Goal: Task Accomplishment & Management: Complete application form

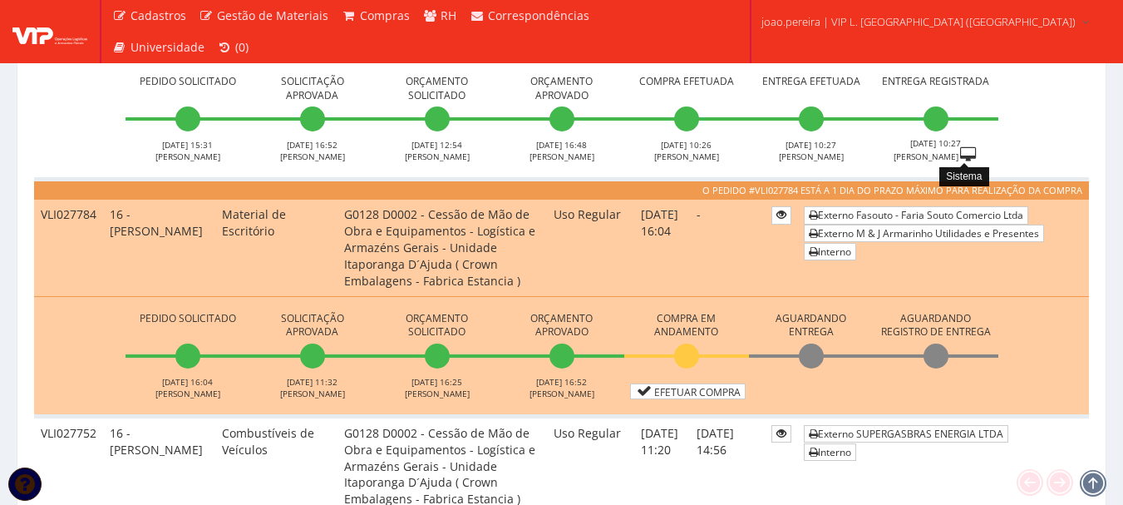
scroll to position [499, 0]
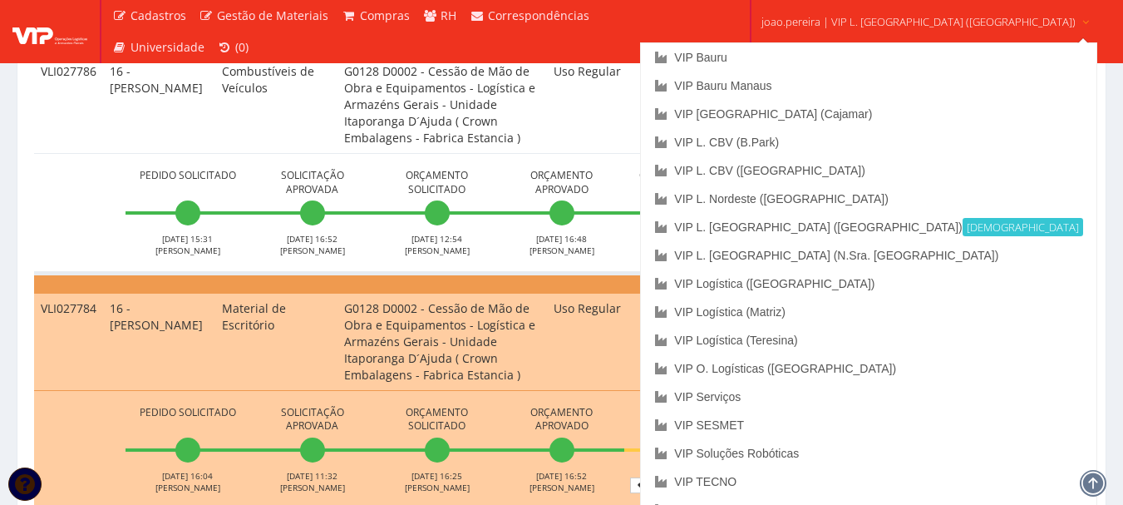
click at [889, 18] on span "joao.pereira | VIP L. Sergipe (Itaporanga)" at bounding box center [919, 21] width 314 height 17
click at [794, 59] on link "VIP Bauru" at bounding box center [868, 57] width 455 height 28
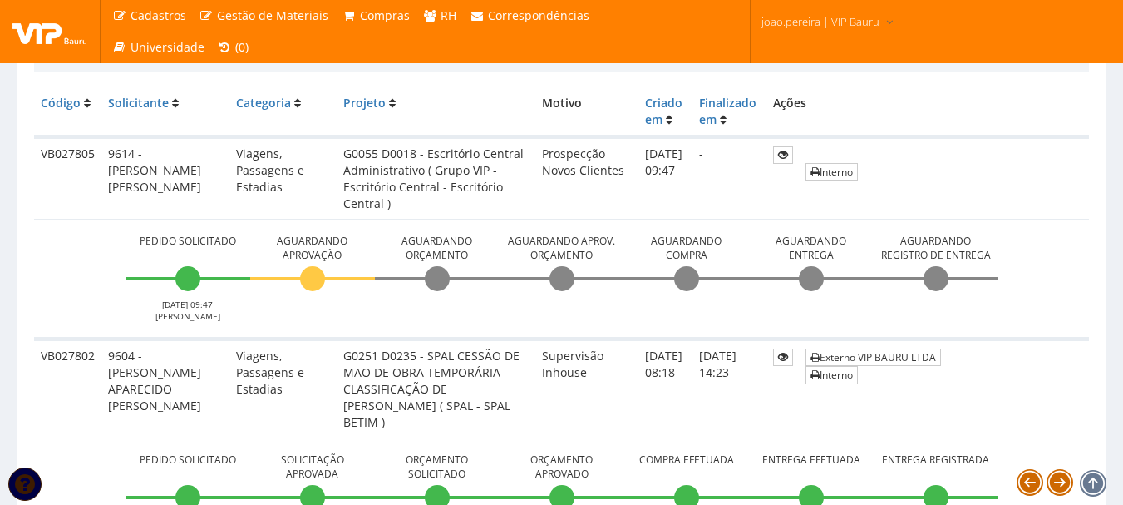
scroll to position [416, 0]
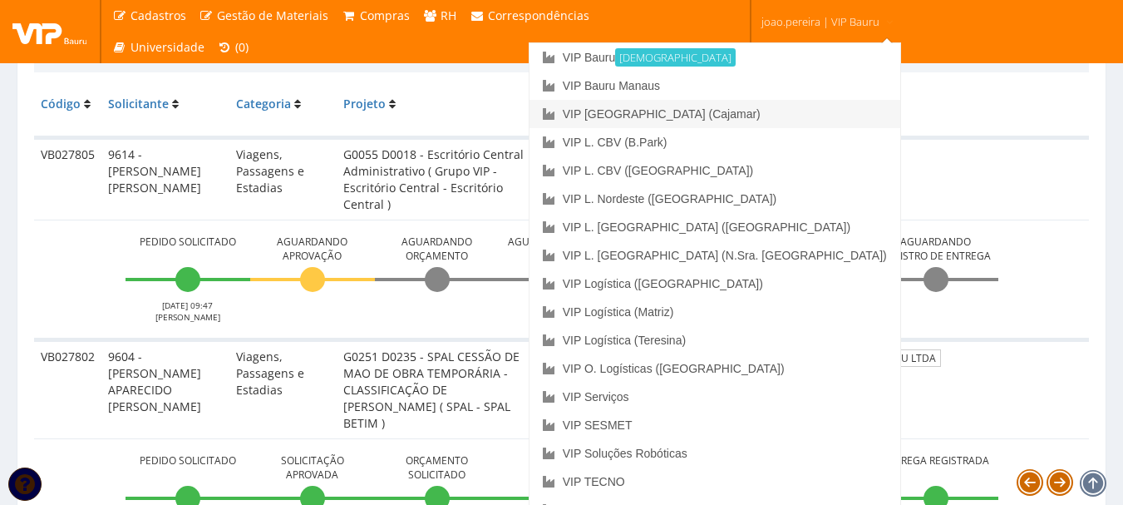
click at [776, 114] on link "VIP [GEOGRAPHIC_DATA] (Cajamar)" at bounding box center [715, 114] width 371 height 28
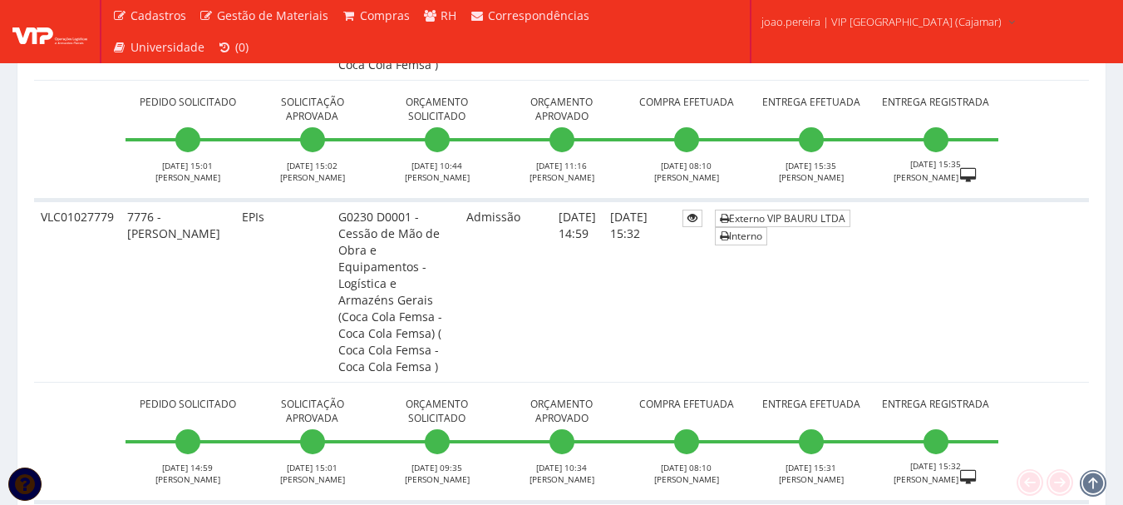
scroll to position [3410, 0]
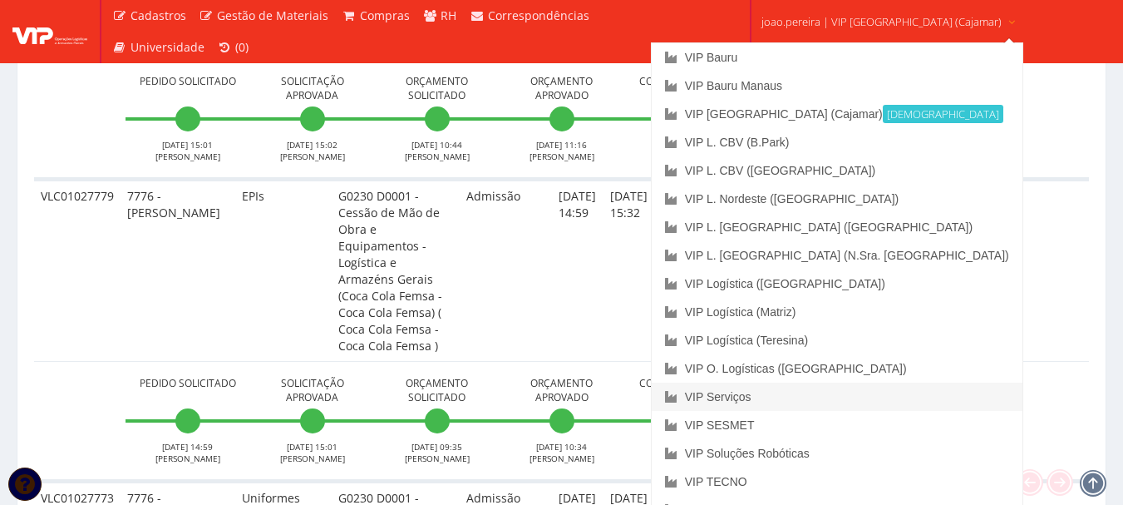
click at [807, 393] on link "VIP Serviços" at bounding box center [837, 397] width 371 height 28
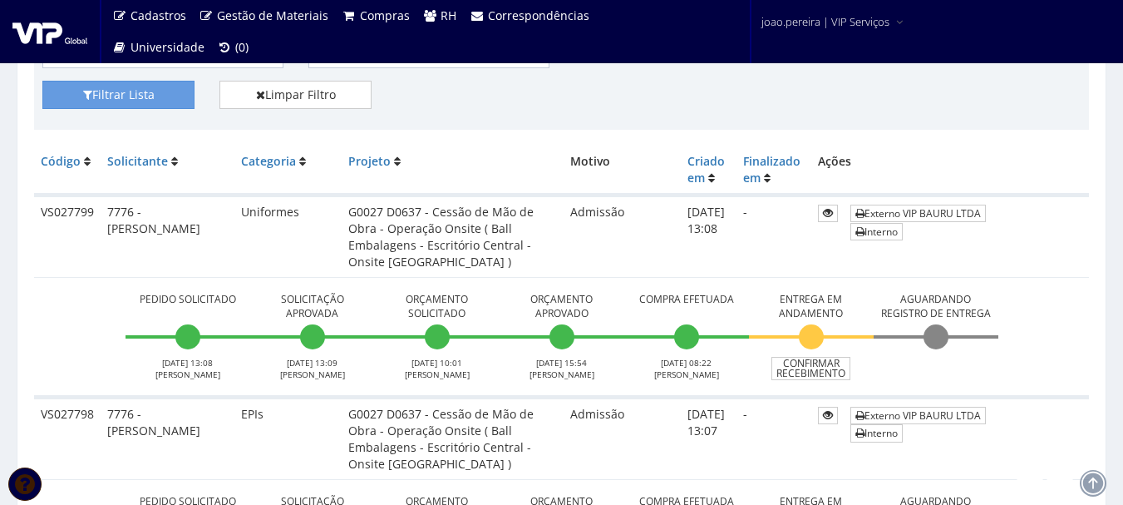
scroll to position [333, 0]
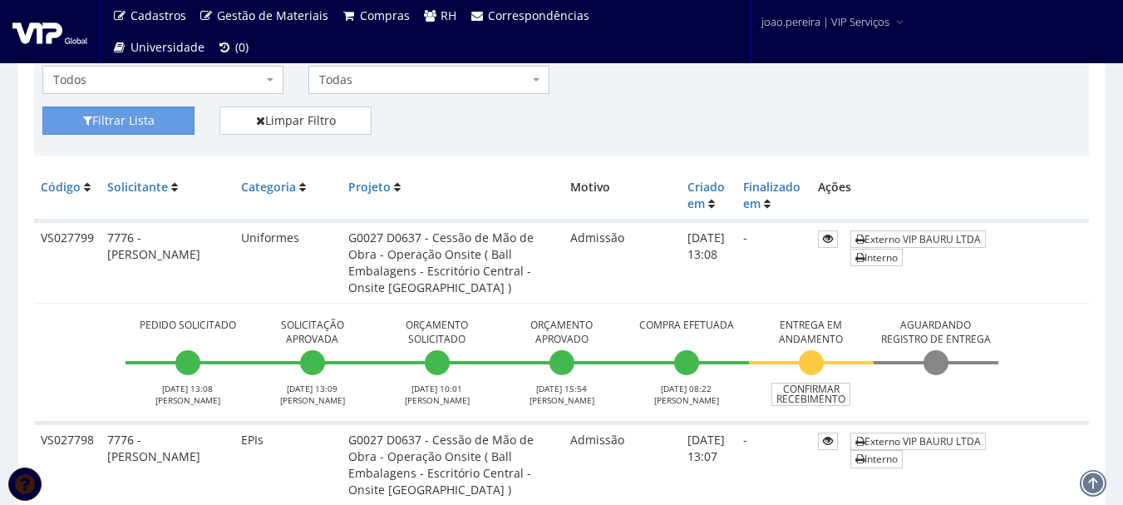
click at [1019, 264] on td "Externo VIP BAURU LTDA Interno" at bounding box center [966, 262] width 245 height 82
click at [763, 277] on td "-" at bounding box center [774, 262] width 75 height 82
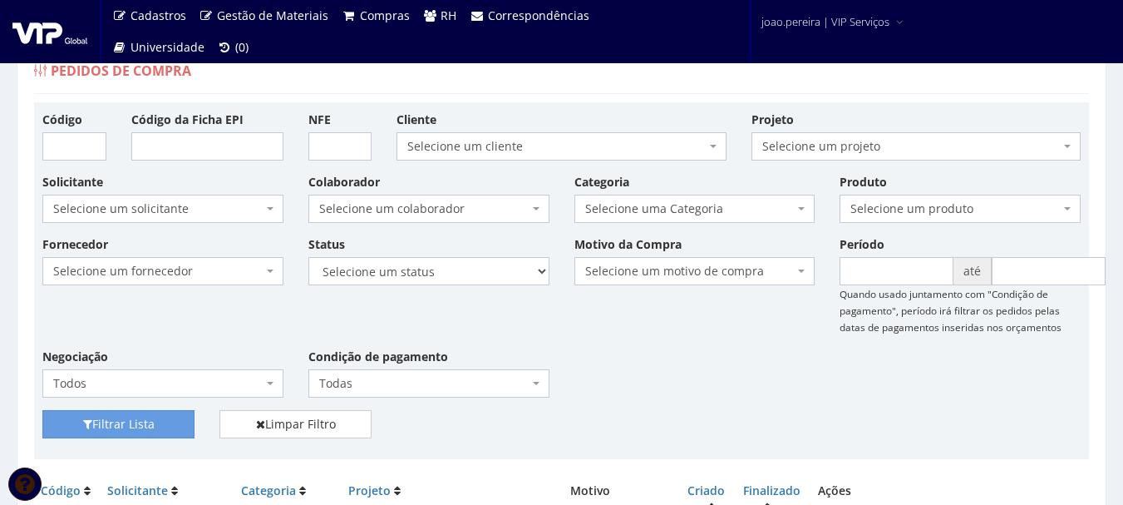
scroll to position [0, 0]
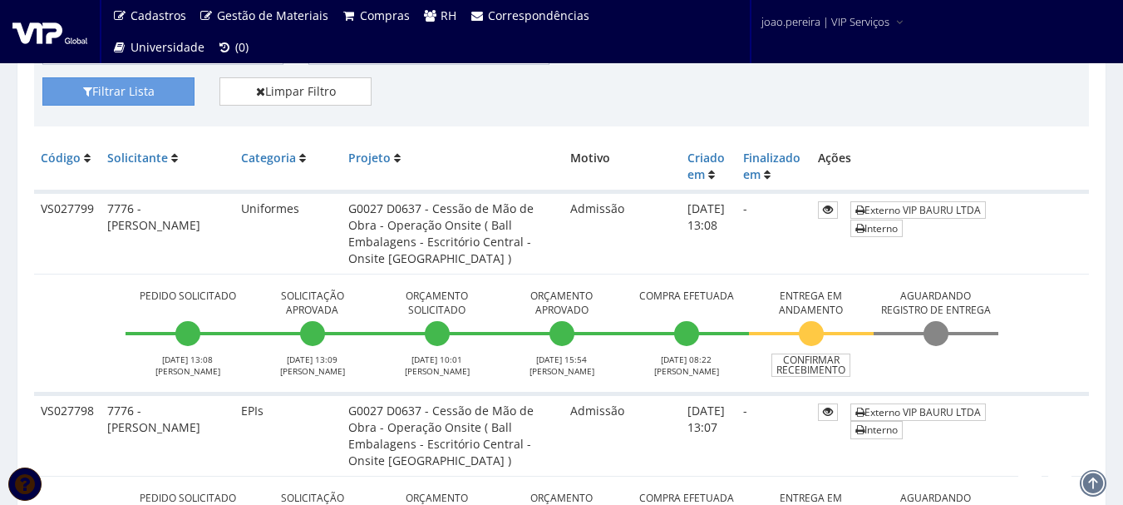
scroll to position [333, 0]
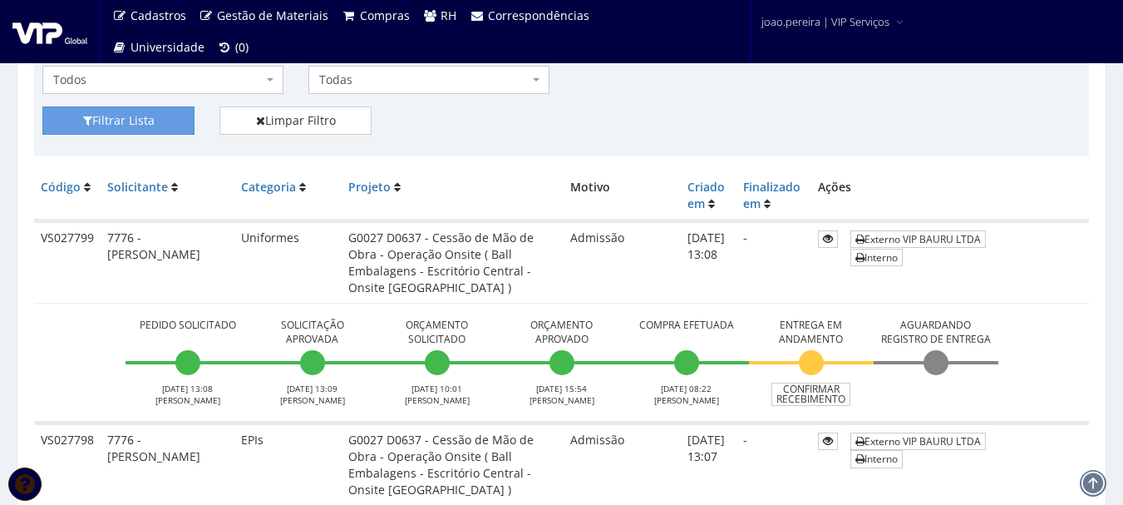
click at [1051, 255] on td "Externo VIP BAURU LTDA Interno" at bounding box center [966, 262] width 245 height 82
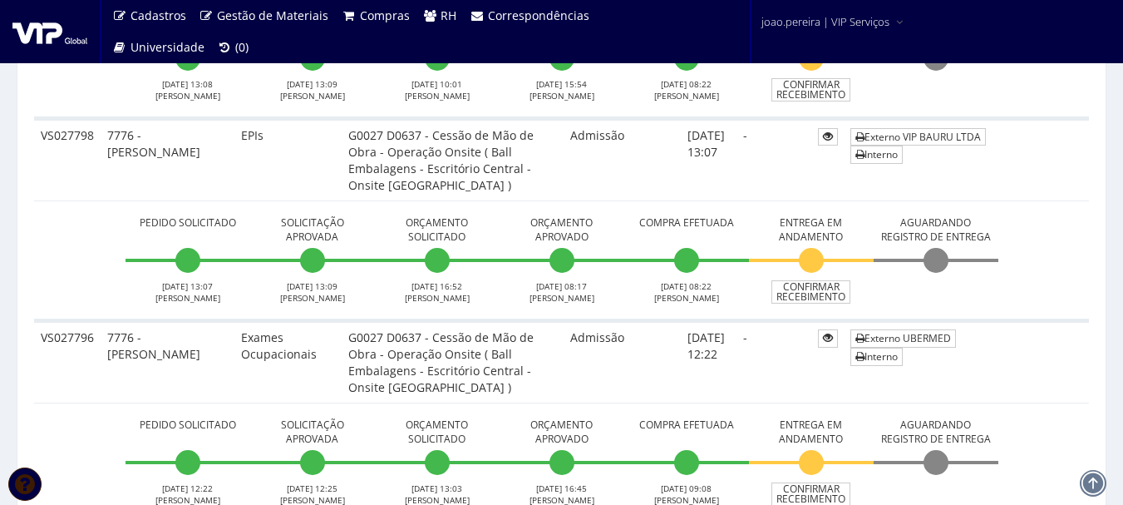
scroll to position [665, 0]
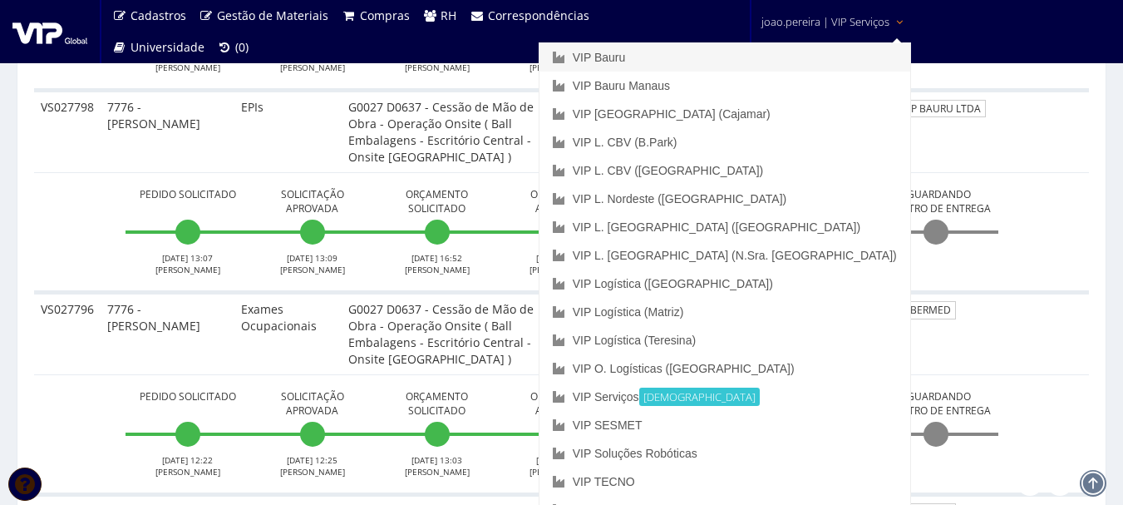
click at [753, 59] on link "VIP Bauru" at bounding box center [725, 57] width 371 height 28
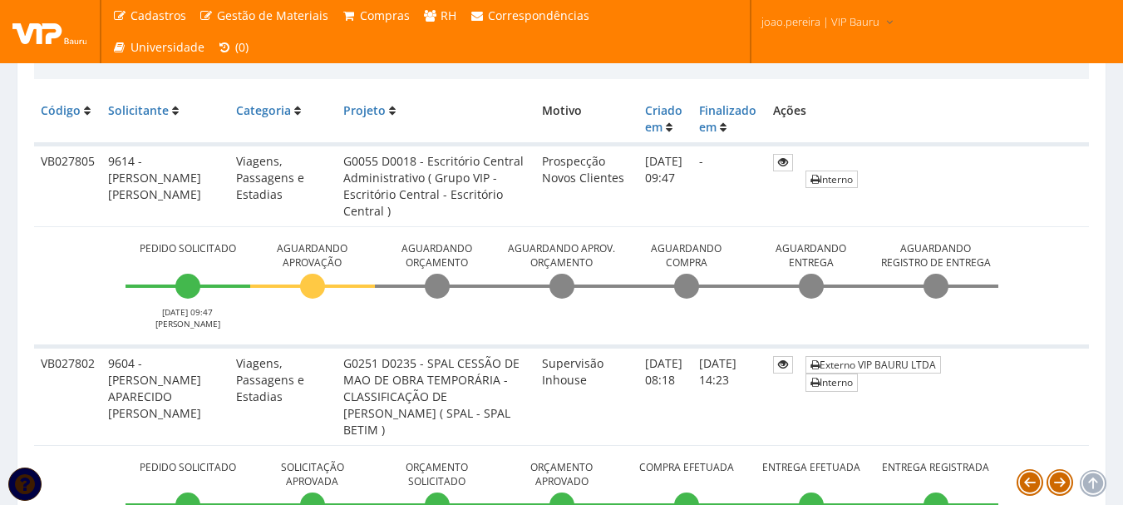
scroll to position [416, 0]
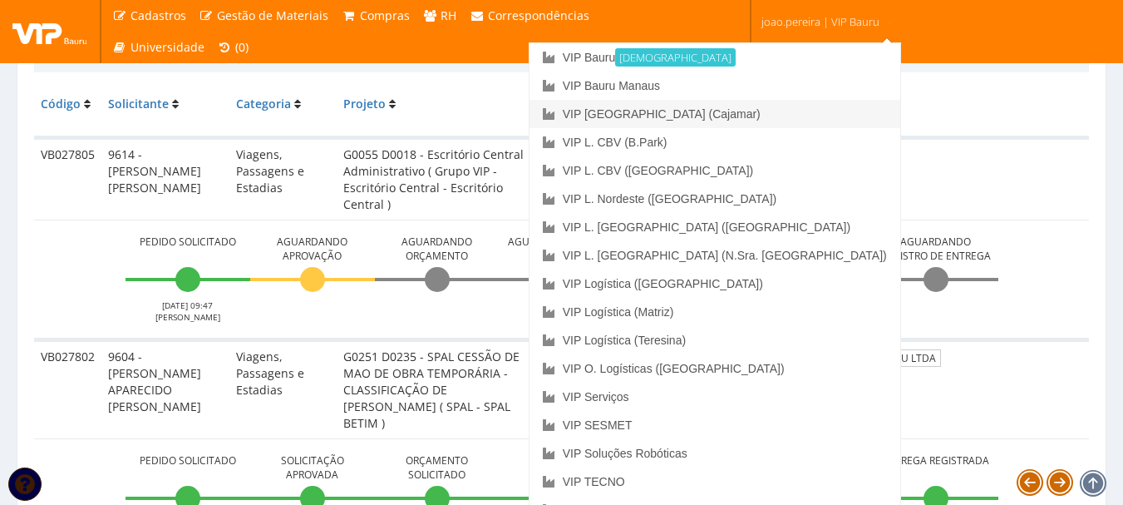
click at [801, 112] on link "VIP [GEOGRAPHIC_DATA] (Cajamar)" at bounding box center [715, 114] width 371 height 28
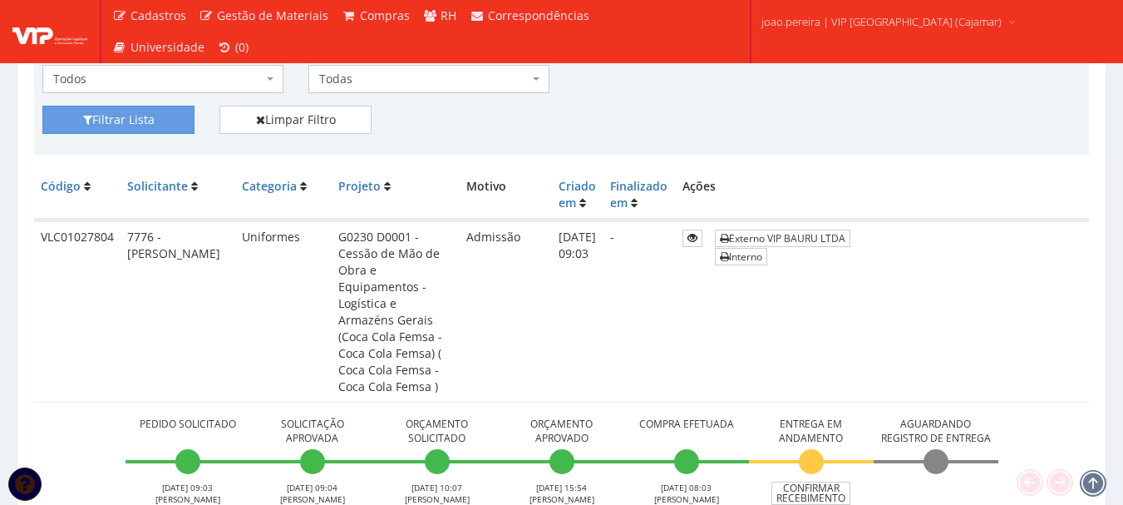
scroll to position [333, 0]
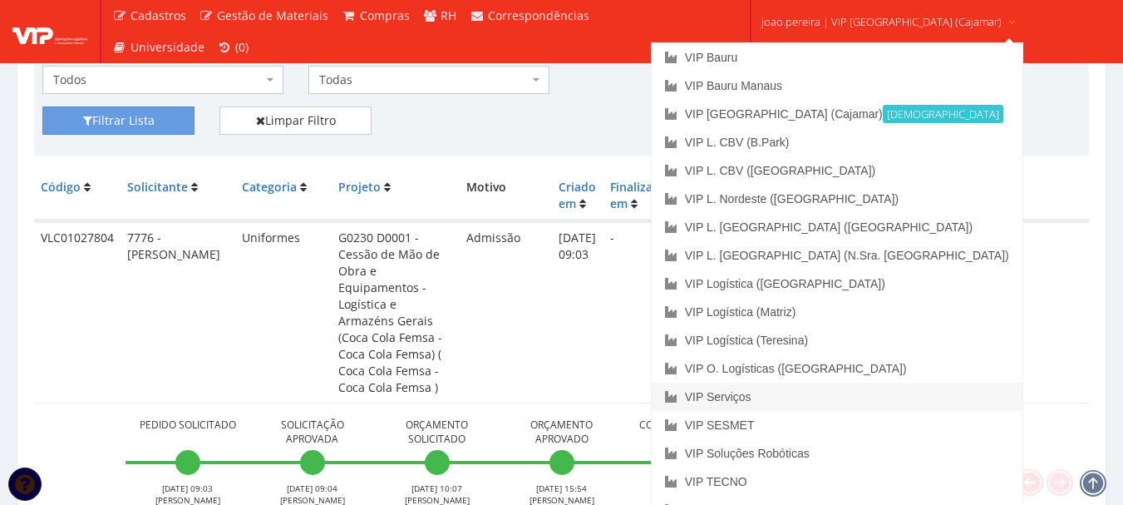
click at [792, 393] on link "VIP Serviços" at bounding box center [837, 397] width 371 height 28
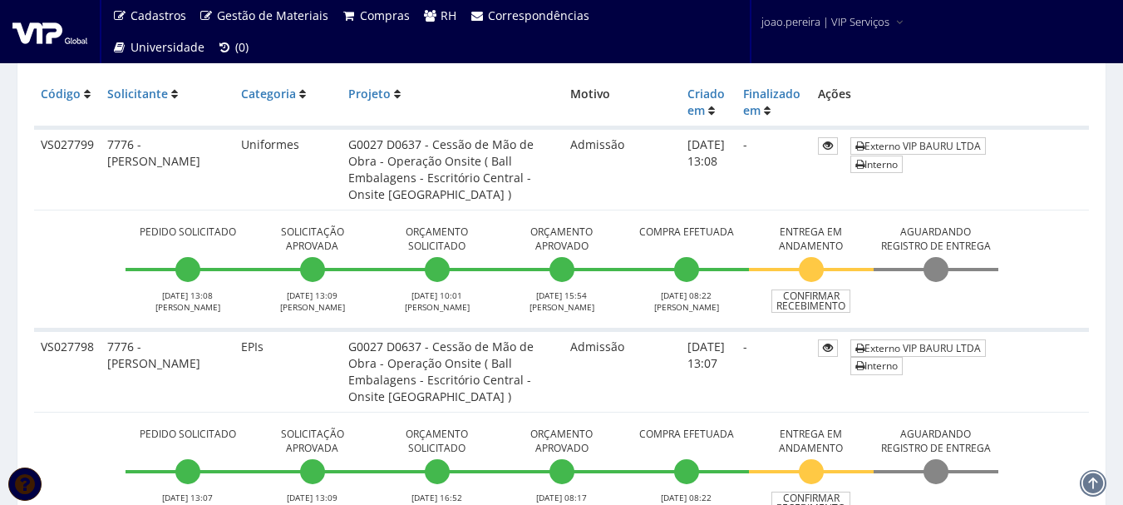
scroll to position [416, 0]
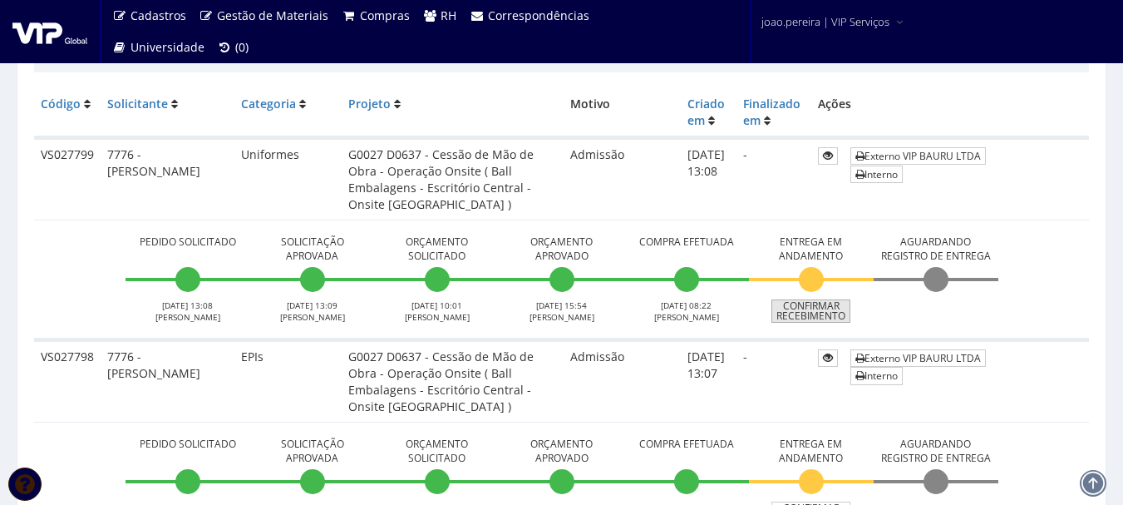
click at [828, 304] on link "Confirmar Recebimento" at bounding box center [811, 310] width 79 height 23
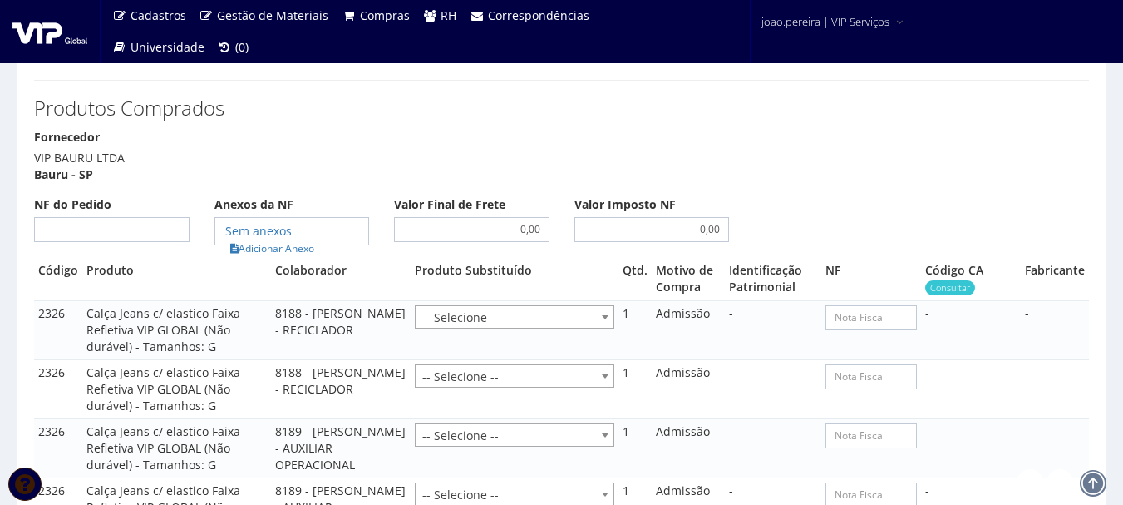
scroll to position [1414, 0]
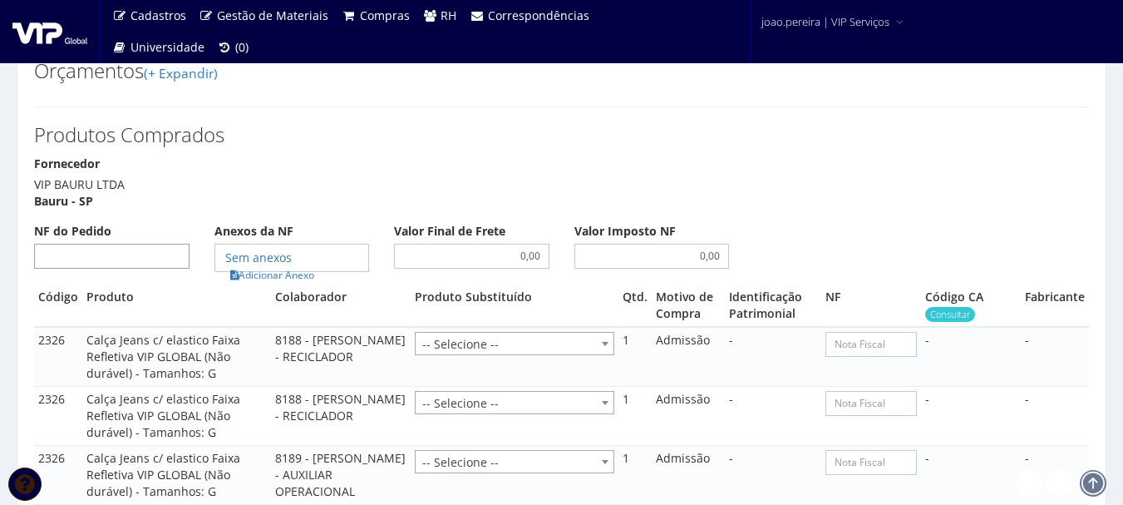
click at [154, 244] on input "NF do Pedido" at bounding box center [112, 256] width 156 height 25
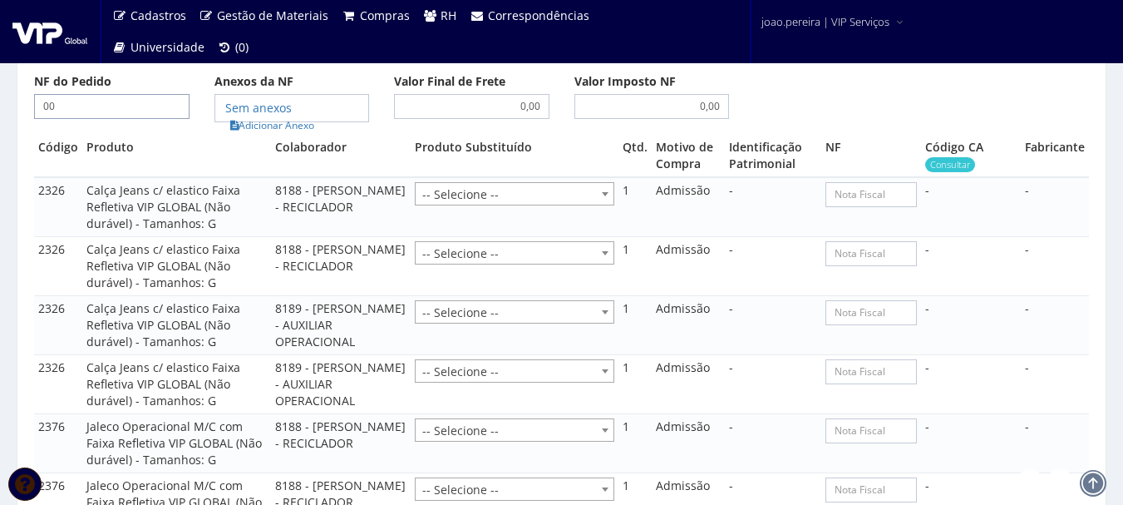
scroll to position [1580, 0]
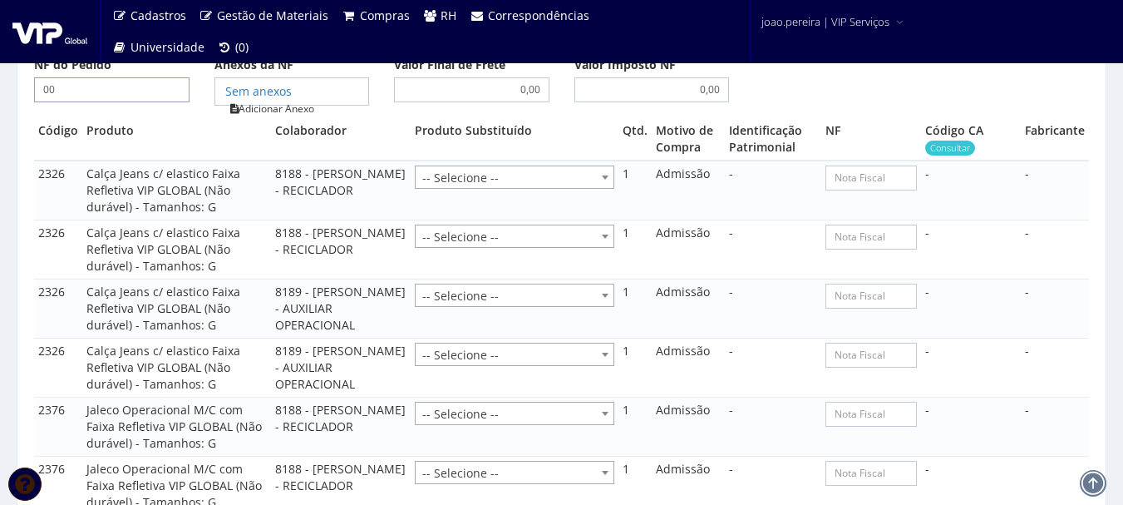
type input "00"
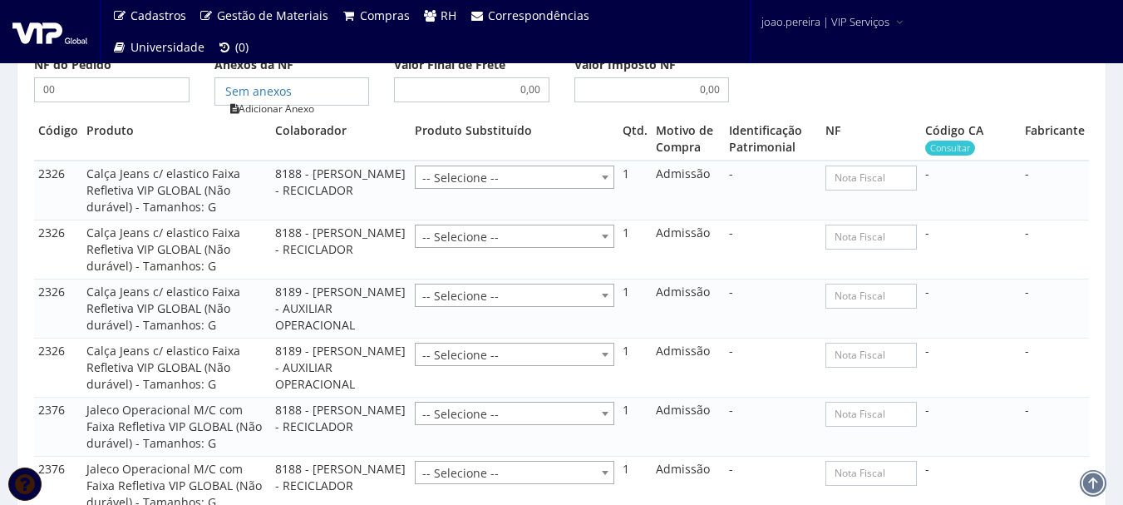
type input "00"
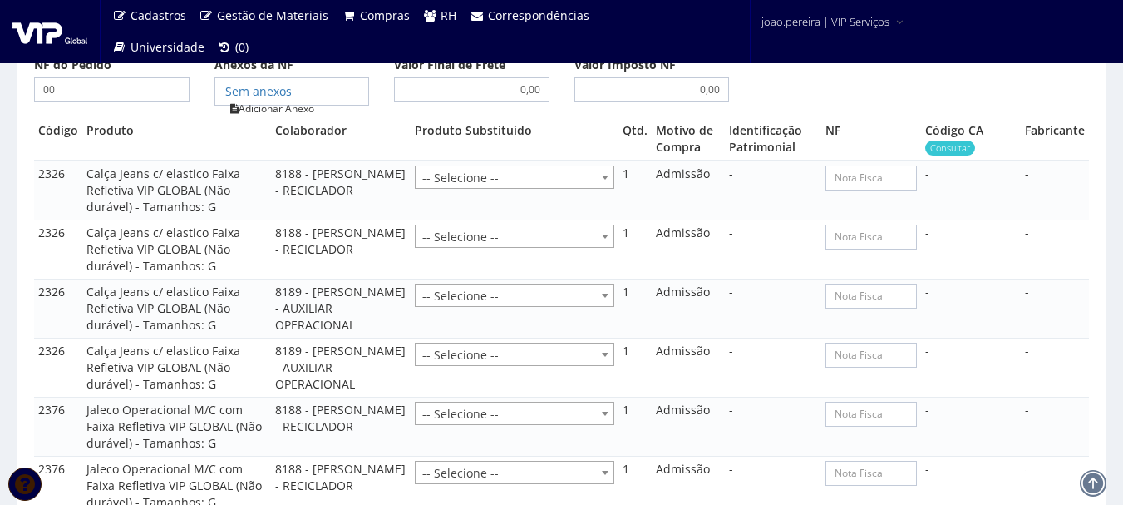
type input "00"
click at [295, 100] on link "Adicionar Anexo" at bounding box center [272, 108] width 94 height 17
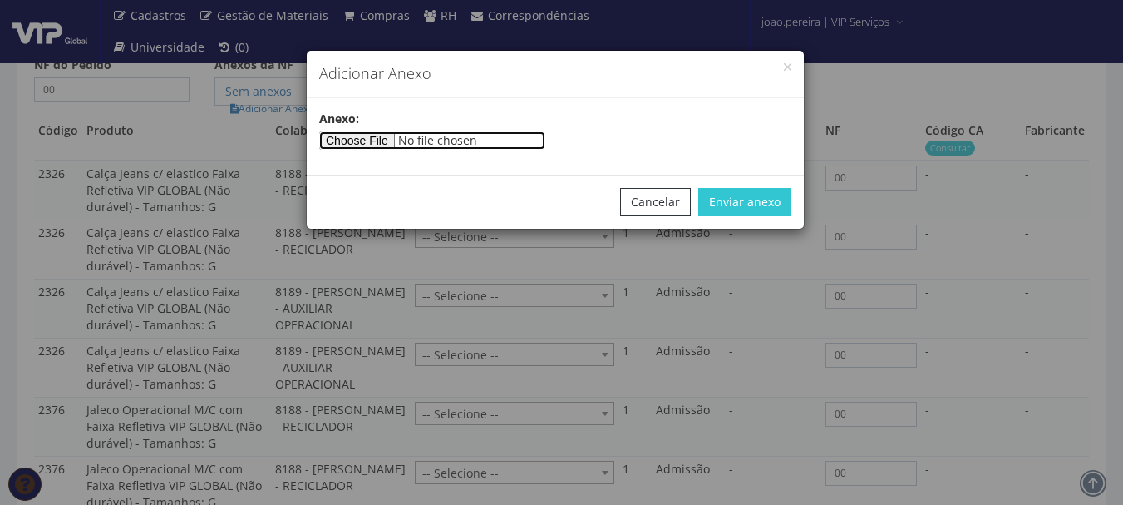
click at [388, 147] on input"] "file" at bounding box center [432, 140] width 226 height 18
type input"] "C:\fakepath\PEDIDOS SEM NOTA FISCAL ESTOQUE.docx"
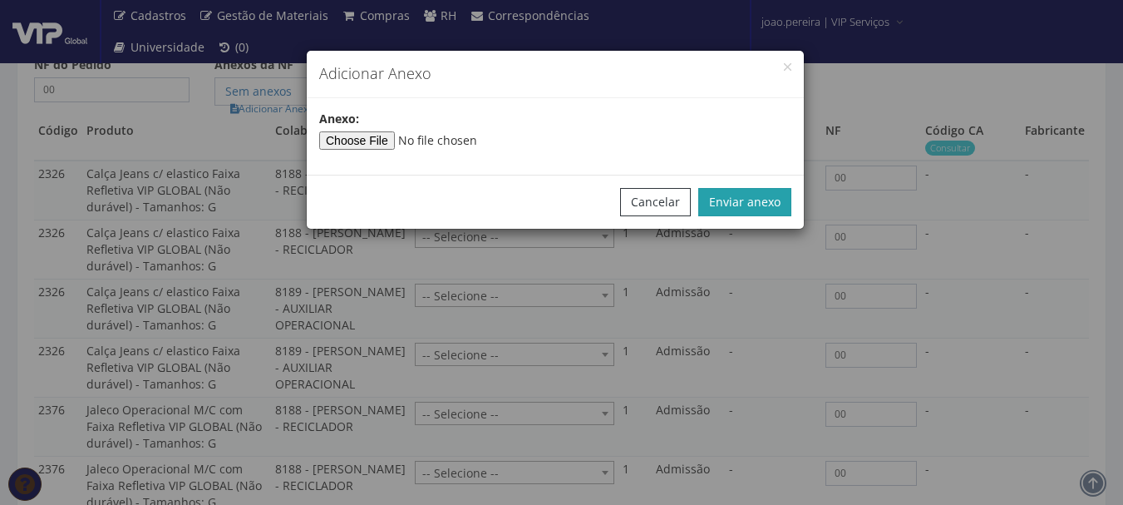
click at [731, 196] on button "Enviar anexo" at bounding box center [745, 202] width 93 height 28
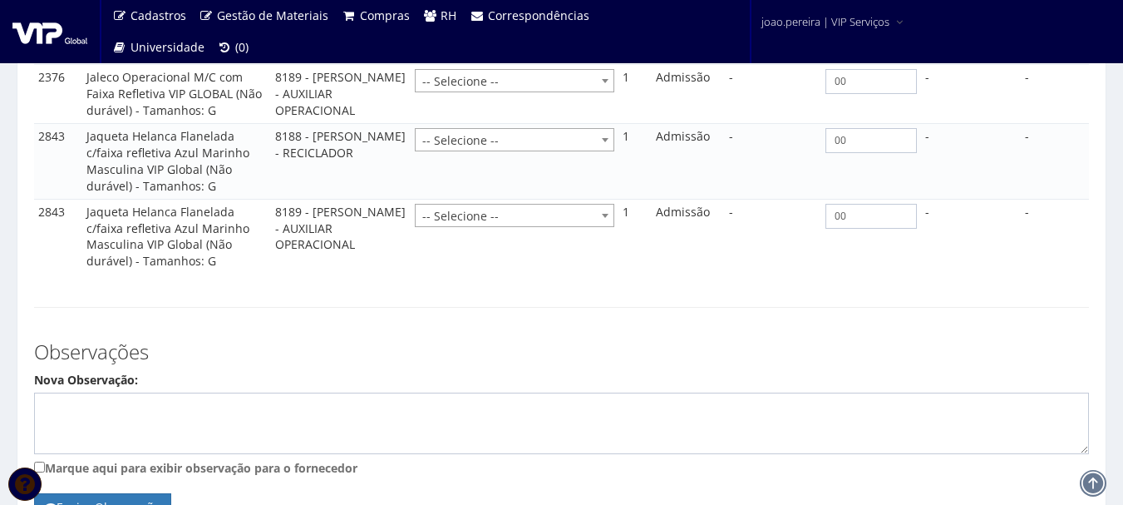
scroll to position [2218, 0]
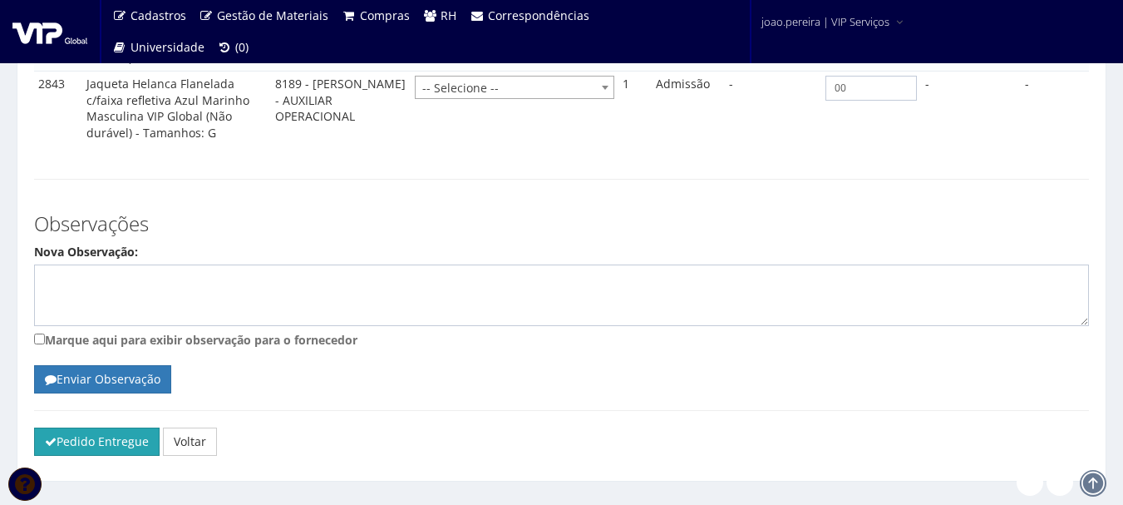
click at [101, 427] on button "Pedido Entregue" at bounding box center [97, 441] width 126 height 28
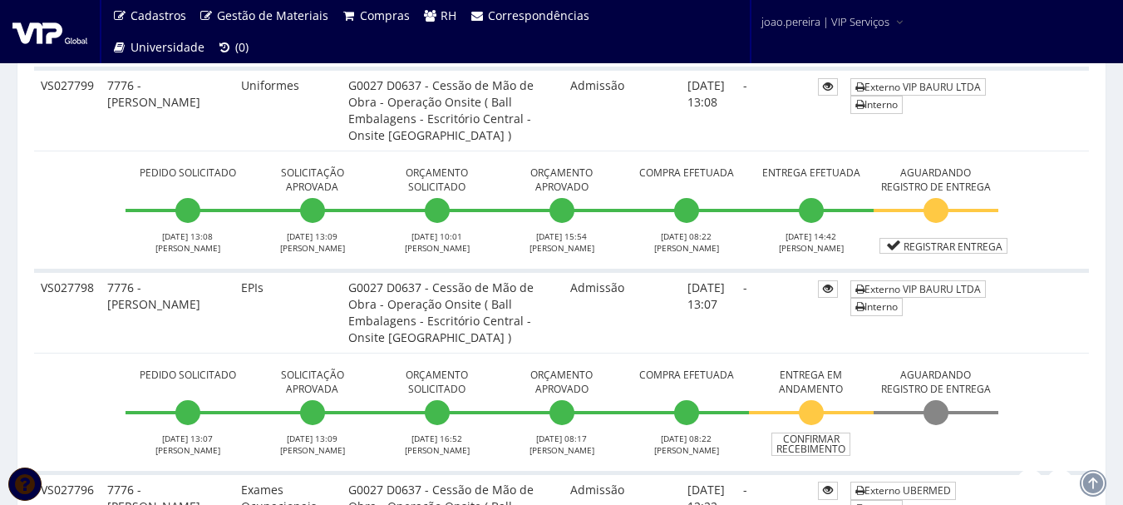
scroll to position [582, 0]
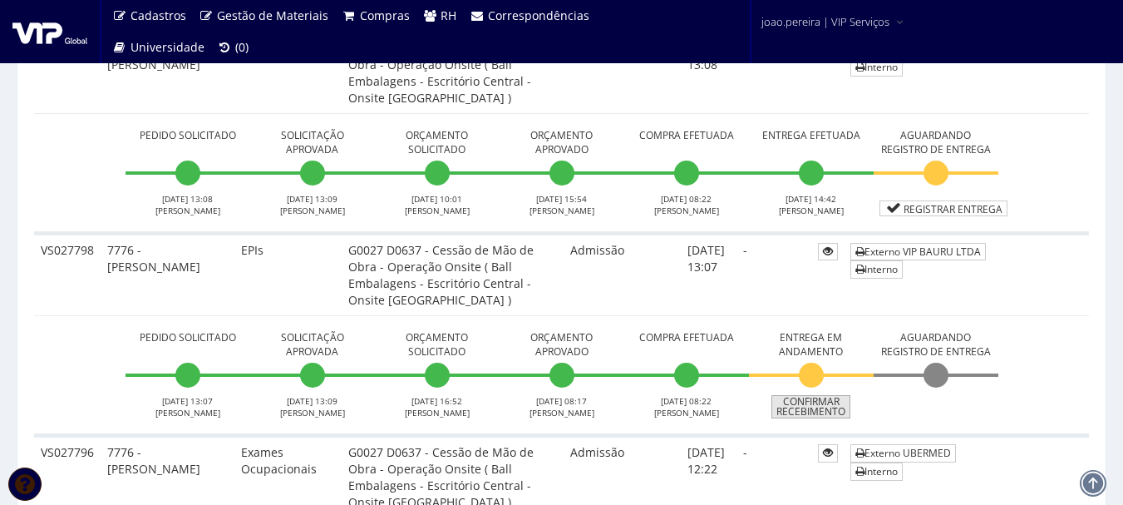
click at [817, 408] on link "Confirmar Recebimento" at bounding box center [811, 406] width 79 height 23
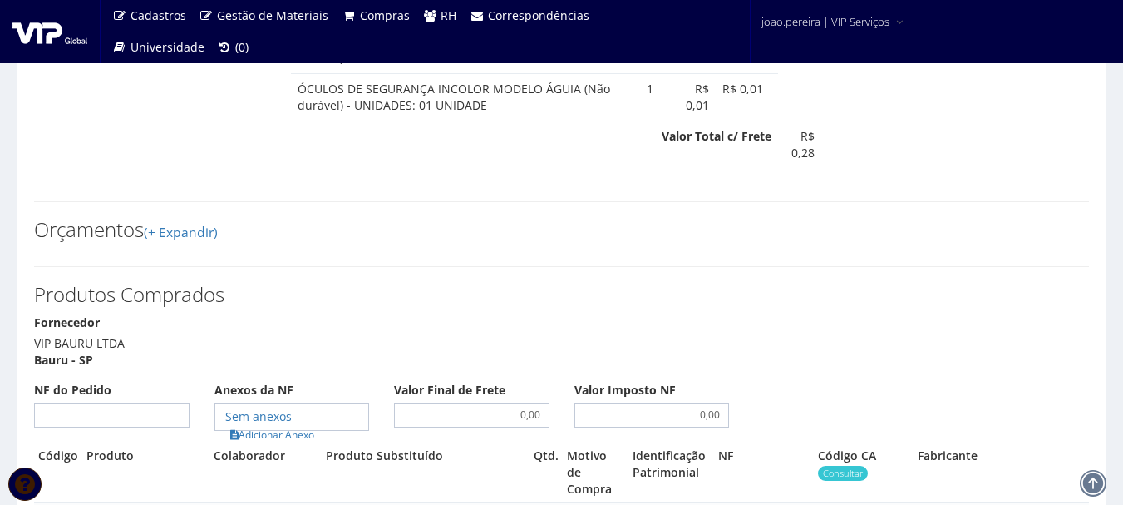
scroll to position [2412, 0]
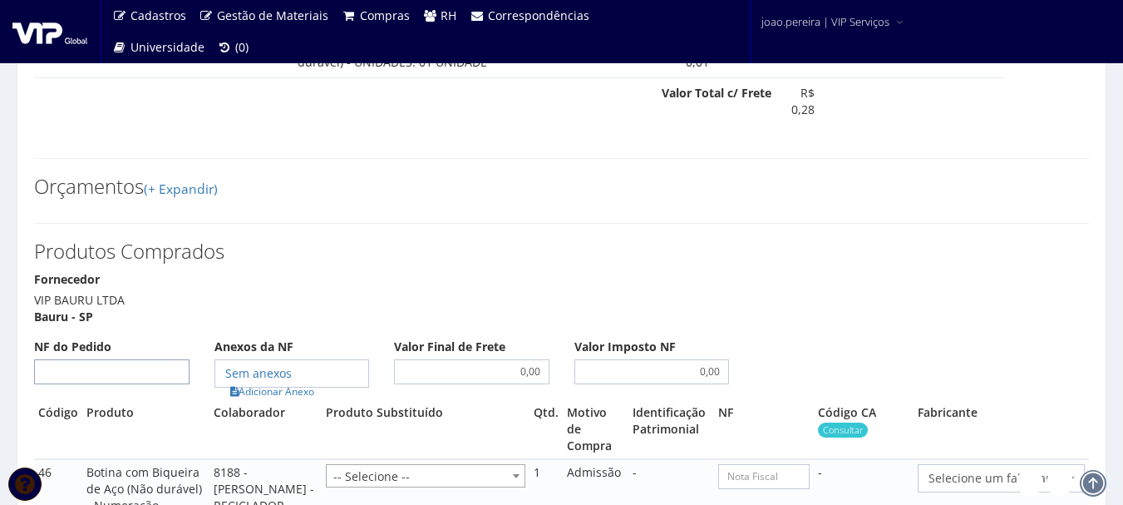
click at [130, 373] on input "NF do Pedido" at bounding box center [112, 371] width 156 height 25
type input "00"
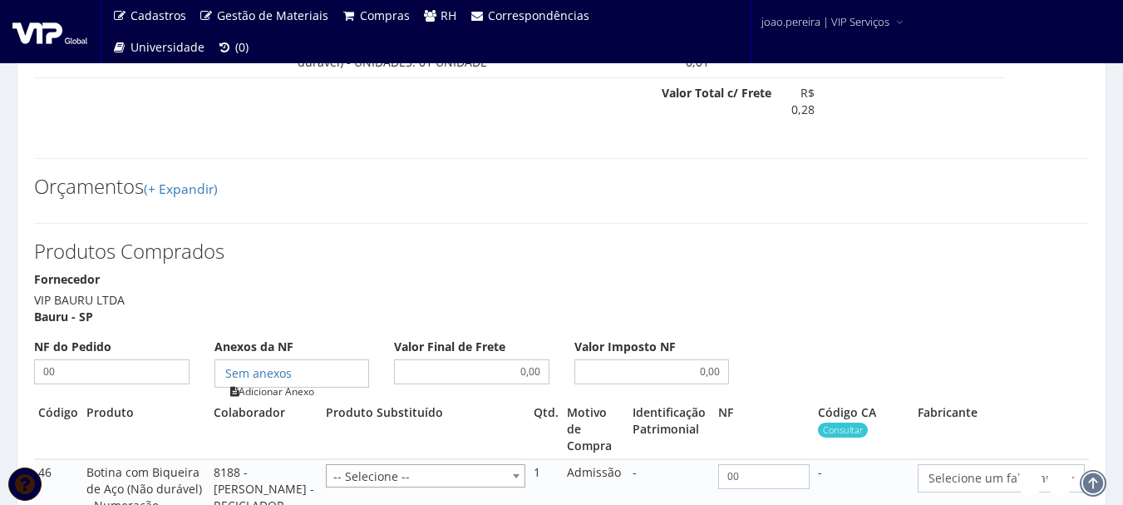
type input "00"
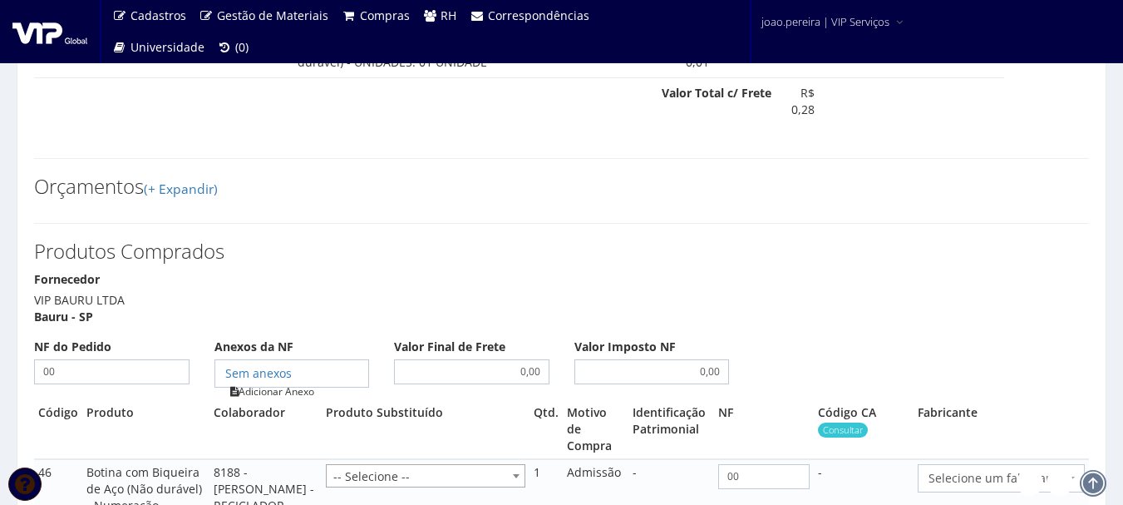
type input "00"
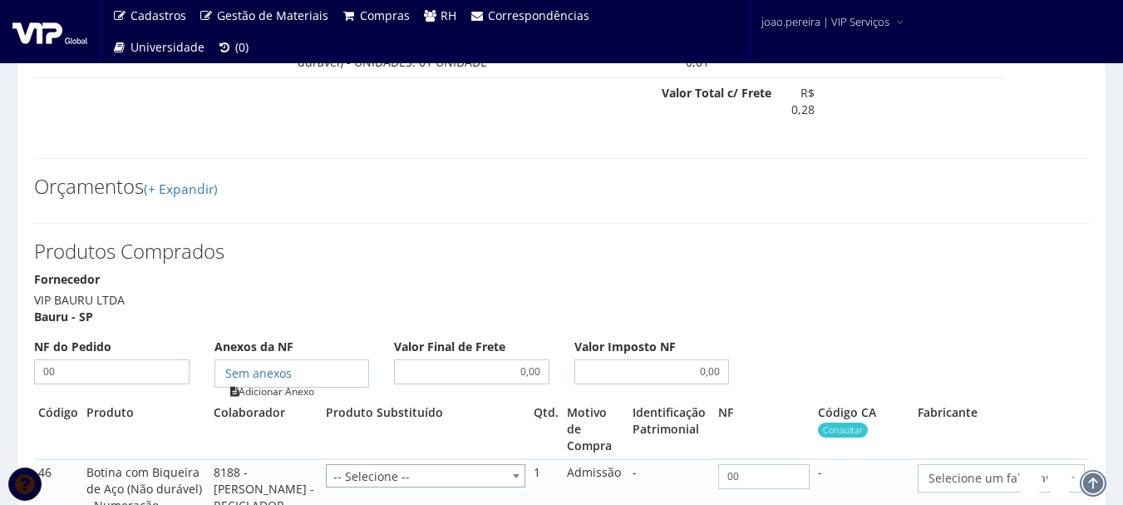
type input "00"
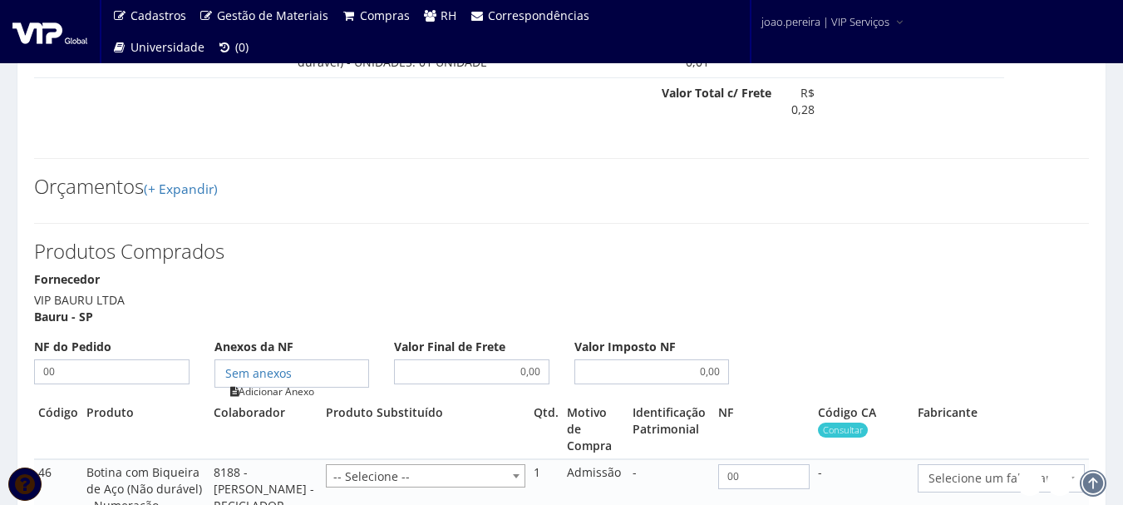
type input "00"
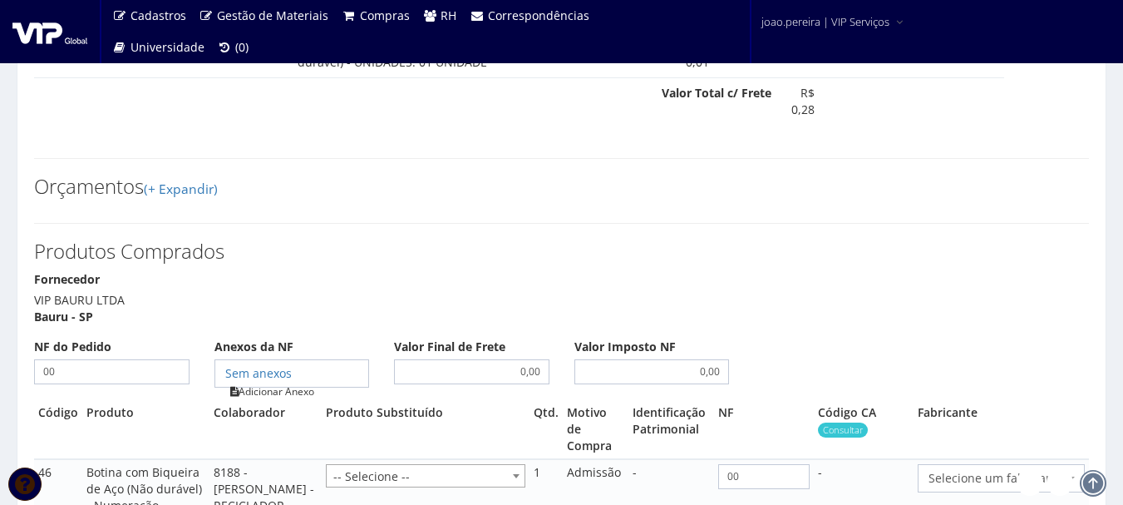
type input "00"
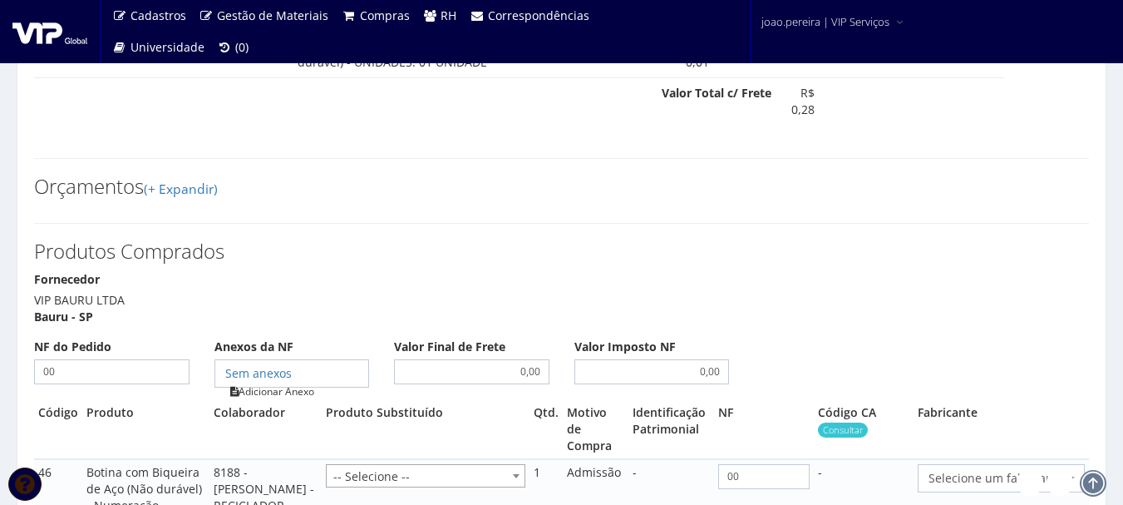
click at [263, 389] on link "Adicionar Anexo" at bounding box center [272, 391] width 94 height 17
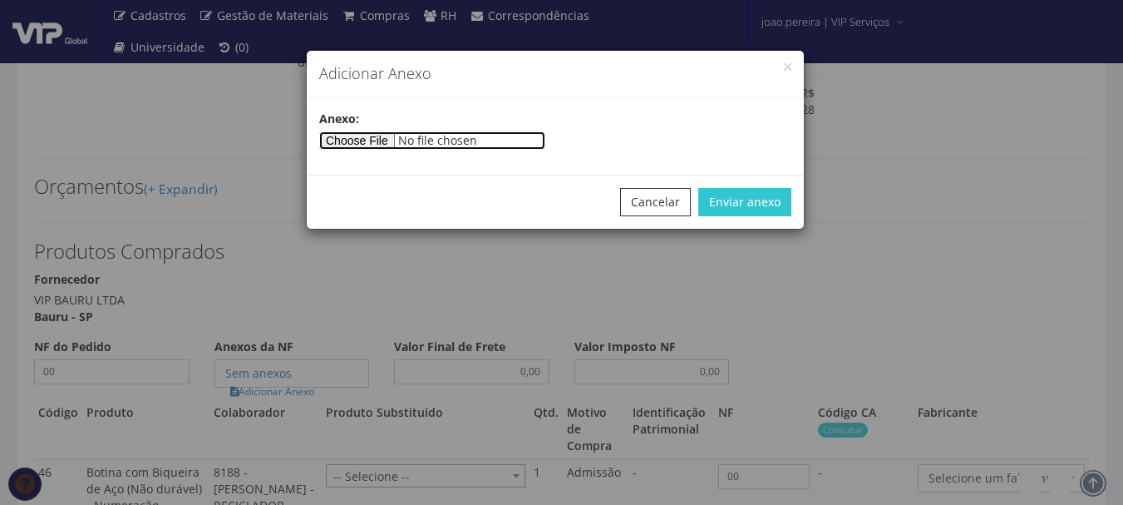
click at [381, 141] on input"] "file" at bounding box center [432, 140] width 226 height 18
type input"] "C:\fakepath\PEDIDOS SEM NOTA FISCAL ESTOQUE.docx"
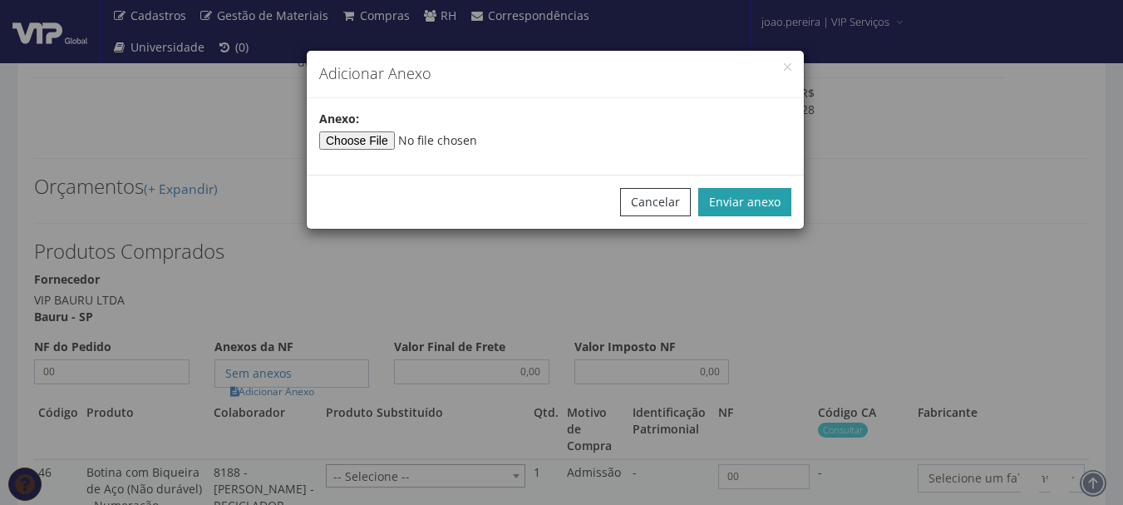
click at [756, 193] on button "Enviar anexo" at bounding box center [745, 202] width 93 height 28
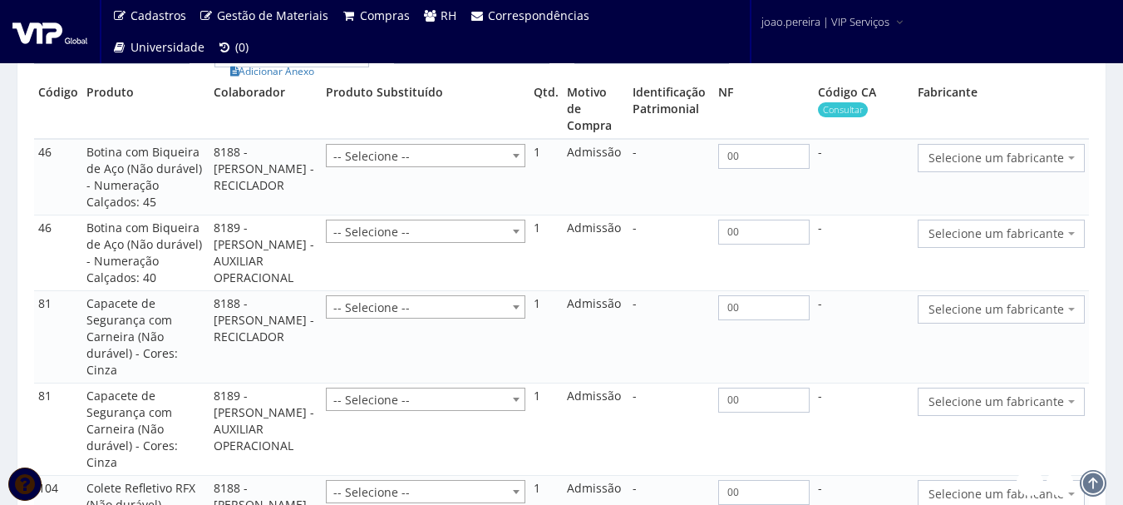
scroll to position [2744, 0]
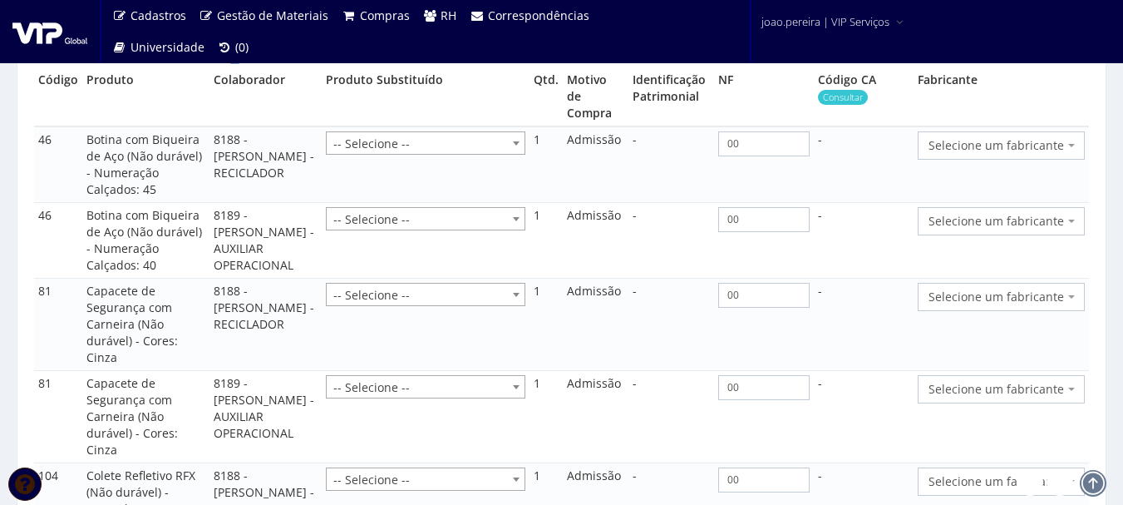
click at [1076, 137] on span "Selecione um fabricante" at bounding box center [1001, 145] width 167 height 28
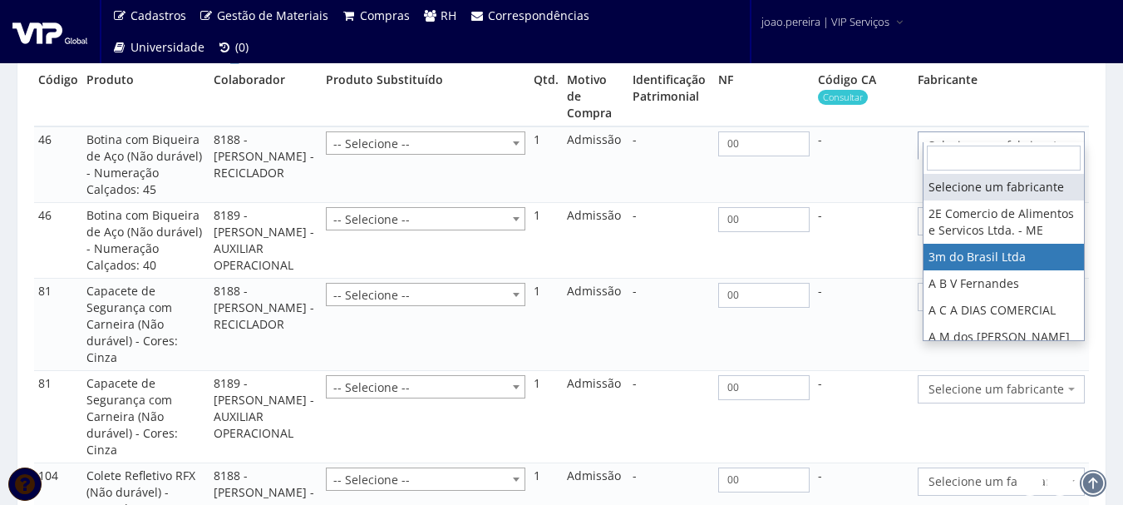
select select "19"
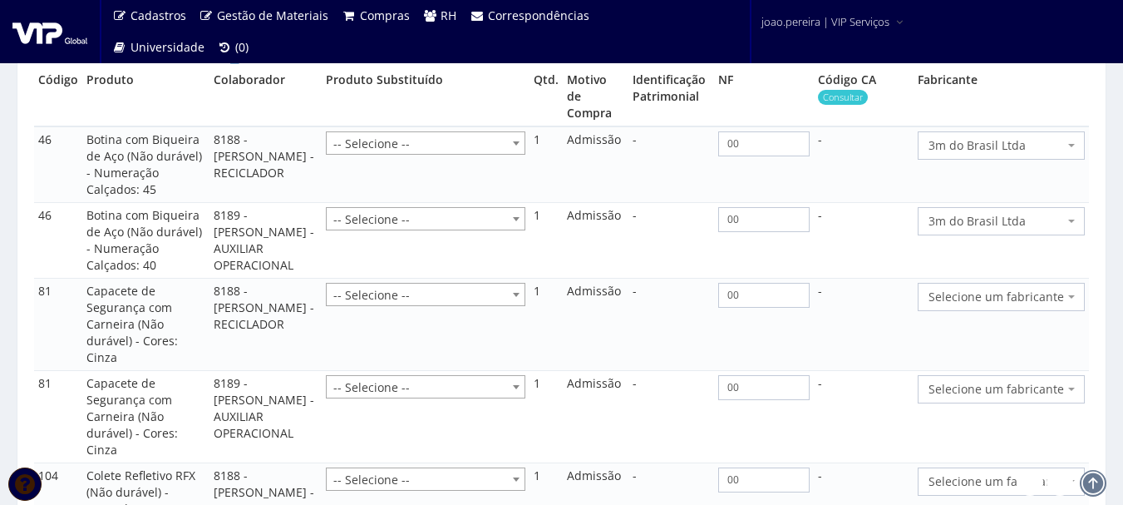
click at [1076, 283] on span "Selecione um fabricante" at bounding box center [1001, 297] width 167 height 28
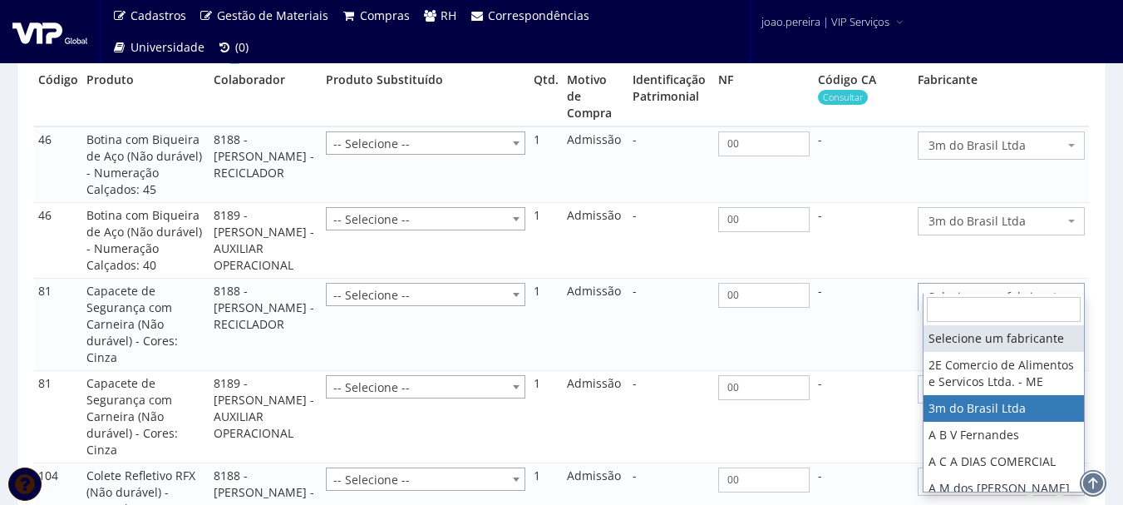
select select "19"
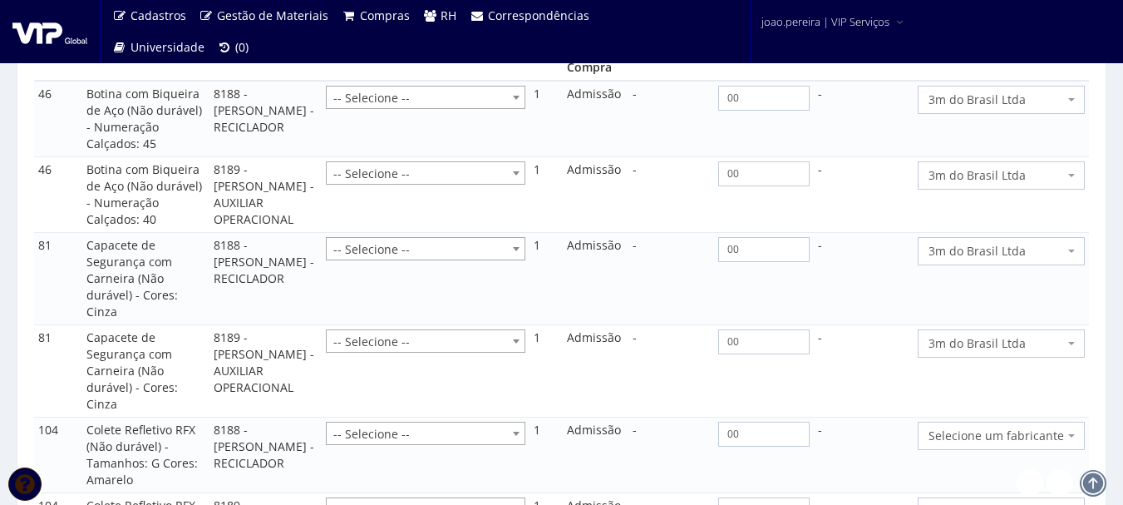
scroll to position [2911, 0]
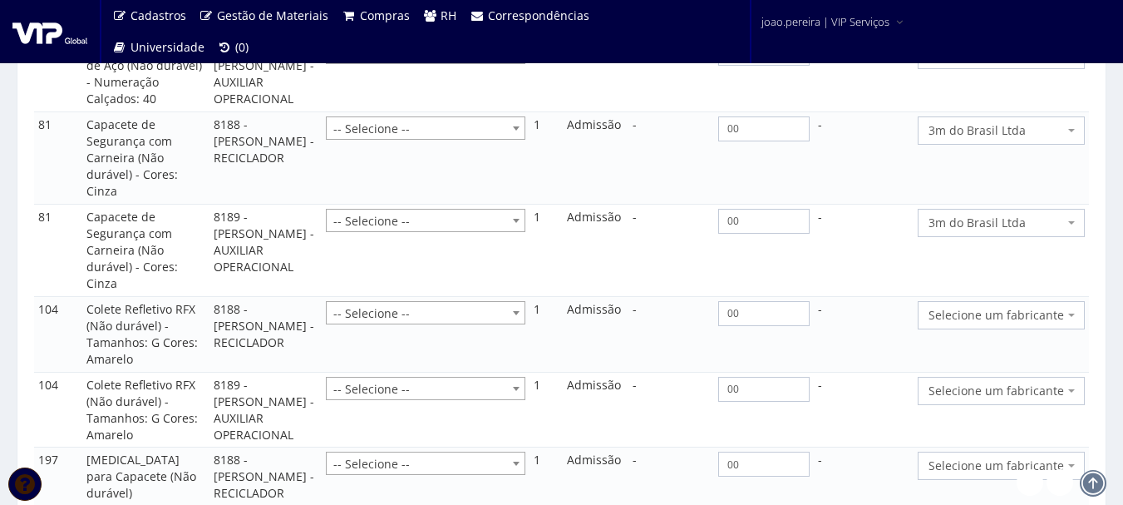
click at [1074, 306] on span at bounding box center [1073, 315] width 3 height 28
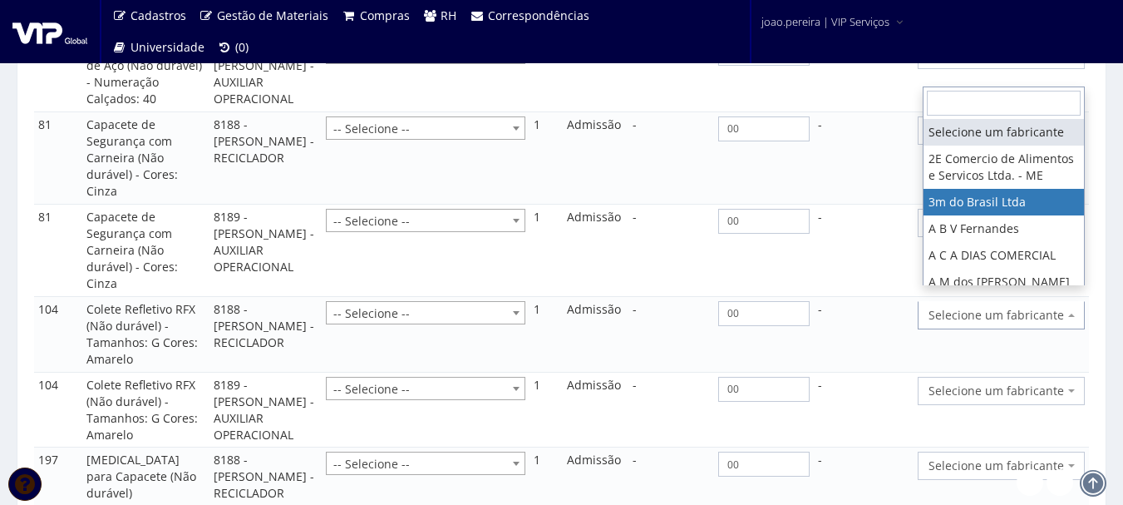
select select "19"
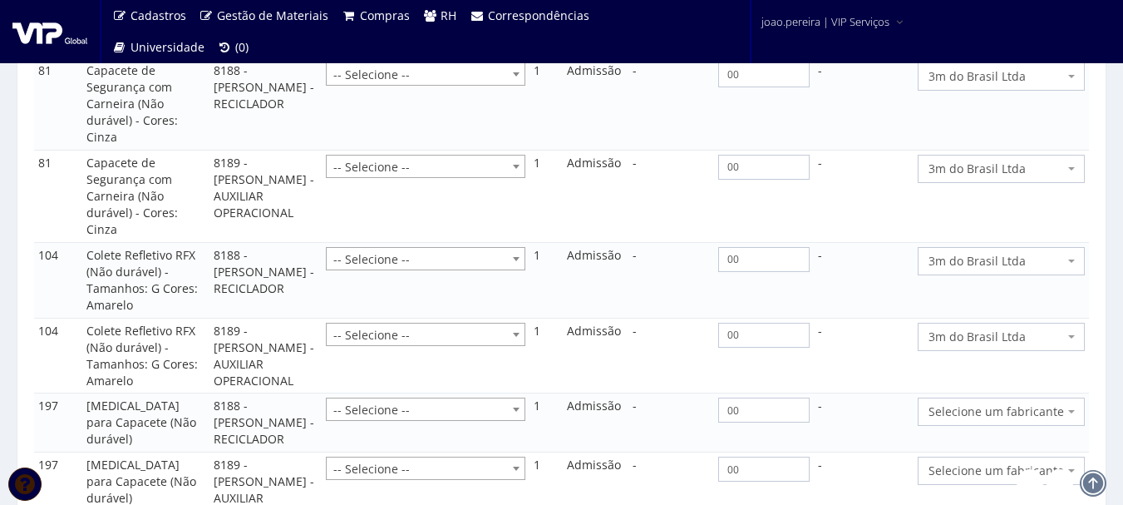
scroll to position [2994, 0]
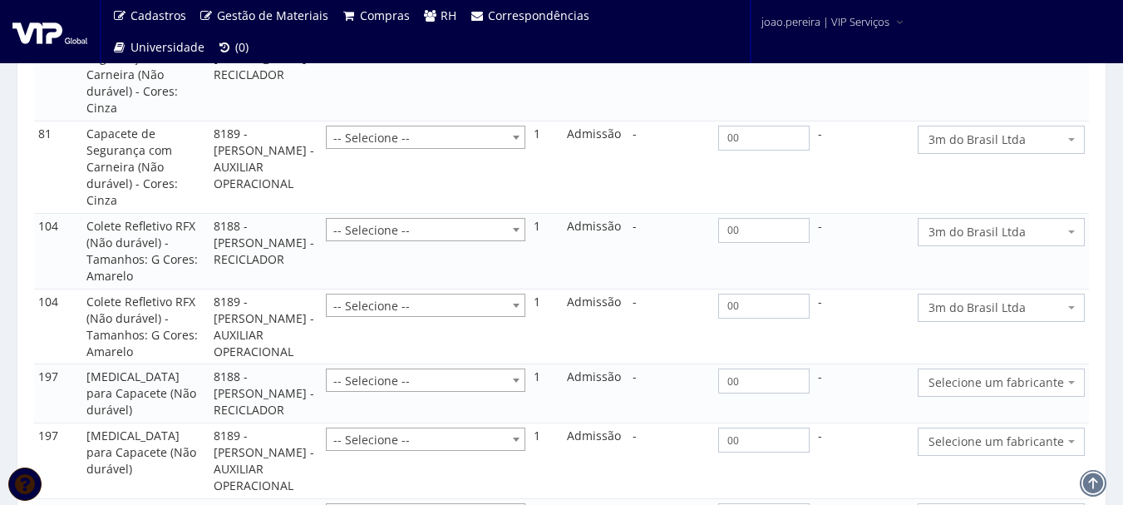
click at [1027, 374] on span "Selecione um fabricante" at bounding box center [997, 382] width 136 height 17
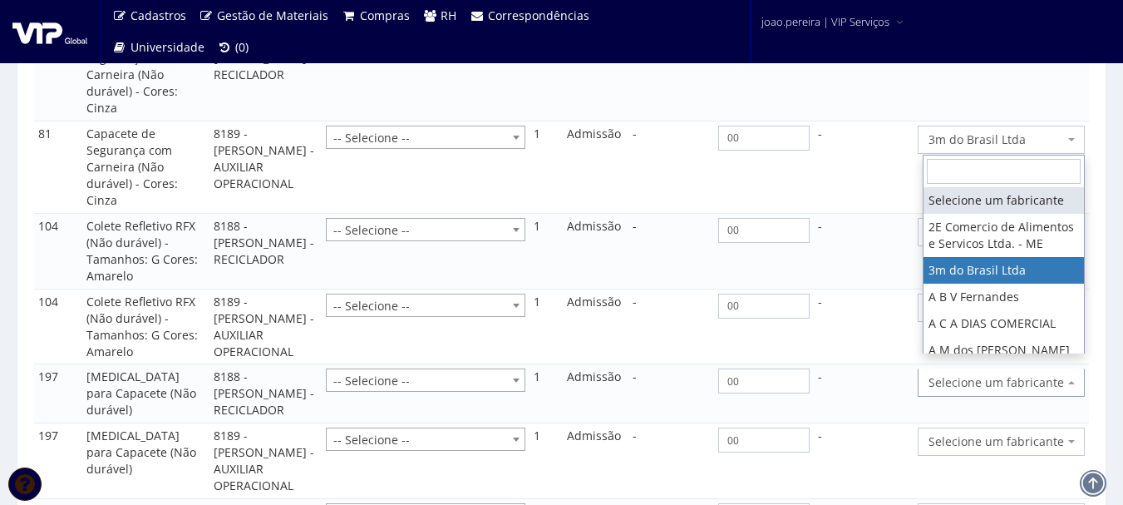
select select "19"
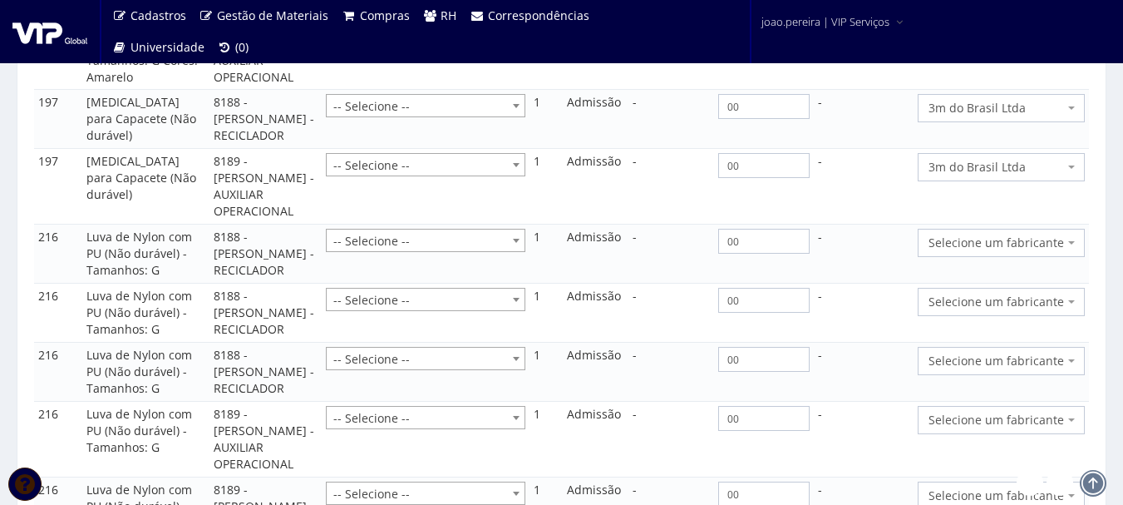
scroll to position [3243, 0]
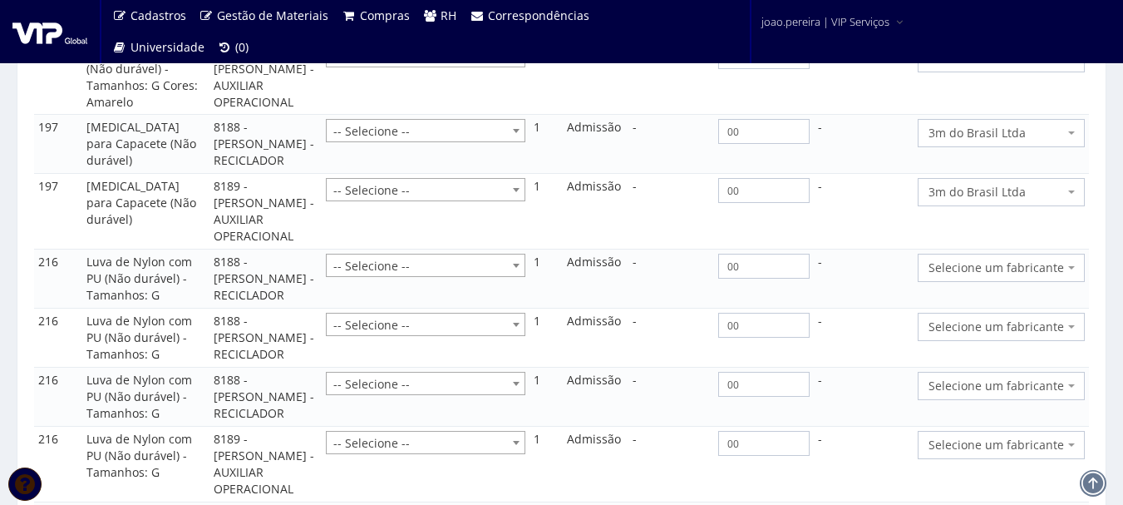
click at [1061, 272] on span "Selecione um fabricante" at bounding box center [997, 267] width 136 height 17
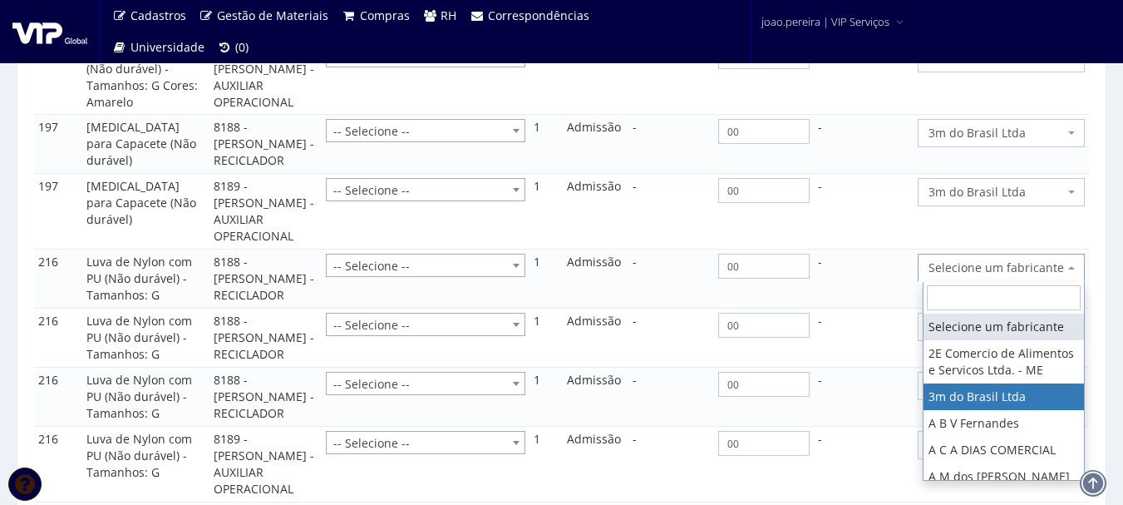
select select "19"
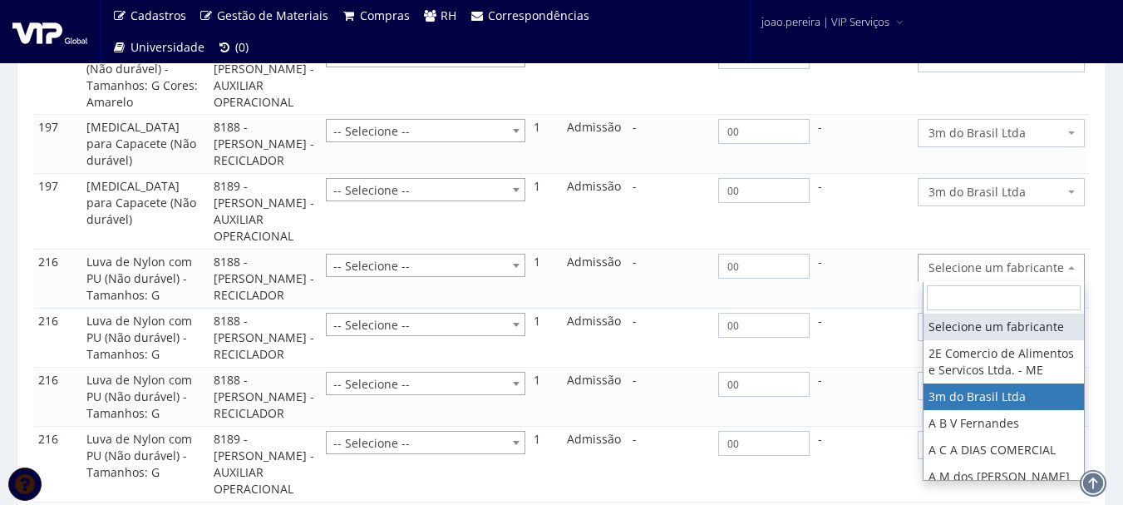
select select "19"
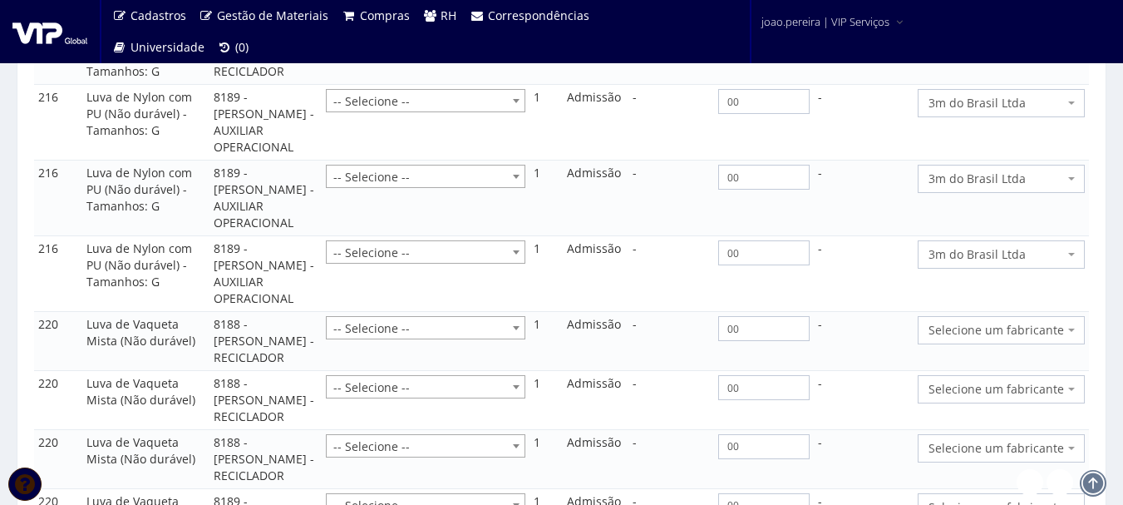
scroll to position [3742, 0]
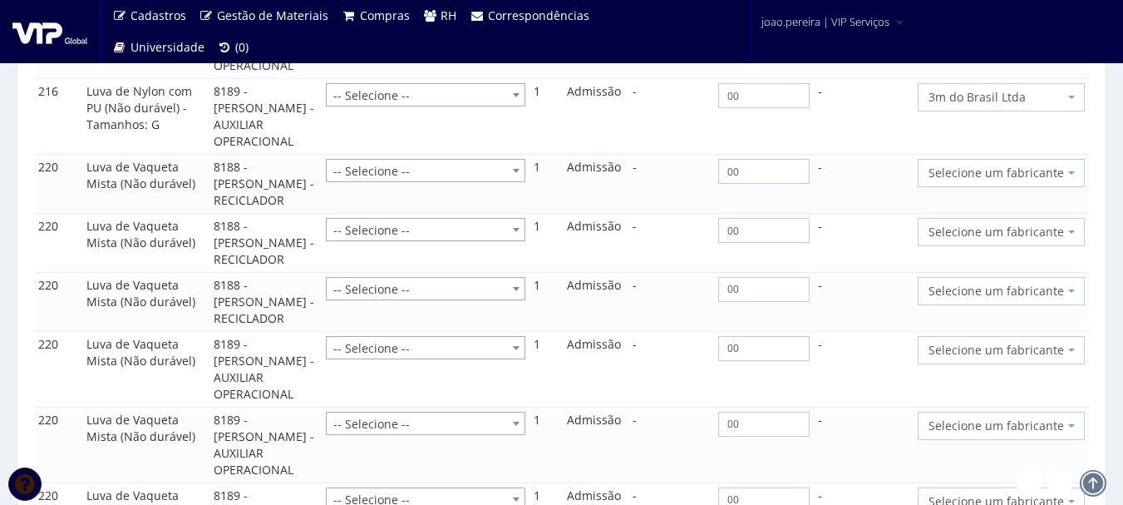
click at [1077, 187] on span "Selecione um fabricante" at bounding box center [1001, 173] width 167 height 28
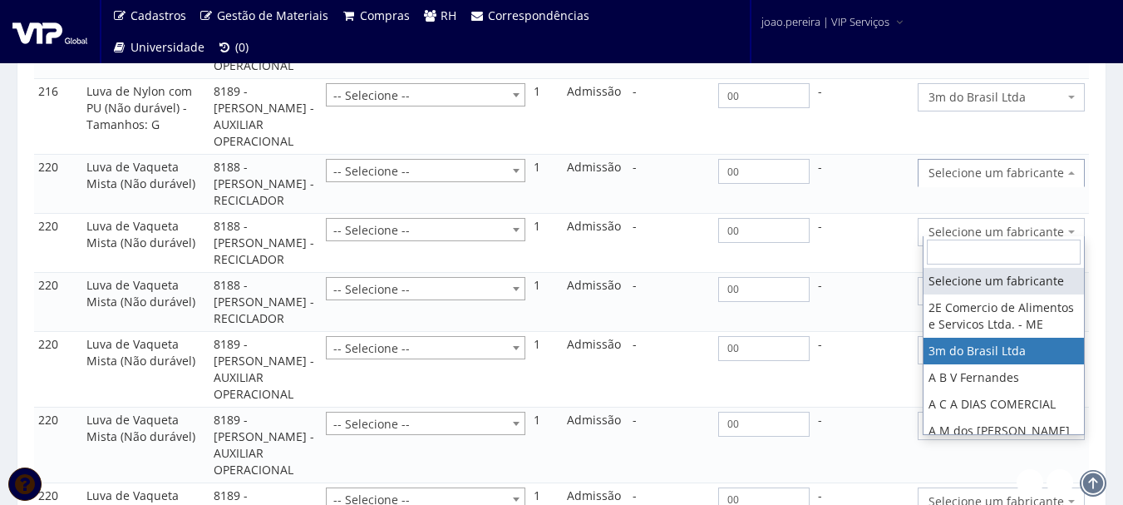
select select "19"
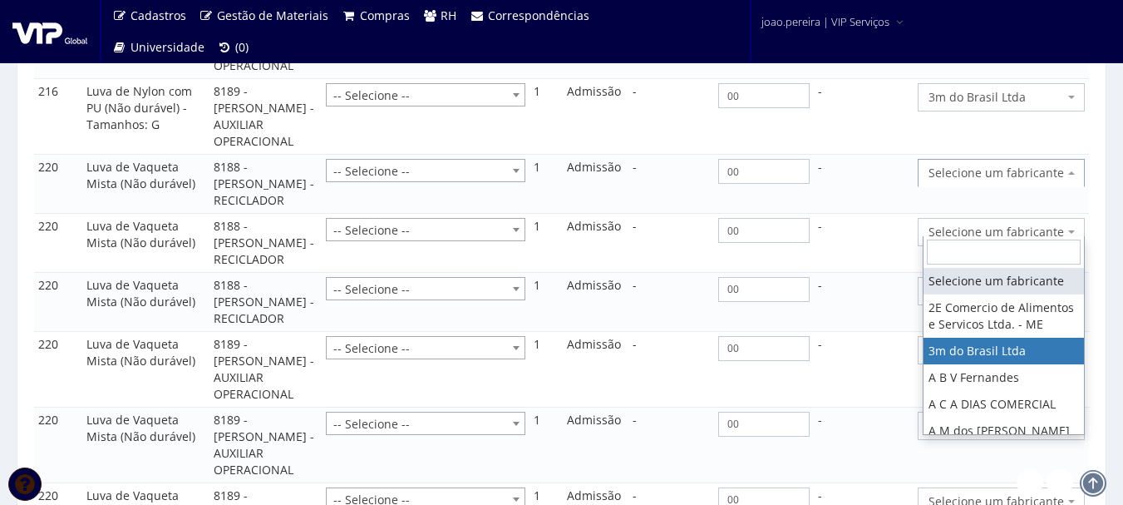
select select "19"
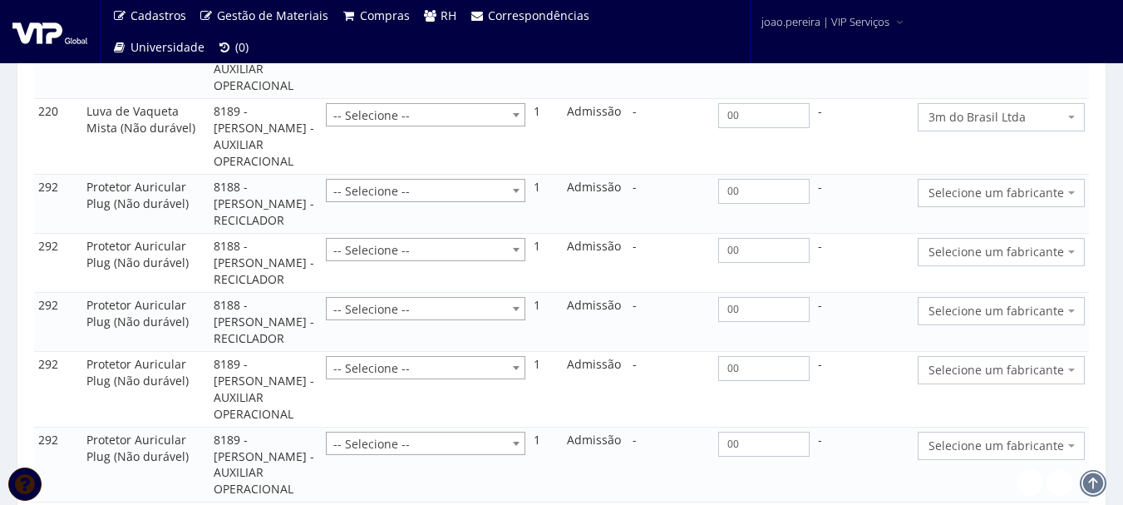
scroll to position [4075, 0]
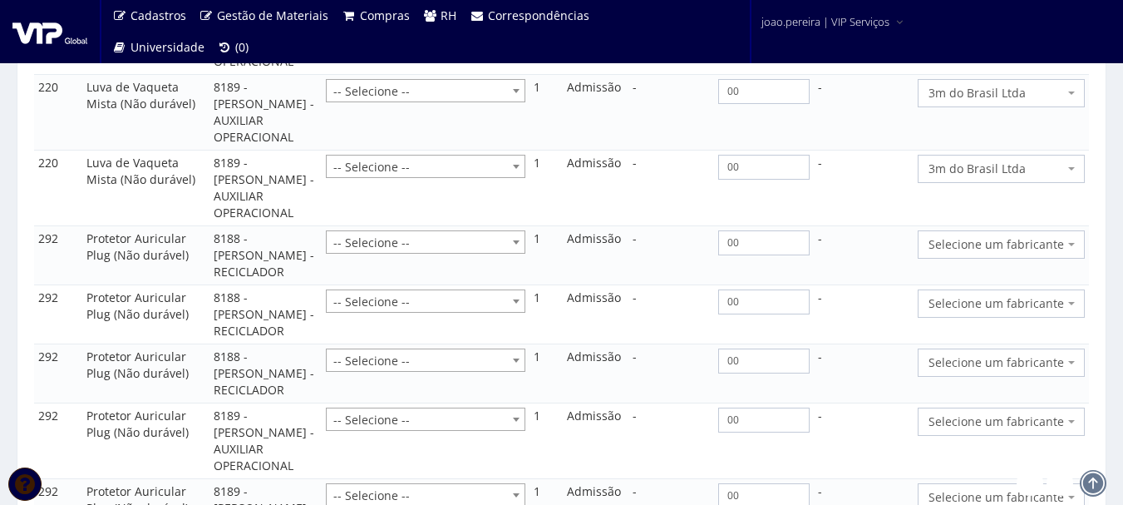
click at [1076, 259] on span "Selecione um fabricante" at bounding box center [1001, 244] width 167 height 28
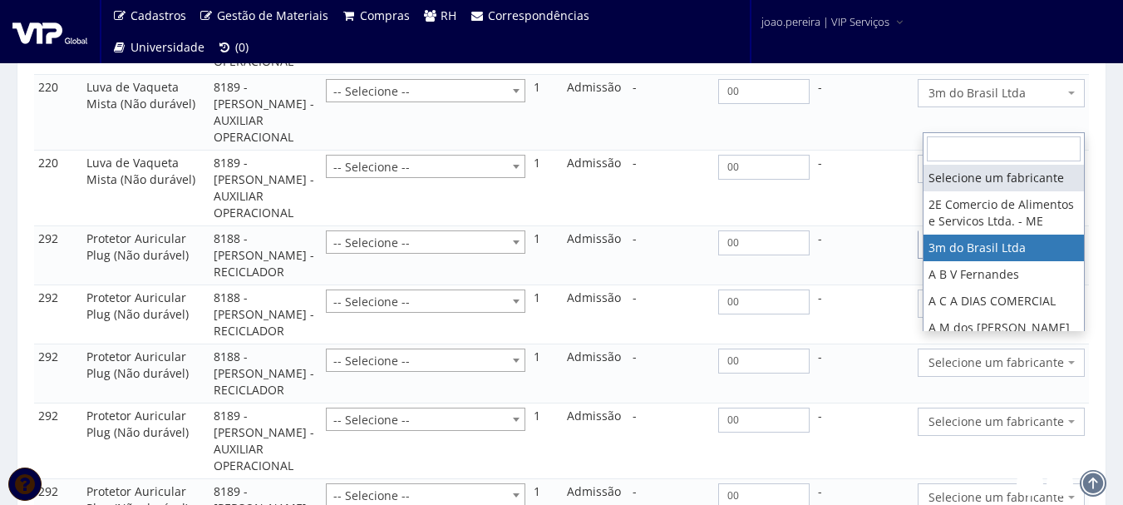
select select "19"
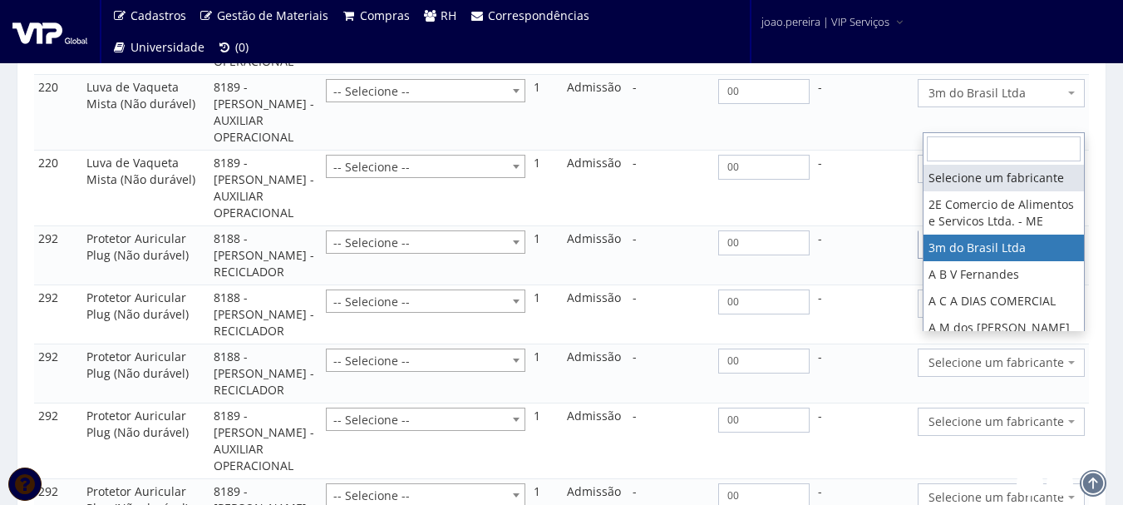
select select "19"
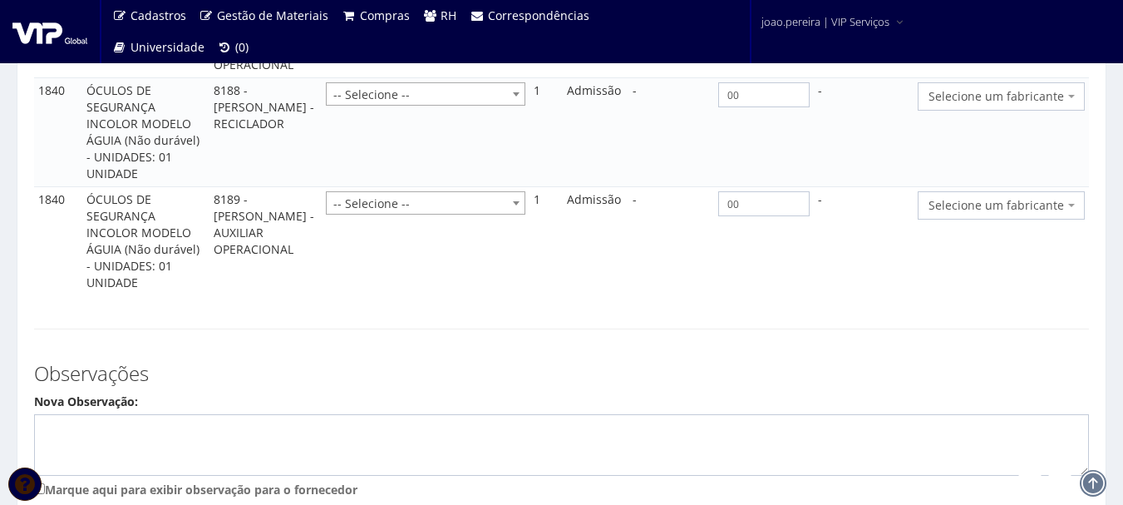
scroll to position [4574, 0]
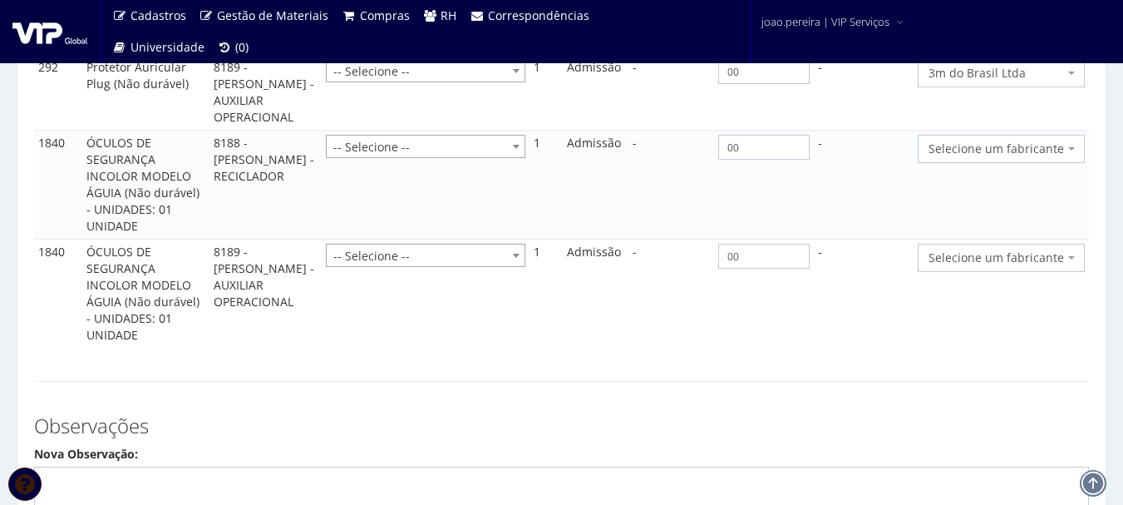
click at [1075, 163] on span "Selecione um fabricante" at bounding box center [1001, 149] width 167 height 28
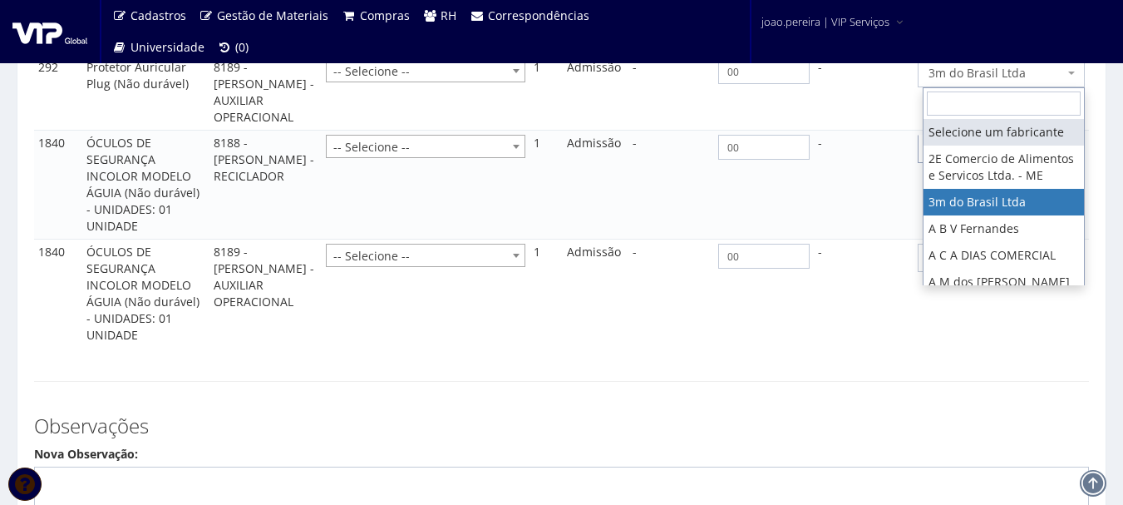
select select "19"
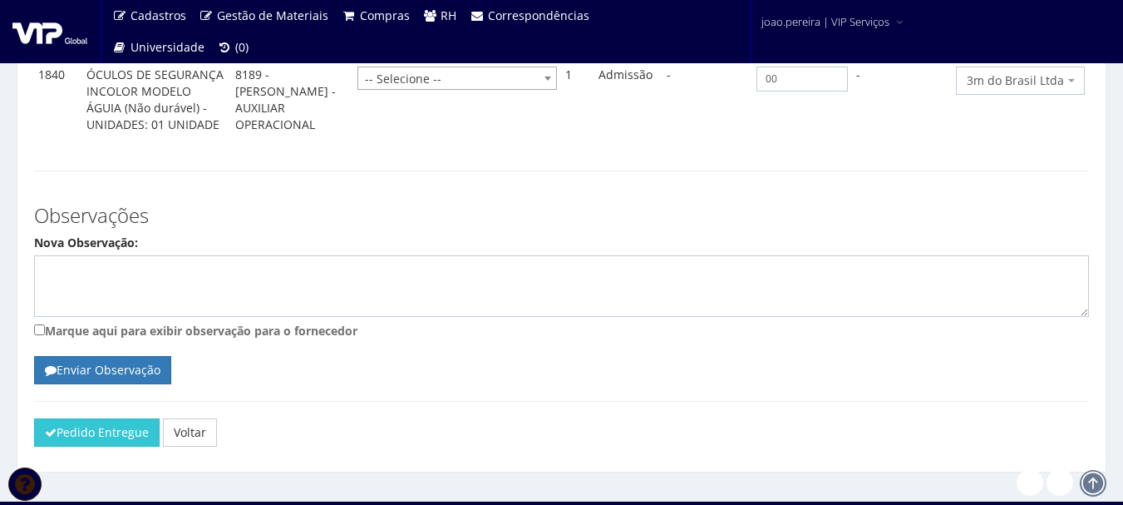
scroll to position [4643, 0]
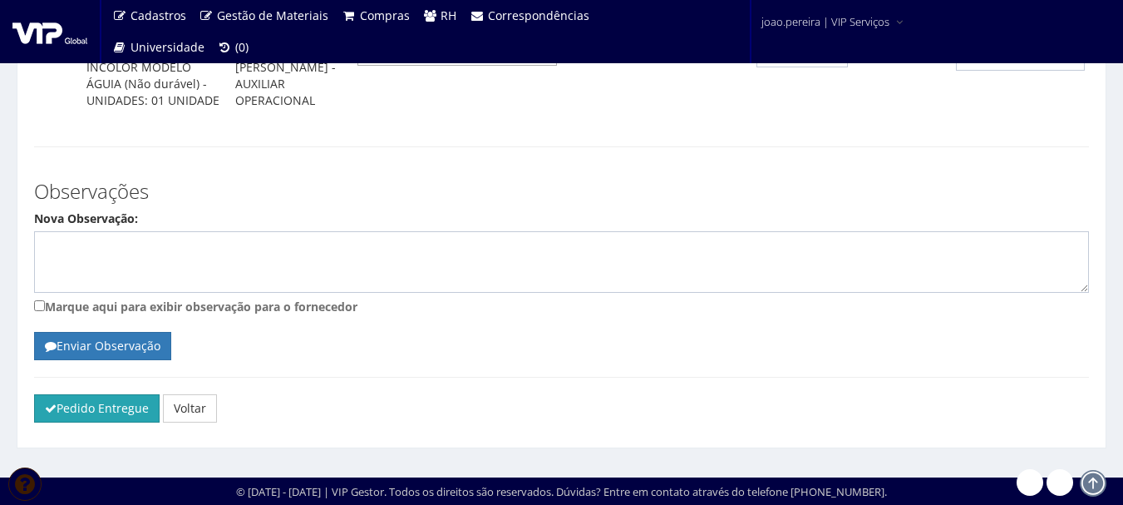
click at [90, 408] on button "Pedido Entregue" at bounding box center [97, 408] width 126 height 28
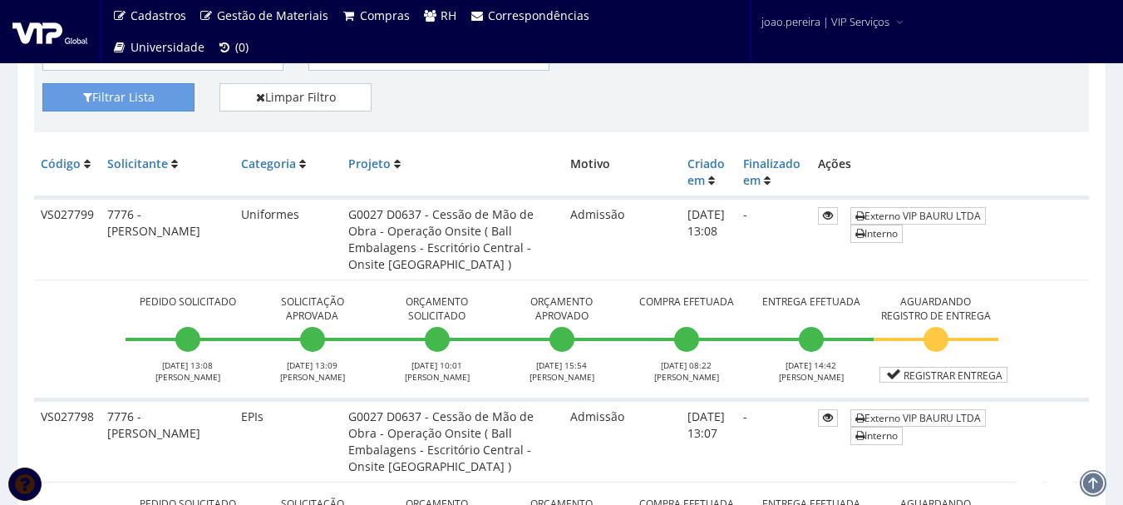
scroll to position [499, 0]
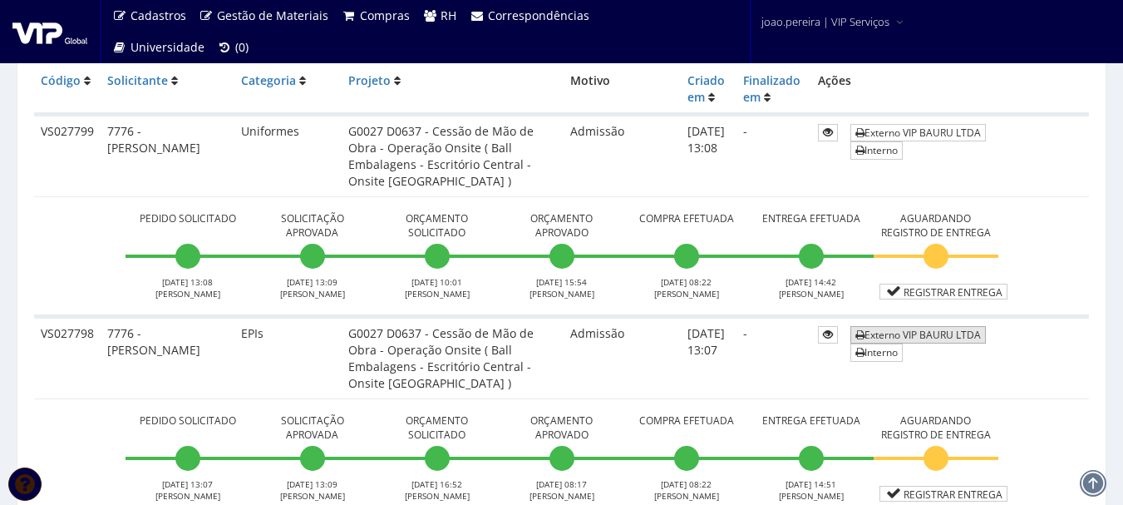
click at [889, 336] on link "Externo VIP BAURU LTDA" at bounding box center [919, 334] width 136 height 17
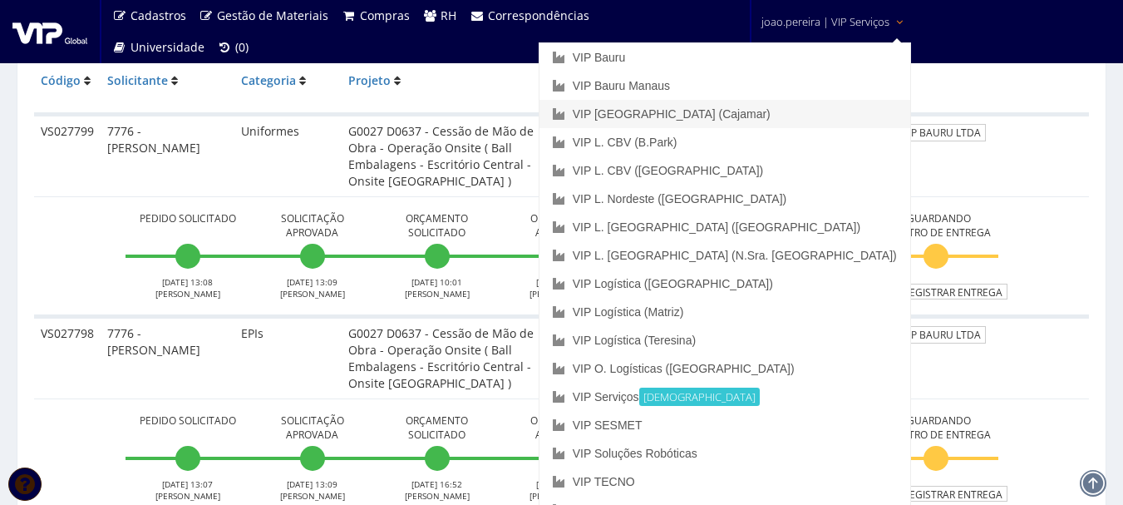
click at [783, 119] on link "VIP [GEOGRAPHIC_DATA] (Cajamar)" at bounding box center [725, 114] width 371 height 28
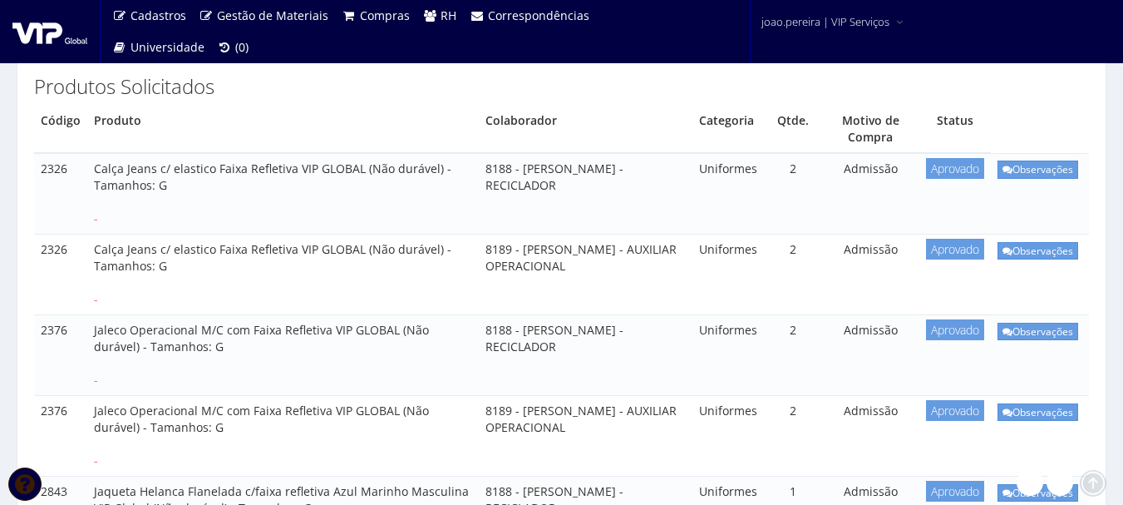
scroll to position [333, 0]
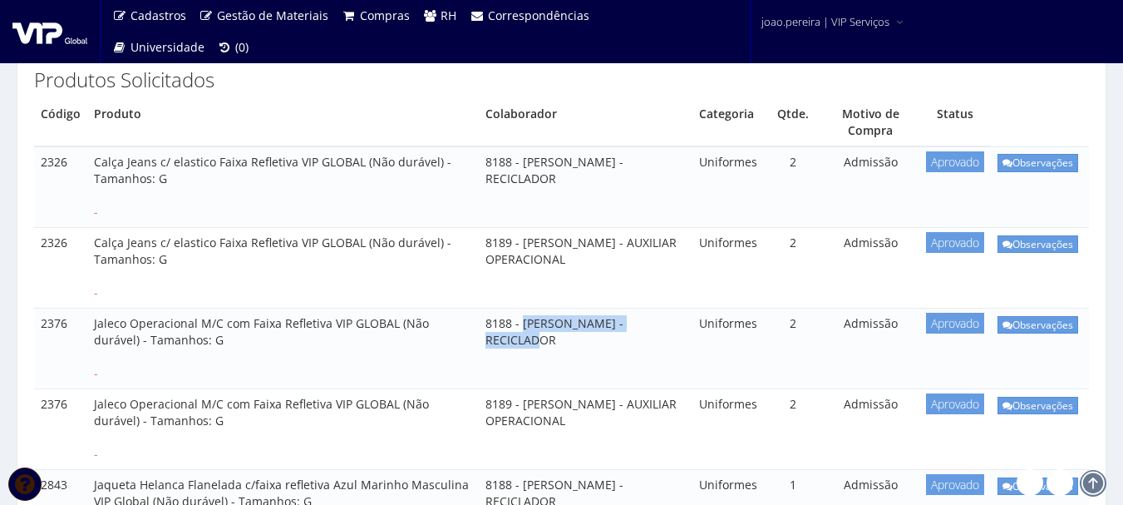
drag, startPoint x: 509, startPoint y: 289, endPoint x: 664, endPoint y: 295, distance: 155.6
click at [664, 309] on td "8188 - GABRIEL ARANTES FLORIANO - RECICLADOR" at bounding box center [585, 349] width 213 height 81
copy td "GABRIEL ARANTES FLORIANO"
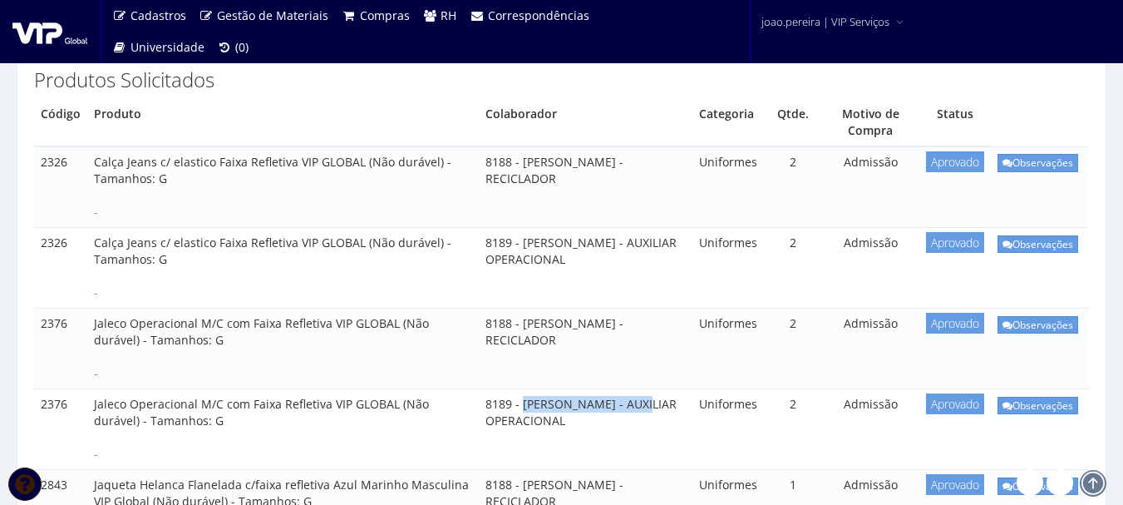
drag, startPoint x: 509, startPoint y: 372, endPoint x: 639, endPoint y: 373, distance: 129.7
click at [639, 389] on td "8189 - KAUA FERREIRA NUNES - AUXILIAR OPERACIONAL" at bounding box center [585, 429] width 213 height 81
copy td "KAUA FERREIRA NUNES"
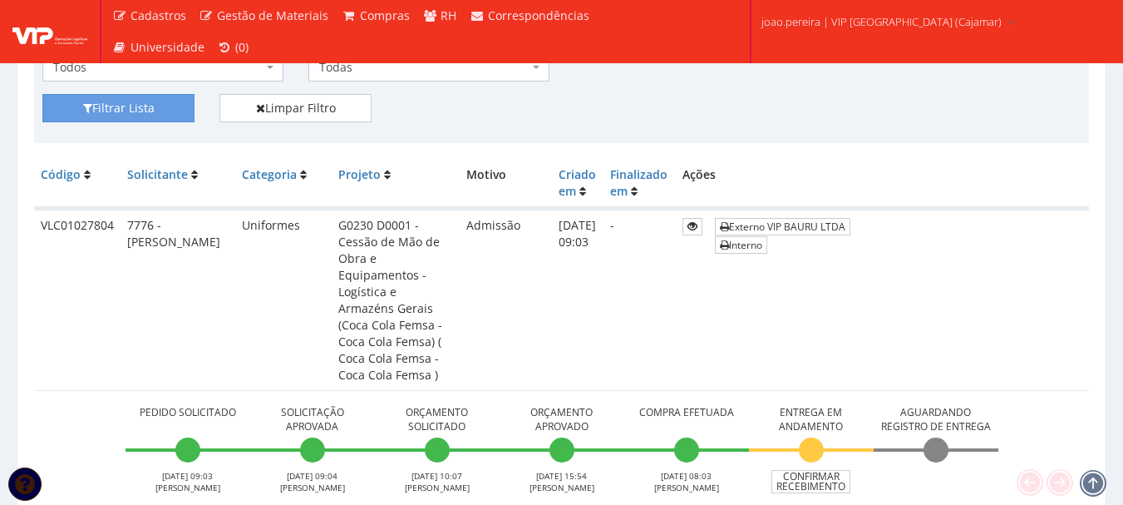
scroll to position [416, 0]
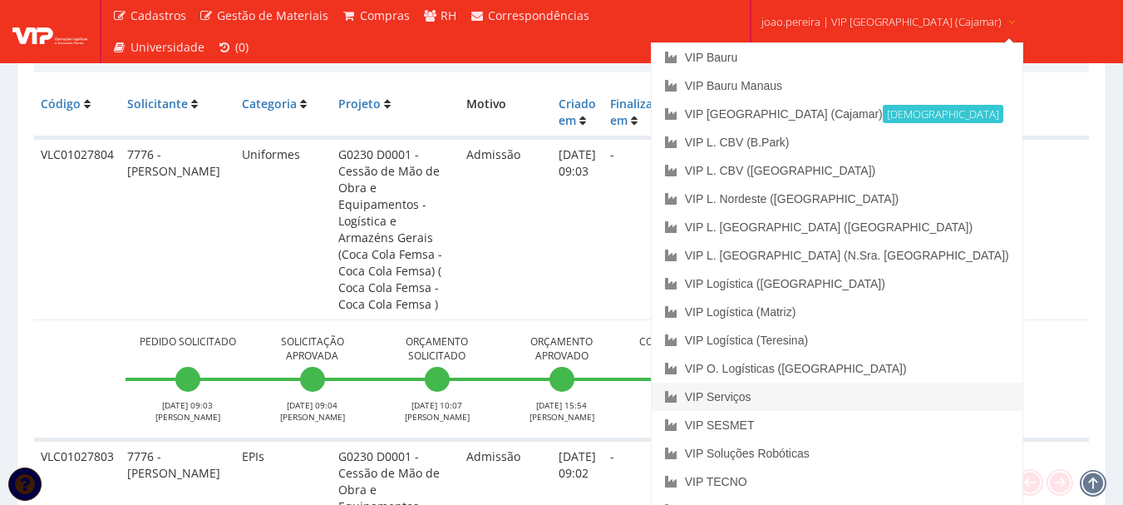
click at [806, 402] on link "VIP Serviços" at bounding box center [837, 397] width 371 height 28
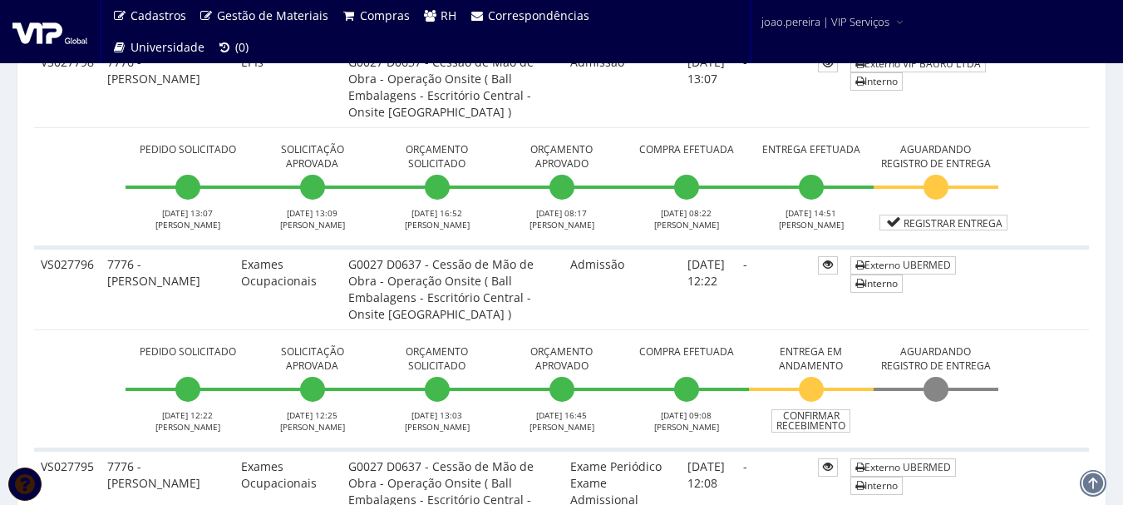
scroll to position [748, 0]
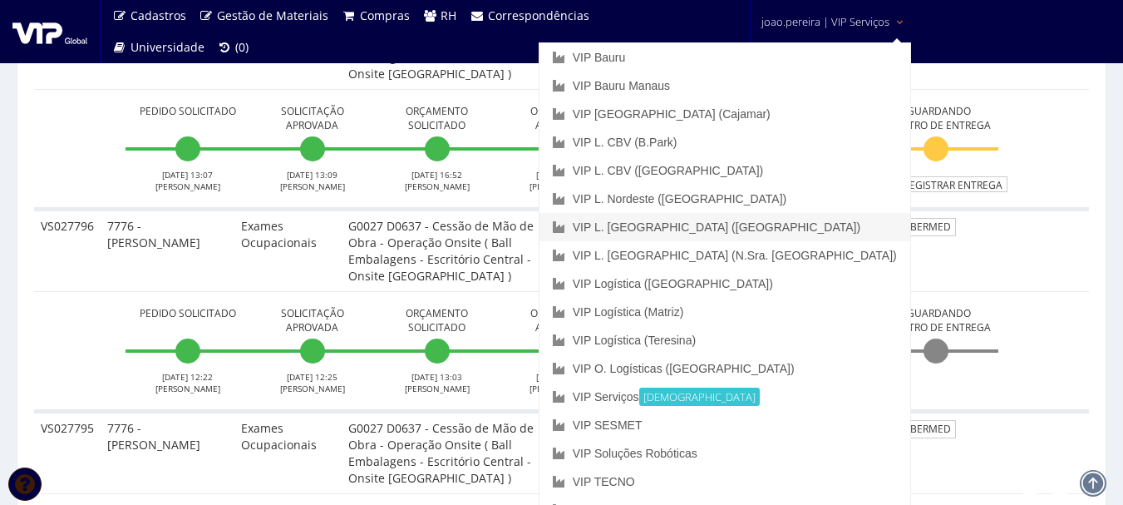
click at [819, 217] on link "VIP L. [GEOGRAPHIC_DATA] ([GEOGRAPHIC_DATA])" at bounding box center [725, 227] width 371 height 28
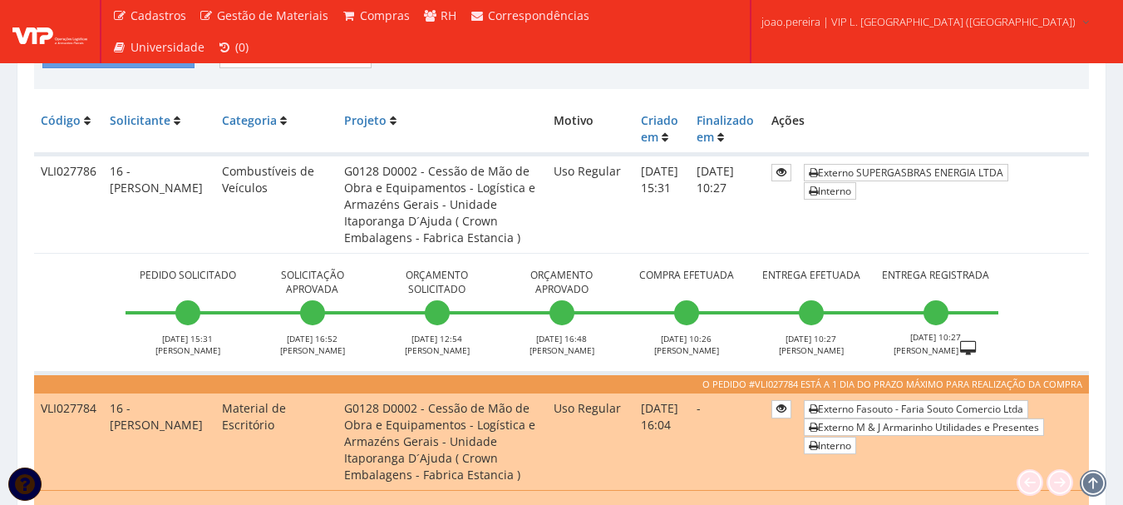
scroll to position [499, 0]
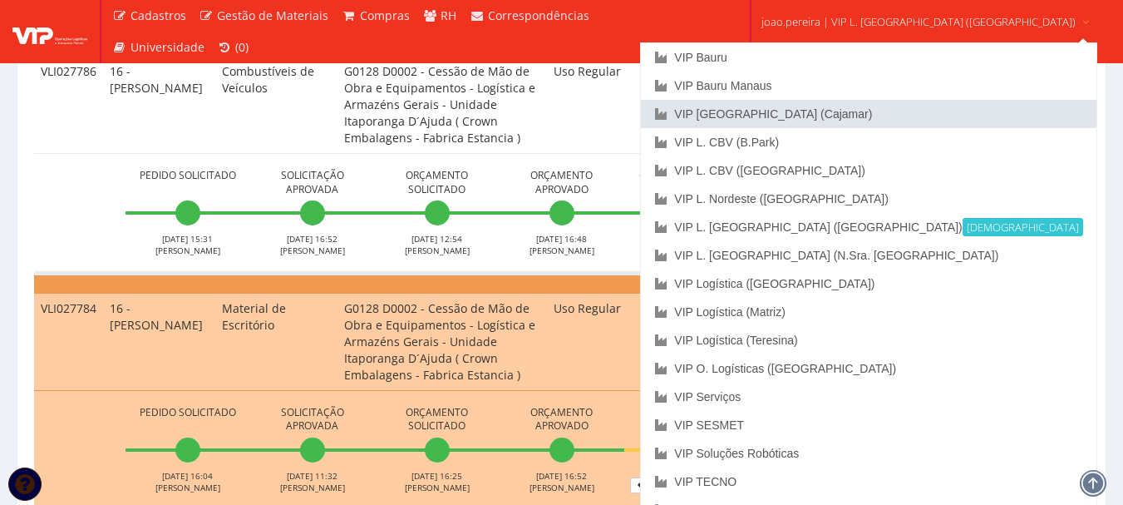
click at [812, 115] on link "VIP [GEOGRAPHIC_DATA] (Cajamar)" at bounding box center [868, 114] width 455 height 28
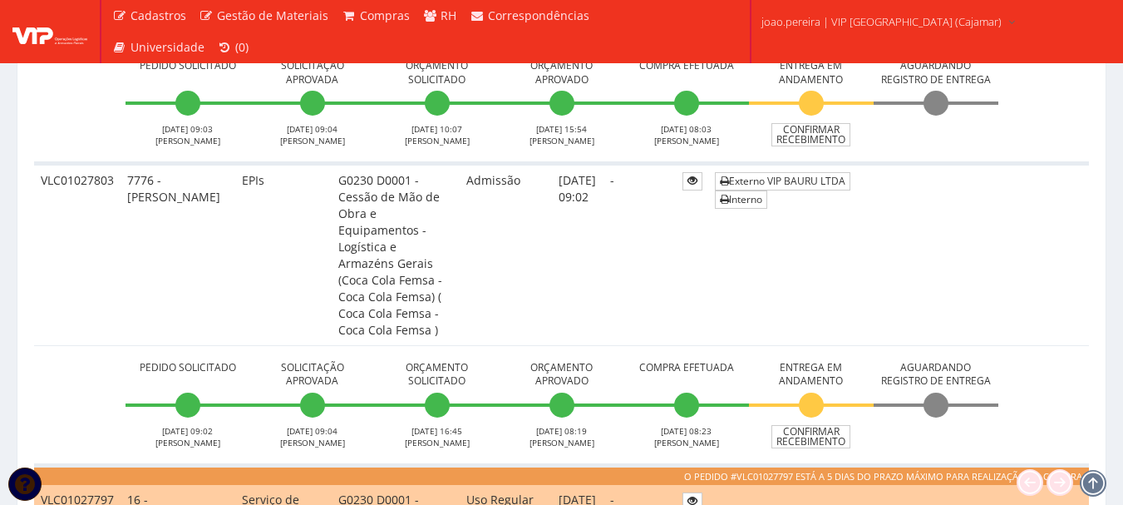
scroll to position [665, 0]
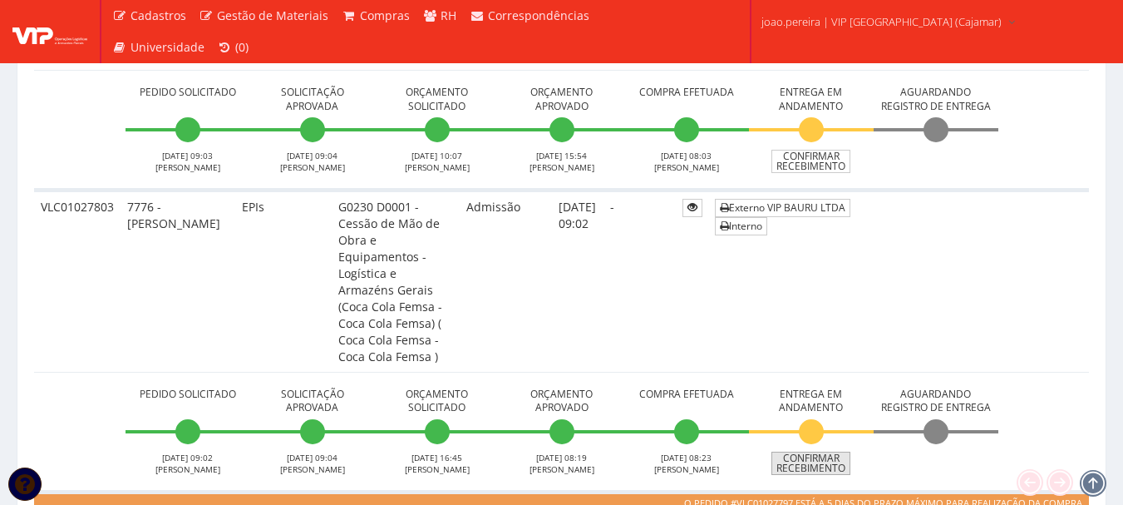
click at [820, 452] on link "Confirmar Recebimento" at bounding box center [811, 463] width 79 height 23
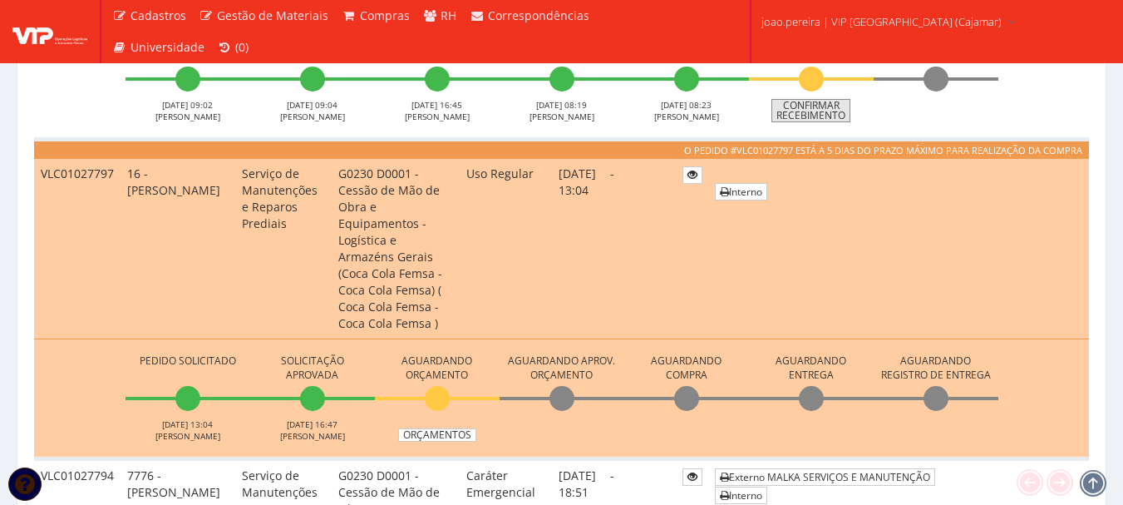
scroll to position [1164, 0]
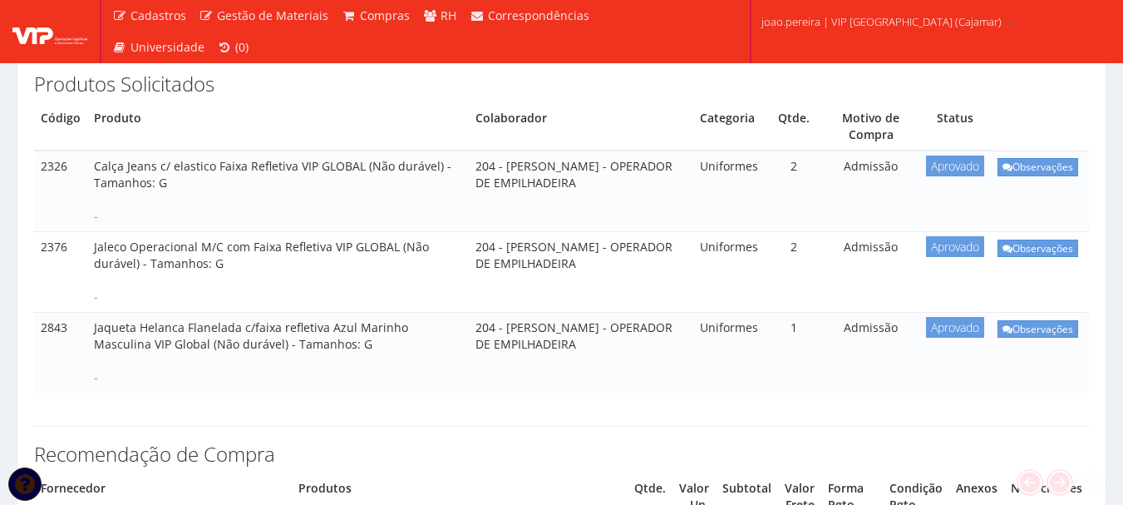
scroll to position [499, 0]
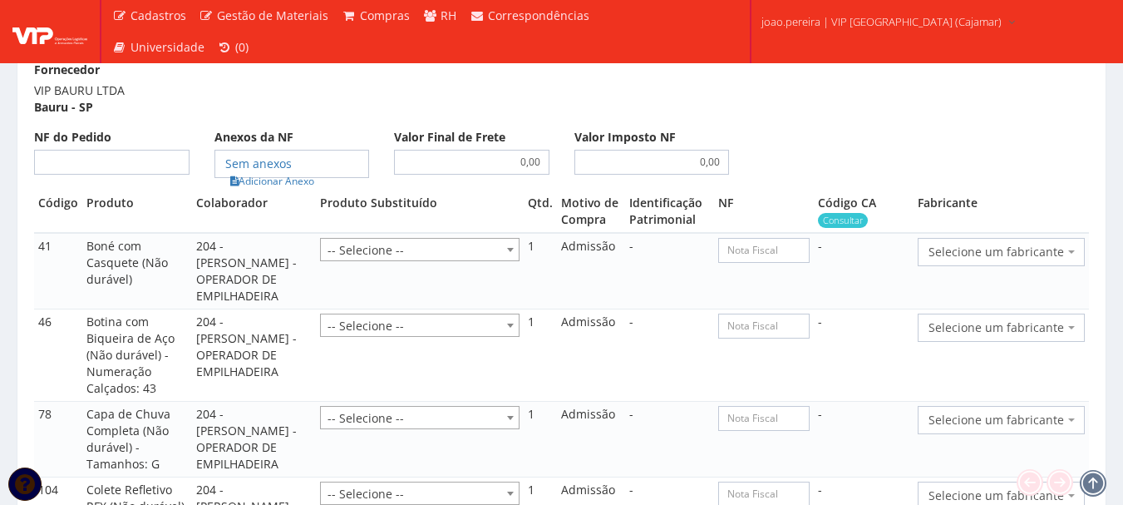
scroll to position [1580, 0]
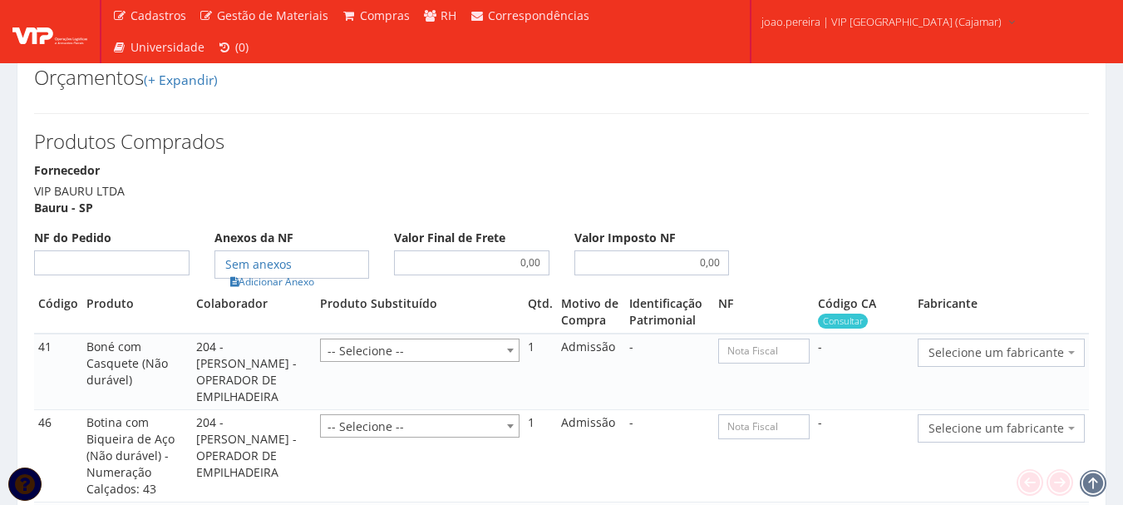
click at [142, 229] on div "NF do Pedido" at bounding box center [112, 252] width 180 height 47
click at [154, 250] on input "NF do Pedido" at bounding box center [112, 262] width 156 height 25
type input "00"
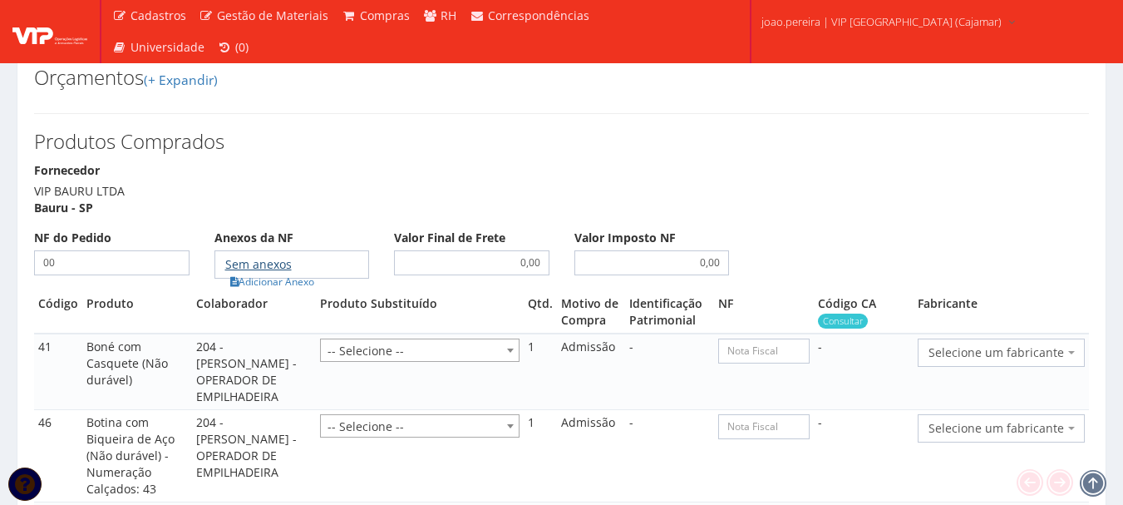
type input "00"
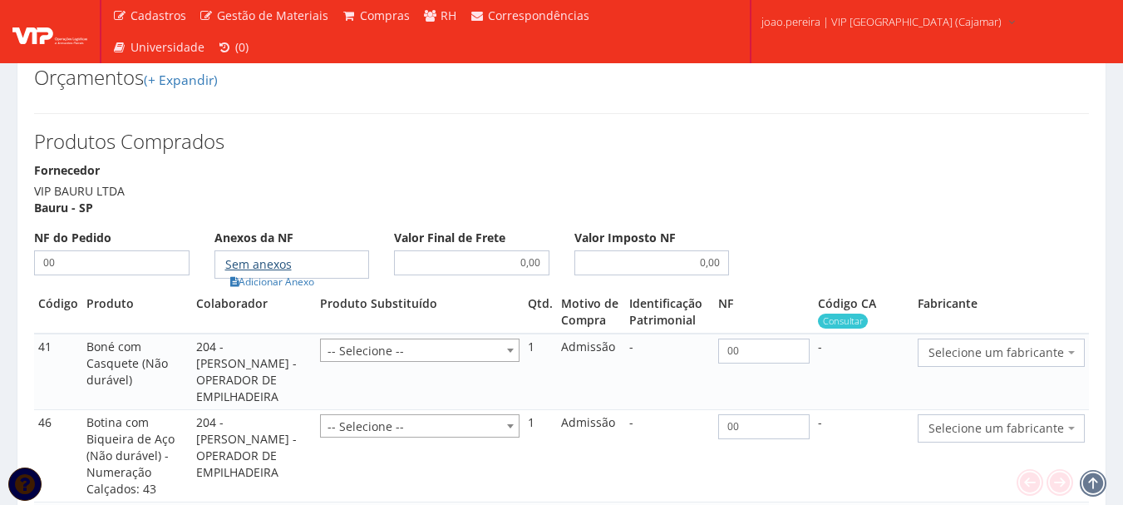
type input "00"
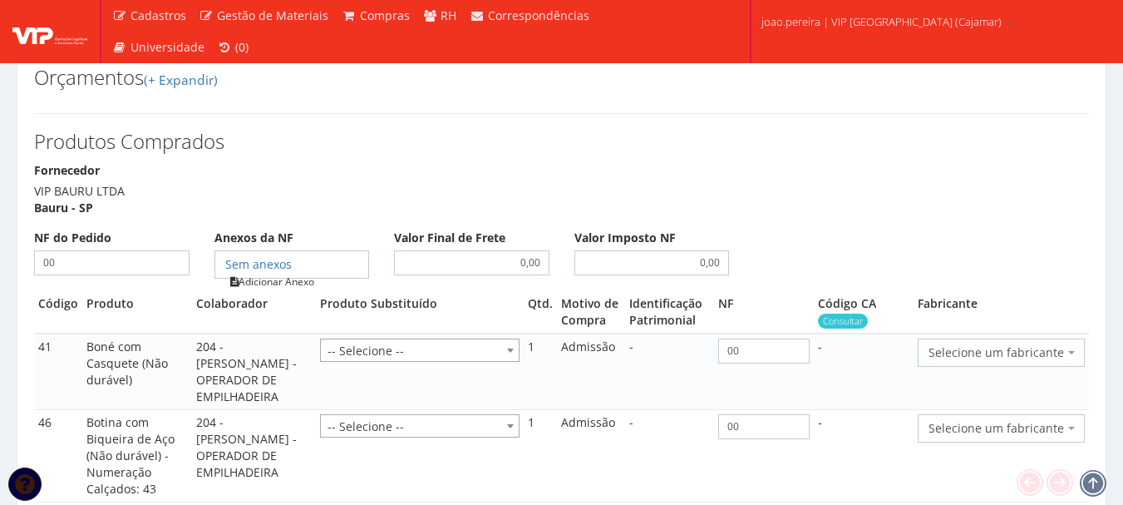
click at [289, 273] on link "Adicionar Anexo" at bounding box center [272, 281] width 94 height 17
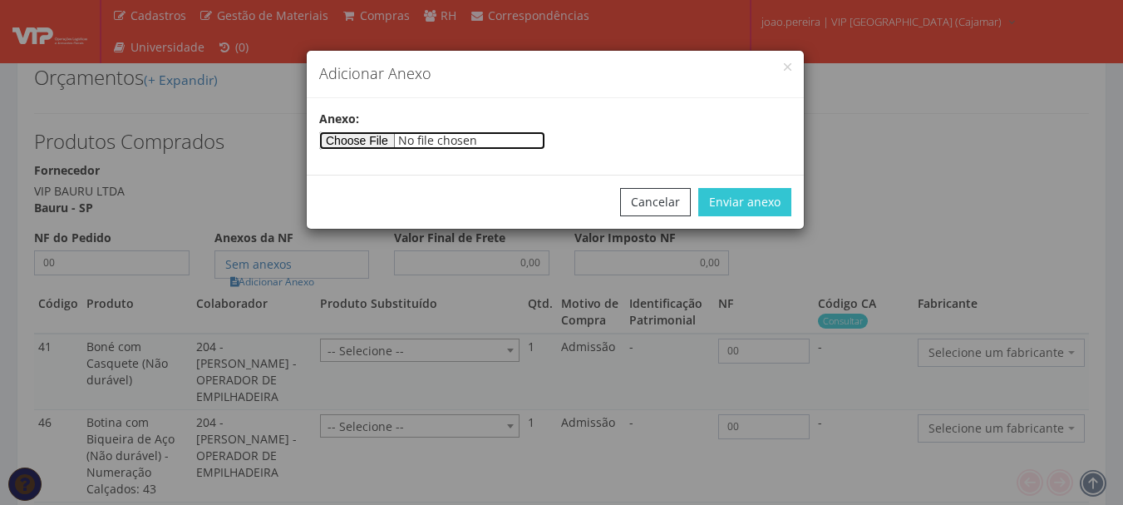
click at [355, 146] on input"] "file" at bounding box center [432, 140] width 226 height 18
type input"] "C:\fakepath\PEDIDOS SEM NOTA FISCAL ESTOQUE.docx"
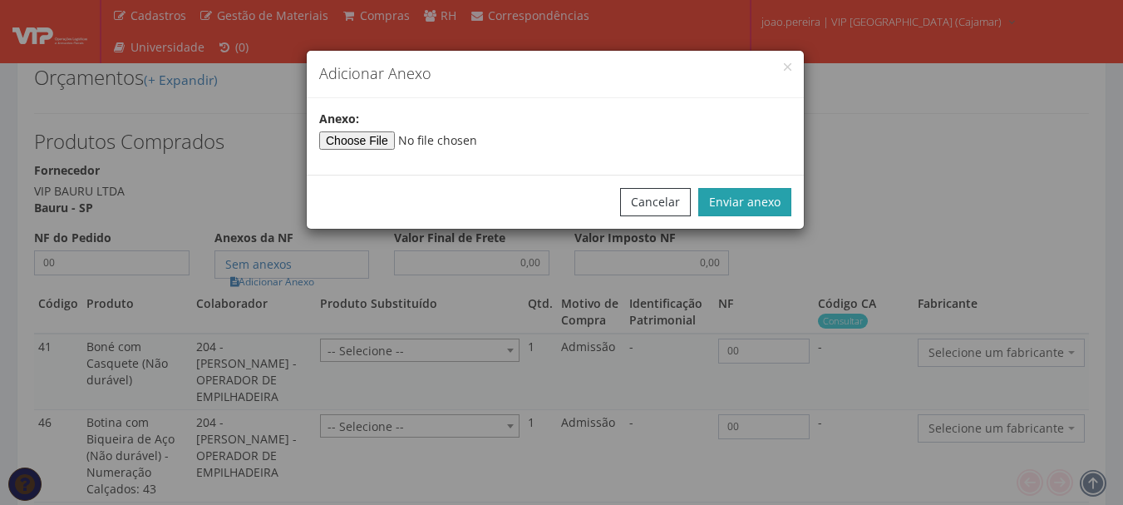
click at [758, 190] on button "Enviar anexo" at bounding box center [745, 202] width 93 height 28
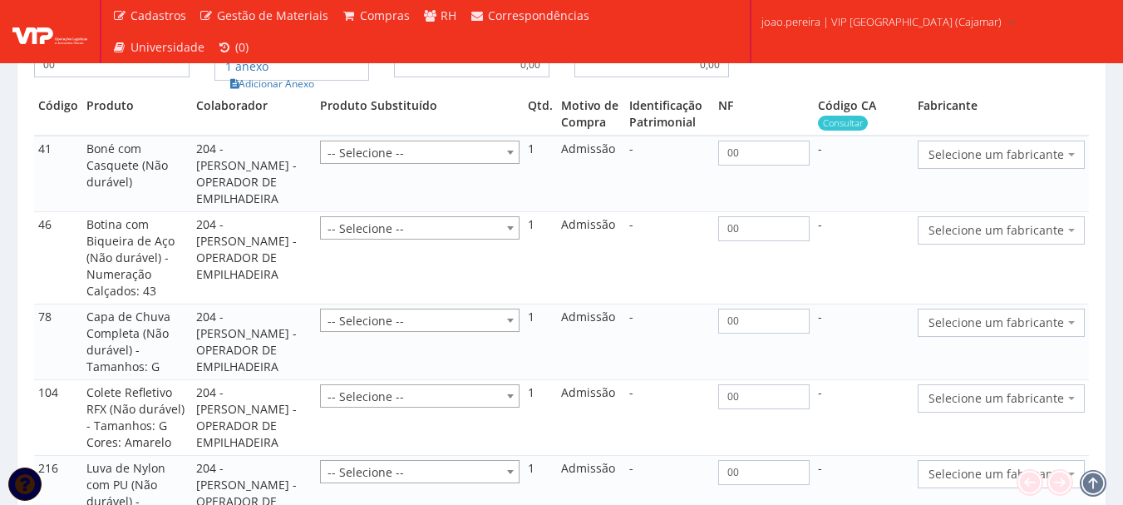
scroll to position [1777, 0]
click at [1082, 141] on span "Selecione um fabricante" at bounding box center [1001, 155] width 167 height 28
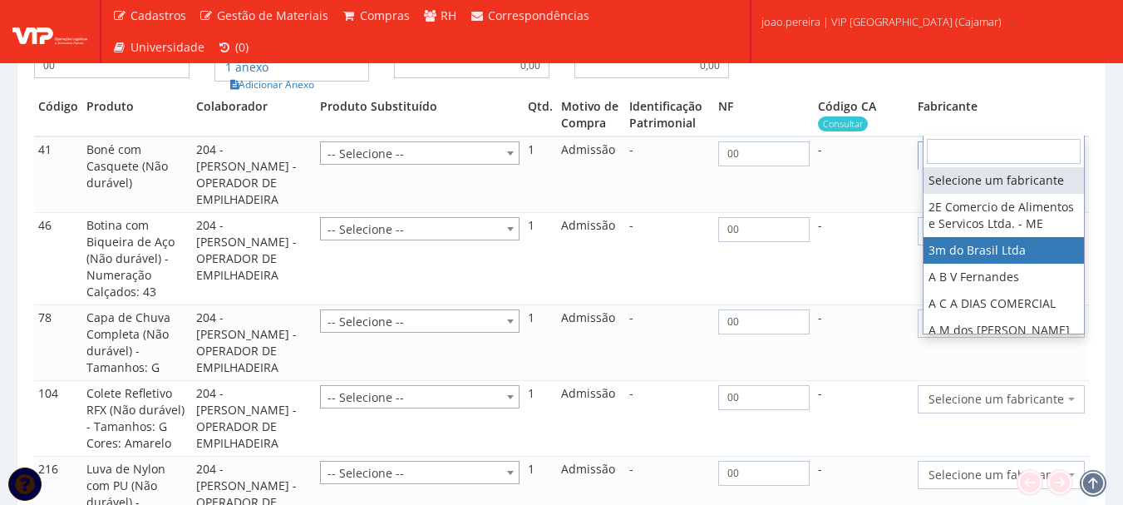
select select "19"
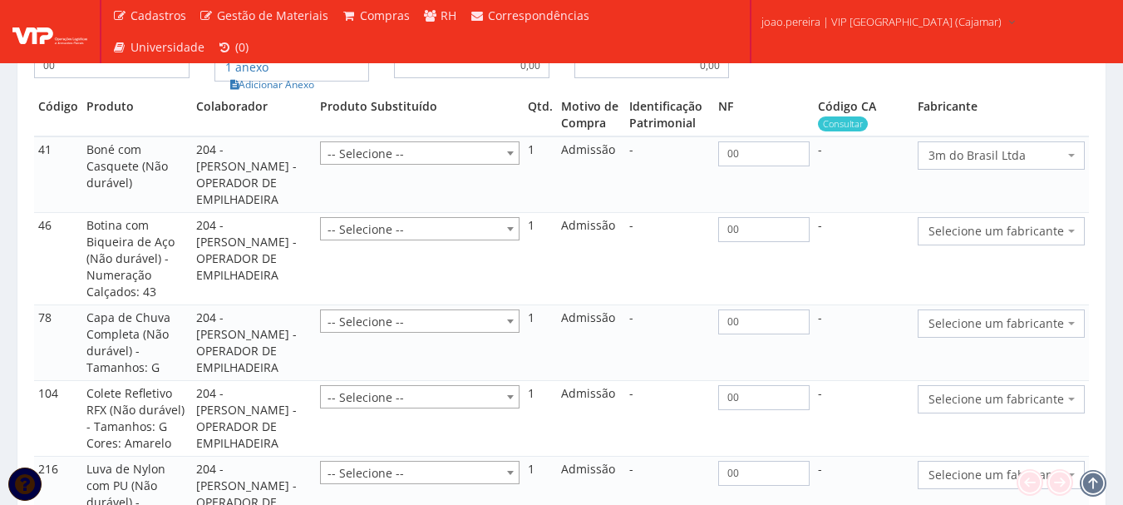
click at [1069, 217] on span "Selecione um fabricante" at bounding box center [1001, 231] width 167 height 28
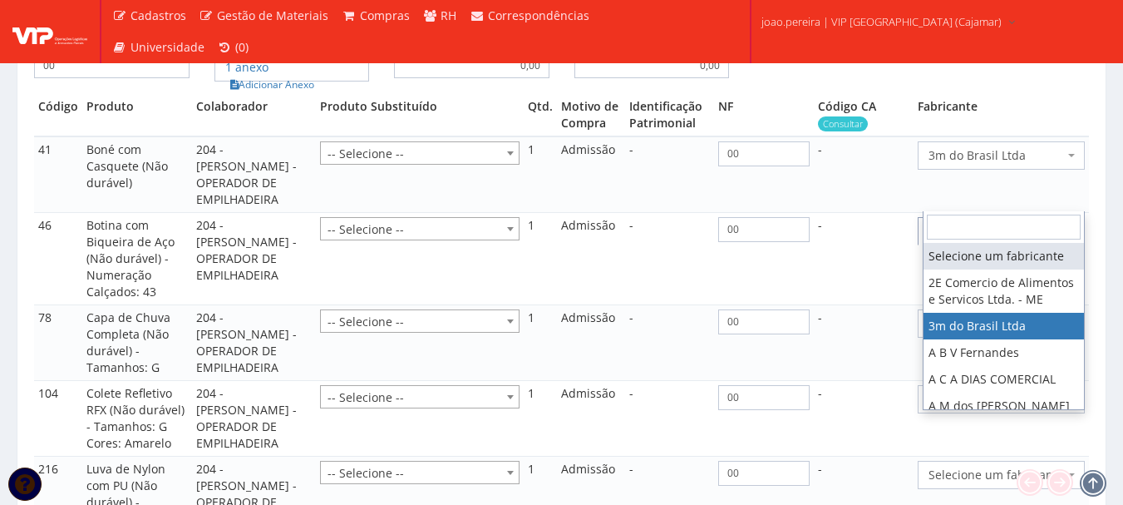
select select "19"
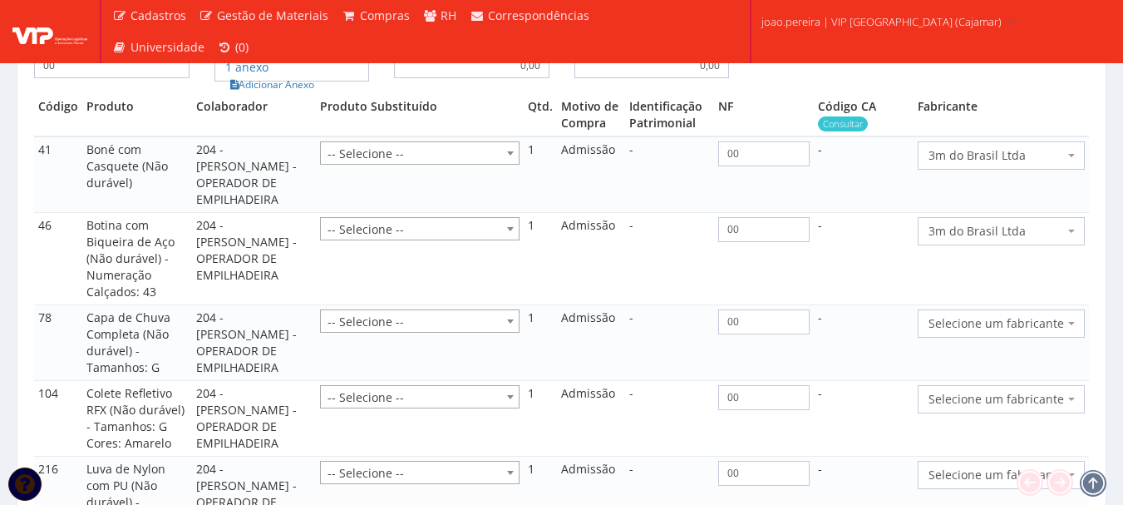
click at [1066, 309] on span "Selecione um fabricante" at bounding box center [1001, 323] width 167 height 28
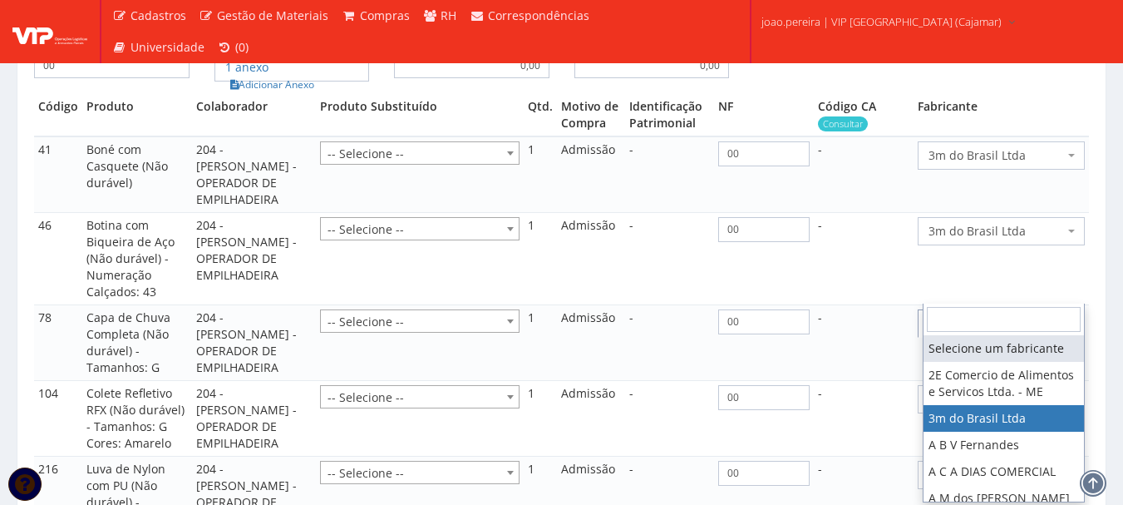
drag, startPoint x: 989, startPoint y: 427, endPoint x: 989, endPoint y: 415, distance: 11.6
select select "19"
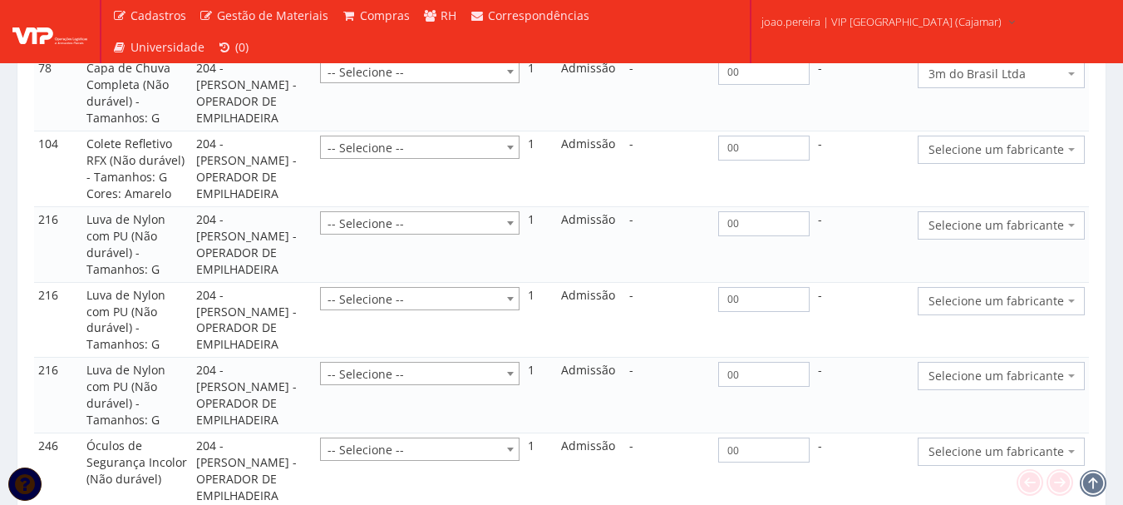
scroll to position [1943, 0]
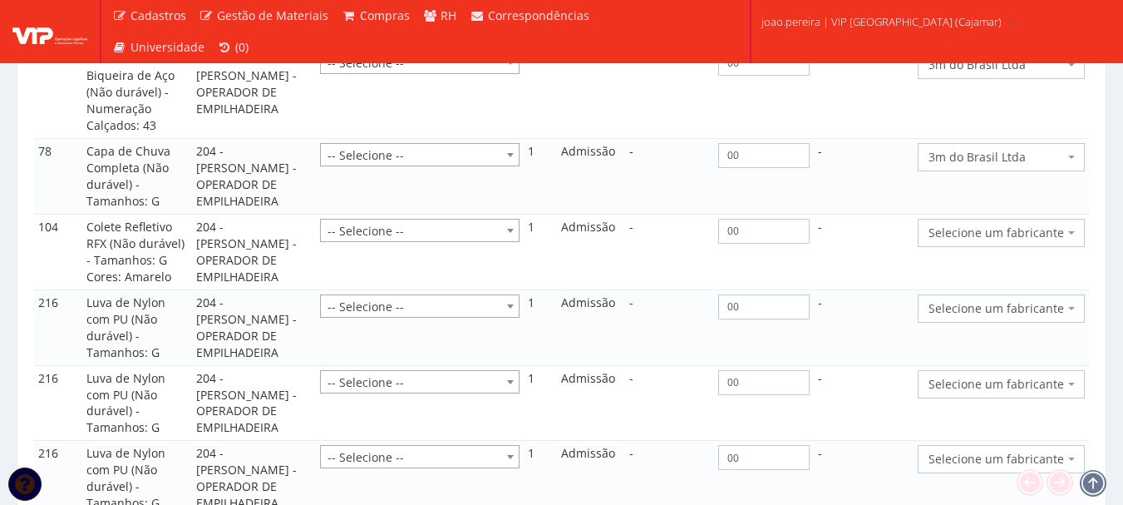
click at [1076, 219] on span "Selecione um fabricante" at bounding box center [1001, 233] width 167 height 28
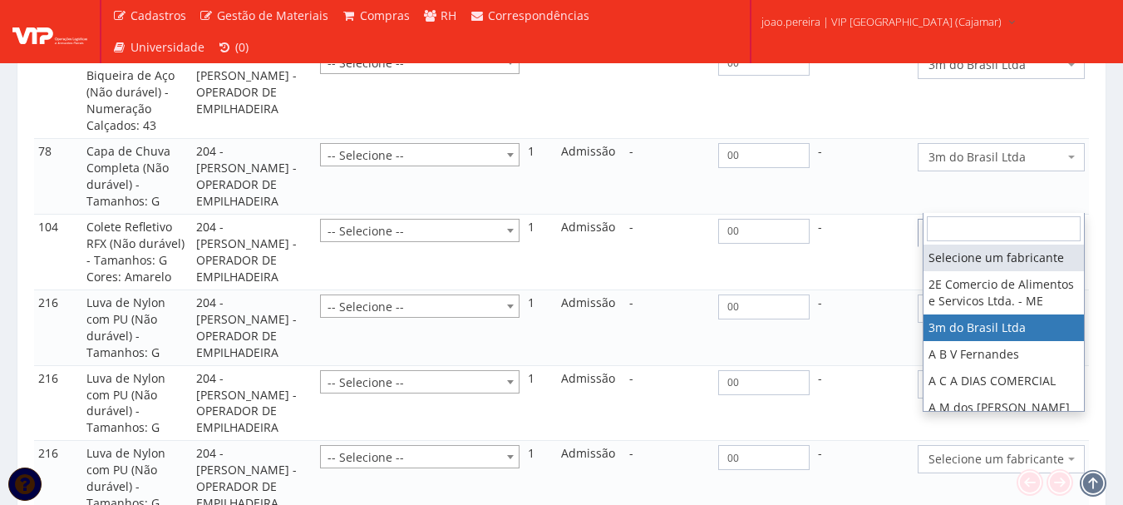
select select "19"
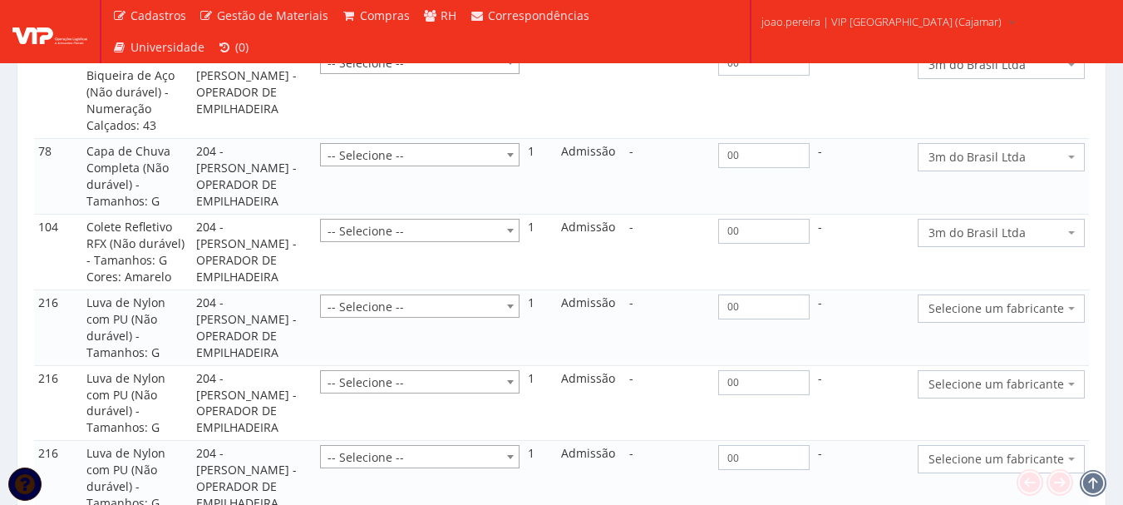
click at [1074, 294] on span at bounding box center [1073, 308] width 3 height 28
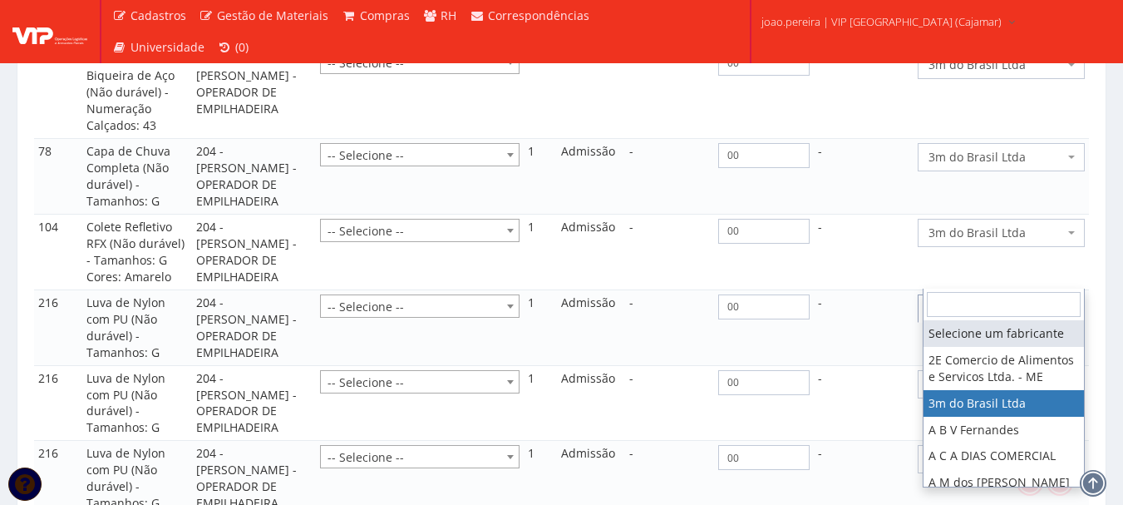
select select "19"
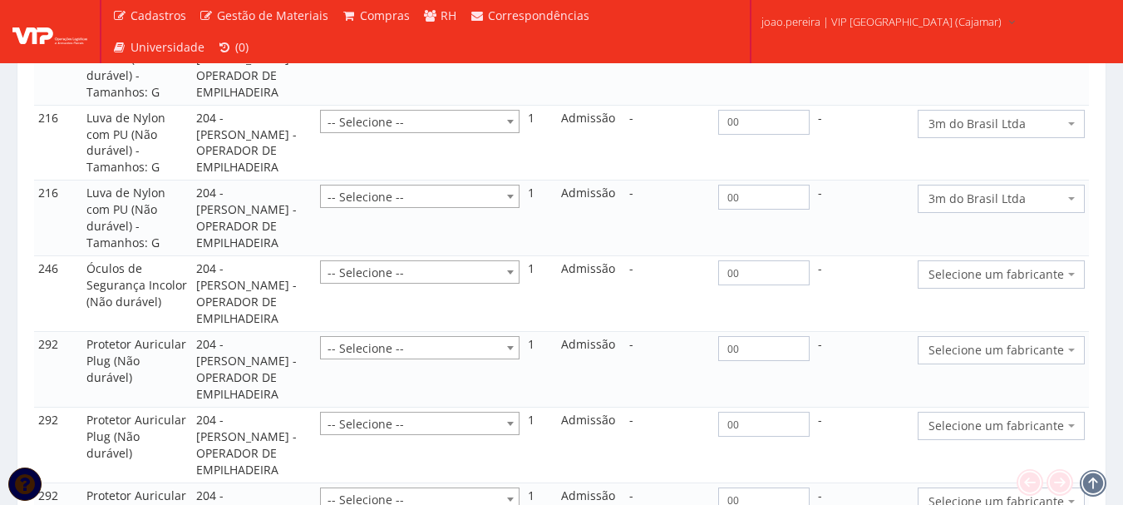
scroll to position [2276, 0]
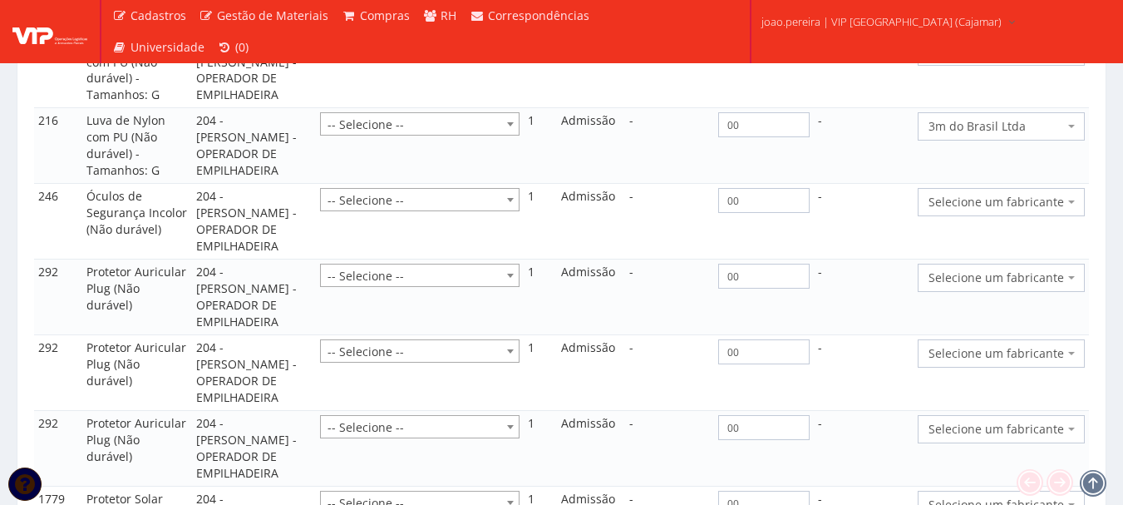
click at [1082, 188] on span "Selecione um fabricante" at bounding box center [1001, 202] width 167 height 28
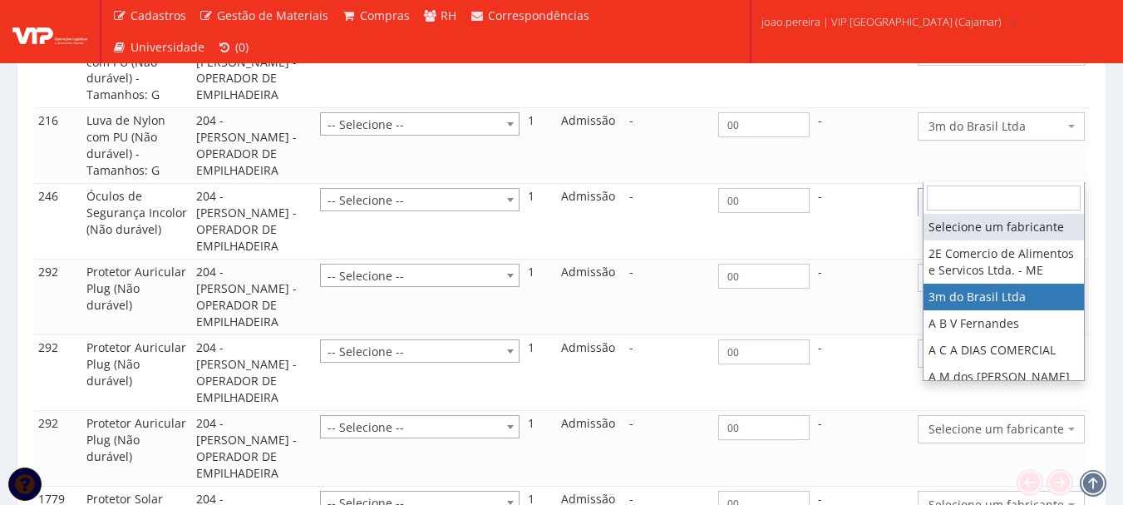
select select "19"
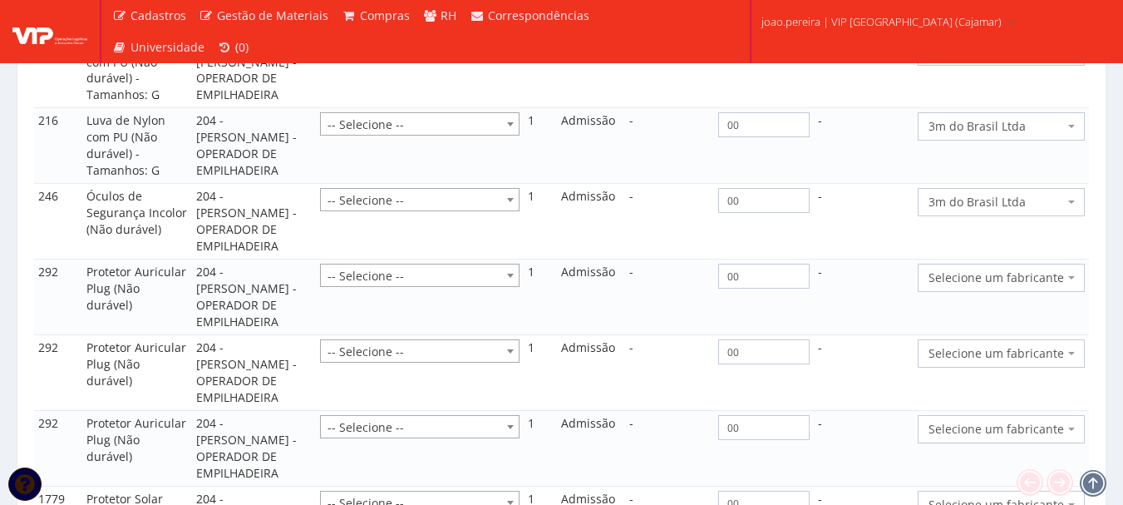
click at [1057, 269] on span "Selecione um fabricante" at bounding box center [997, 277] width 136 height 17
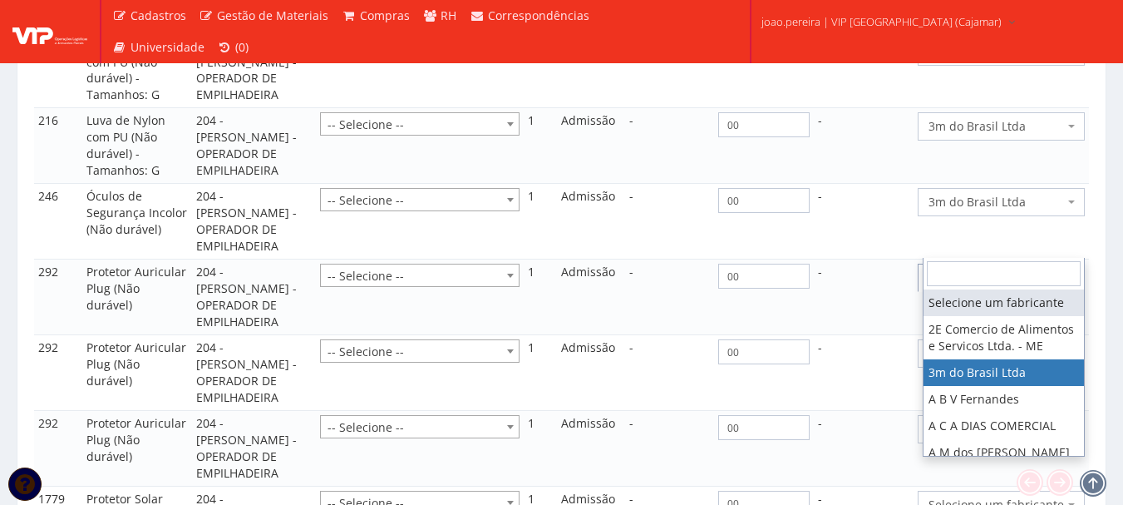
select select "19"
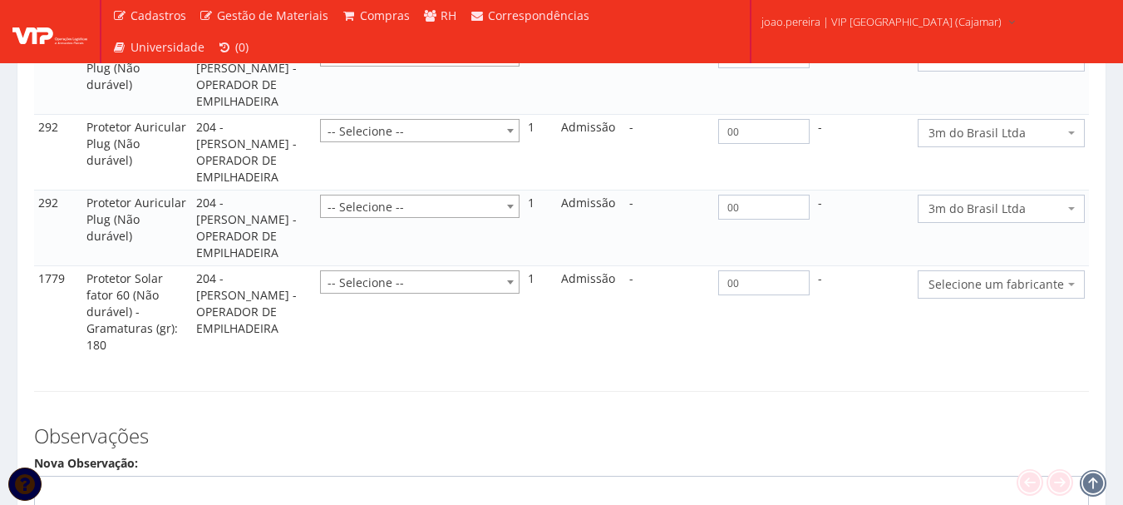
scroll to position [2526, 0]
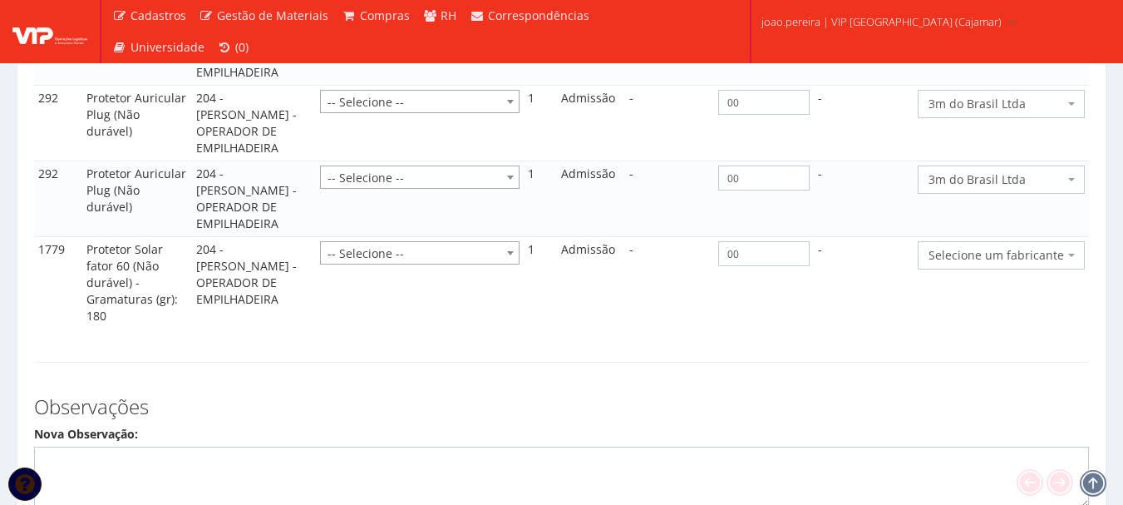
click at [1051, 247] on span "Selecione um fabricante" at bounding box center [997, 255] width 136 height 17
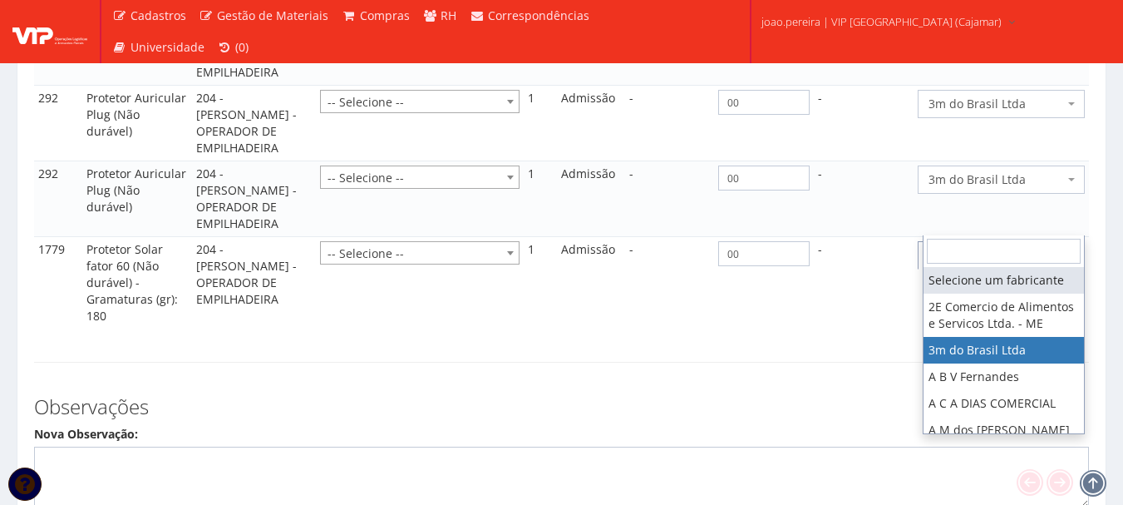
select select "19"
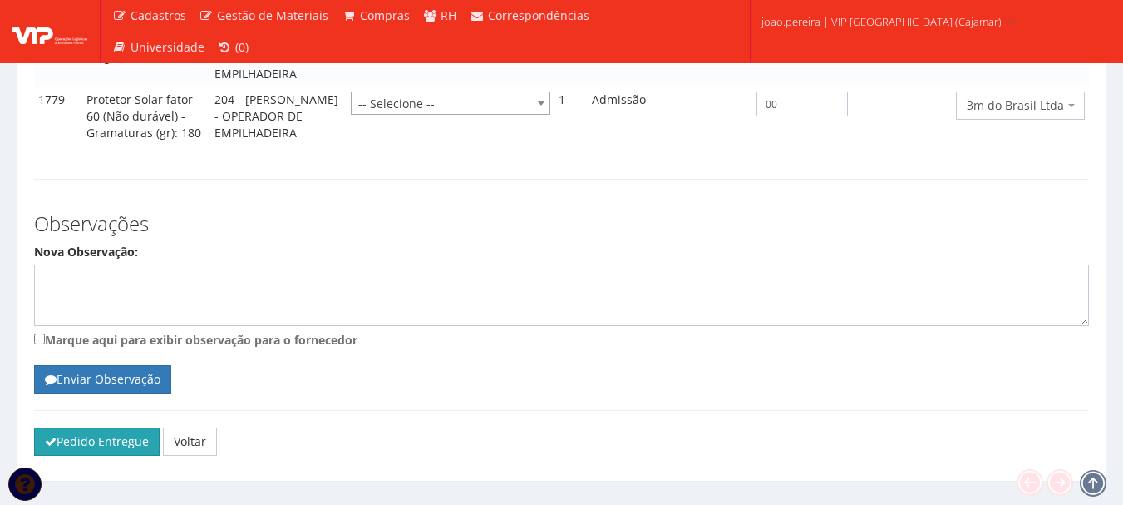
click at [82, 427] on button "Pedido Entregue" at bounding box center [97, 441] width 126 height 28
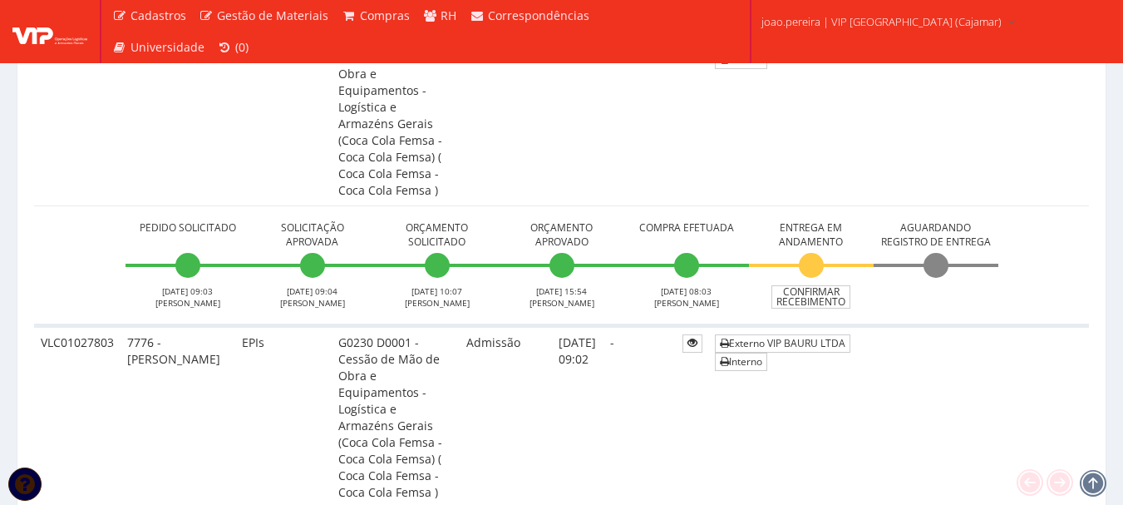
scroll to position [499, 0]
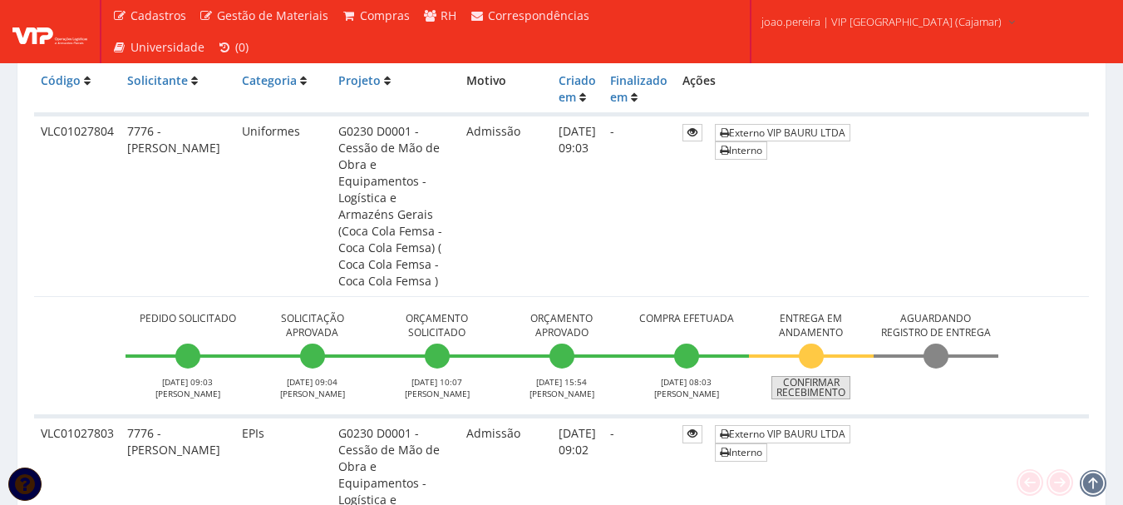
click at [822, 376] on link "Confirmar Recebimento" at bounding box center [811, 387] width 79 height 23
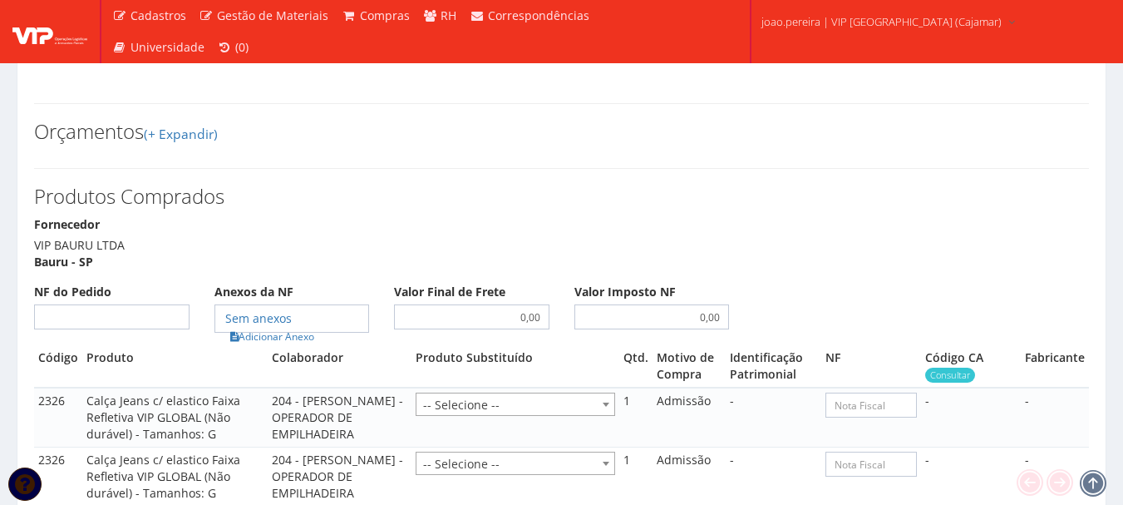
scroll to position [998, 0]
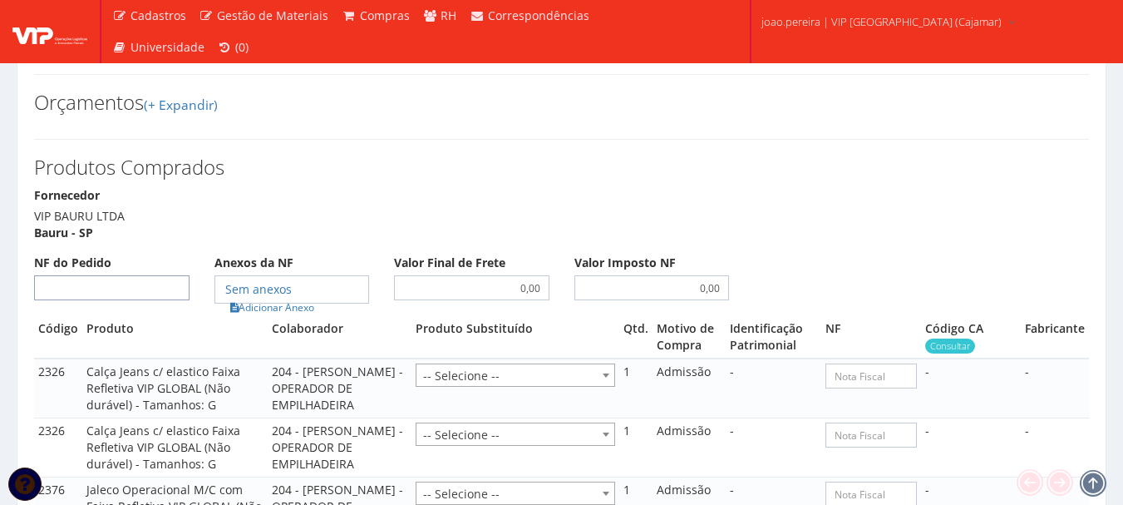
click at [132, 275] on input "NF do Pedido" at bounding box center [112, 287] width 156 height 25
type input "00"
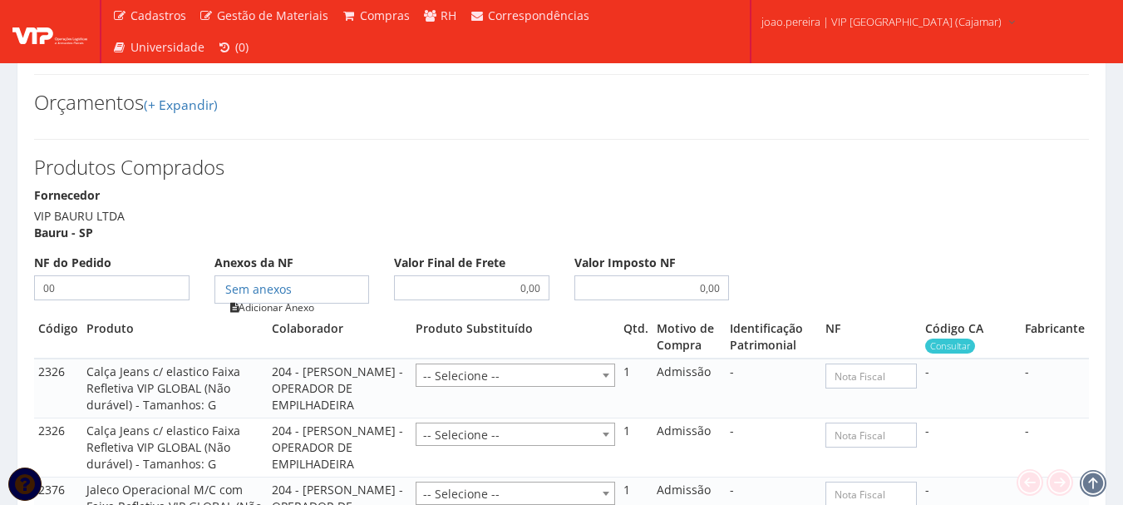
type input "00"
click at [294, 299] on link "Adicionar Anexo" at bounding box center [272, 307] width 94 height 17
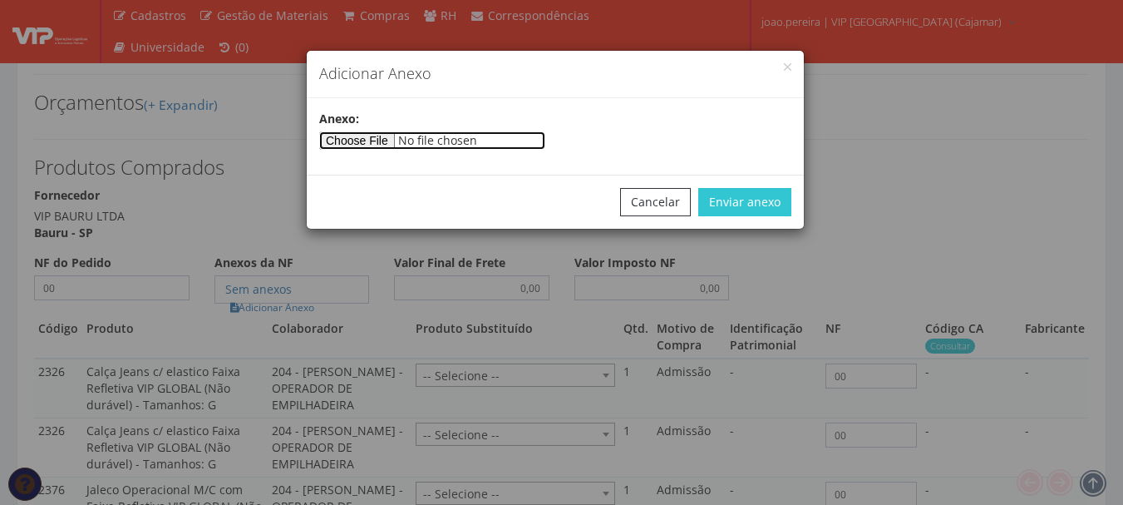
click at [406, 143] on input"] "file" at bounding box center [432, 140] width 226 height 18
type input"] "C:\fakepath\PEDIDOS SEM NOTA FISCAL ESTOQUE.docx"
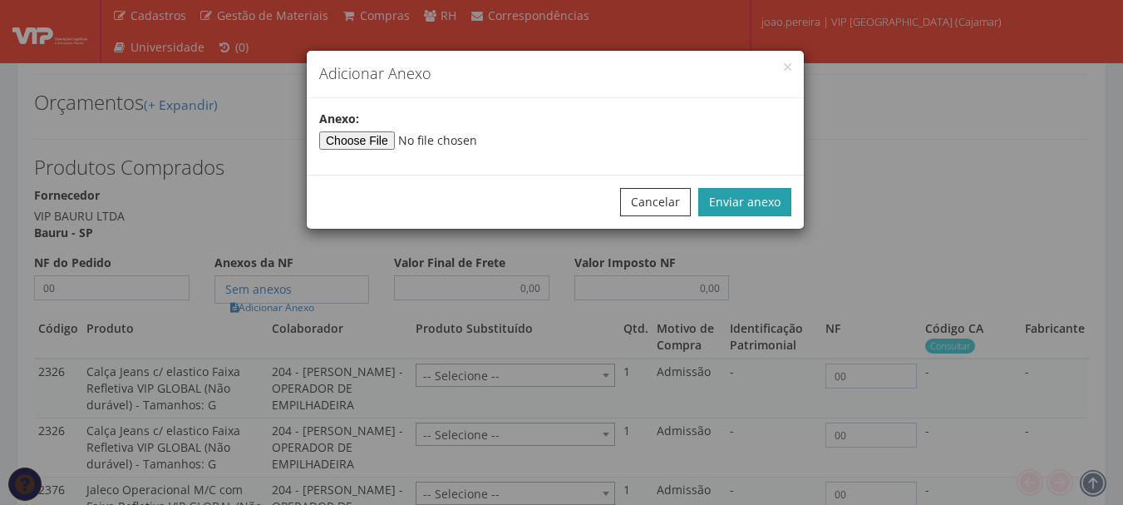
click at [755, 200] on button "Enviar anexo" at bounding box center [745, 202] width 93 height 28
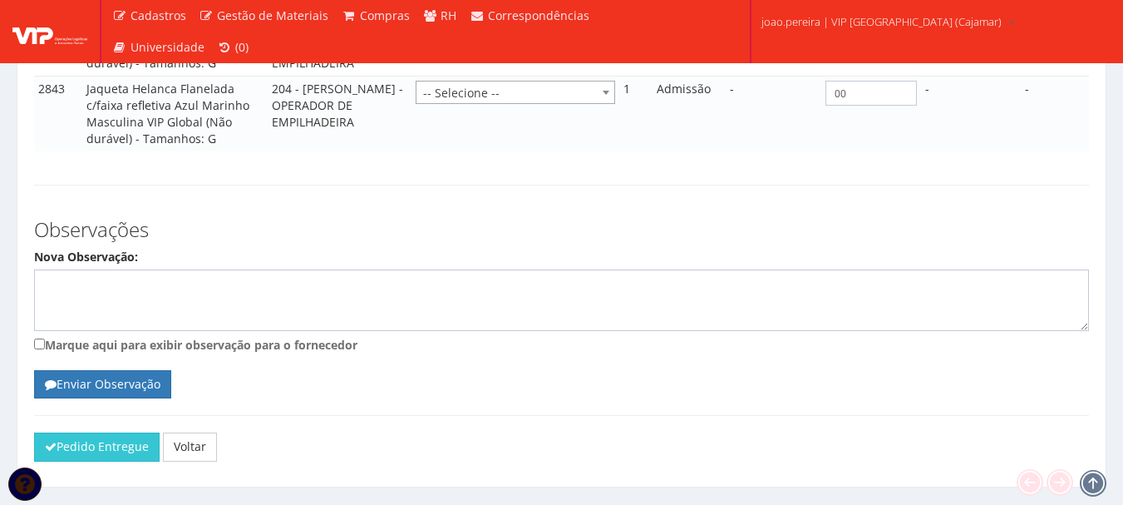
scroll to position [1523, 0]
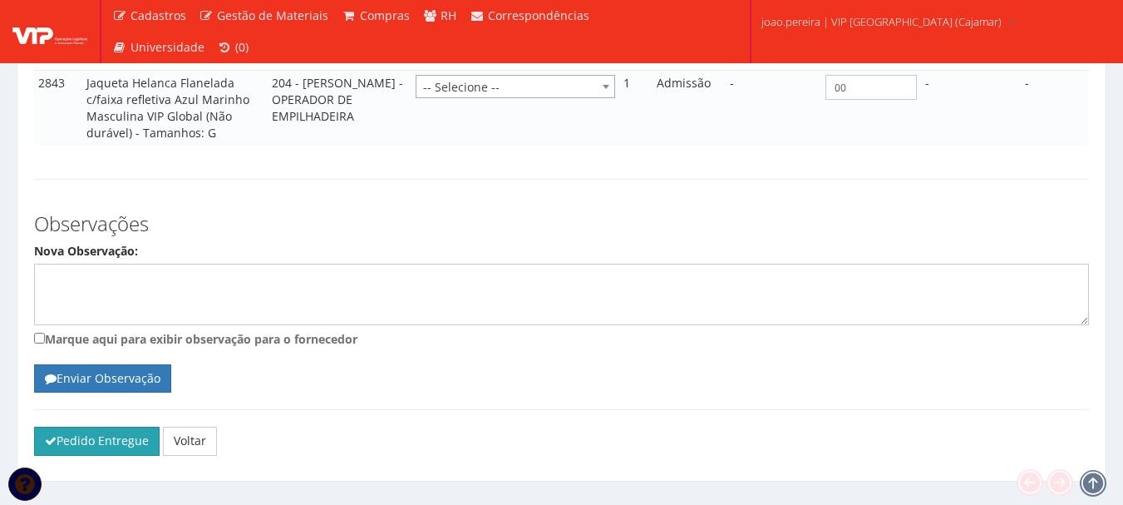
click at [89, 427] on button "Pedido Entregue" at bounding box center [97, 441] width 126 height 28
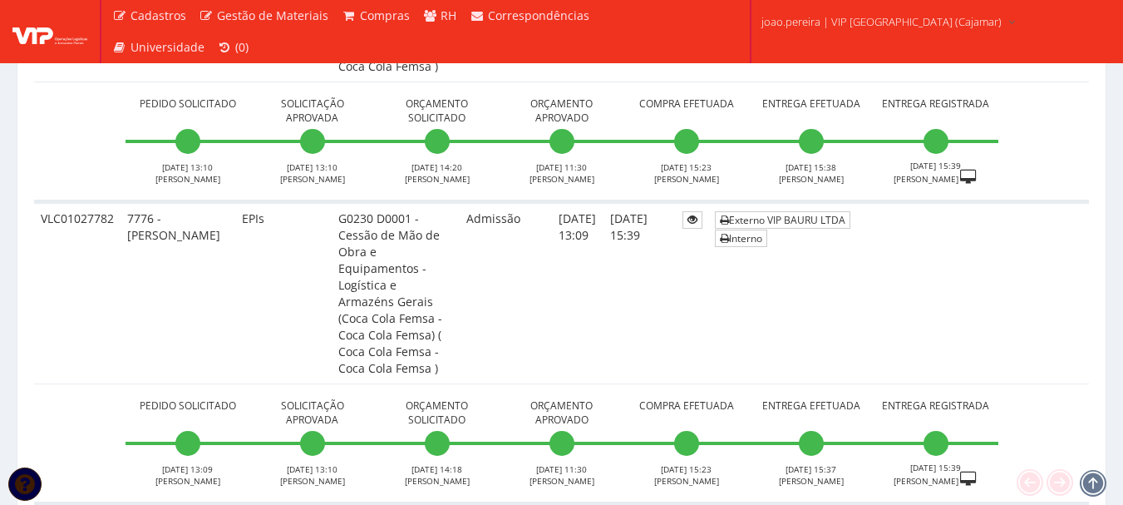
scroll to position [2827, 0]
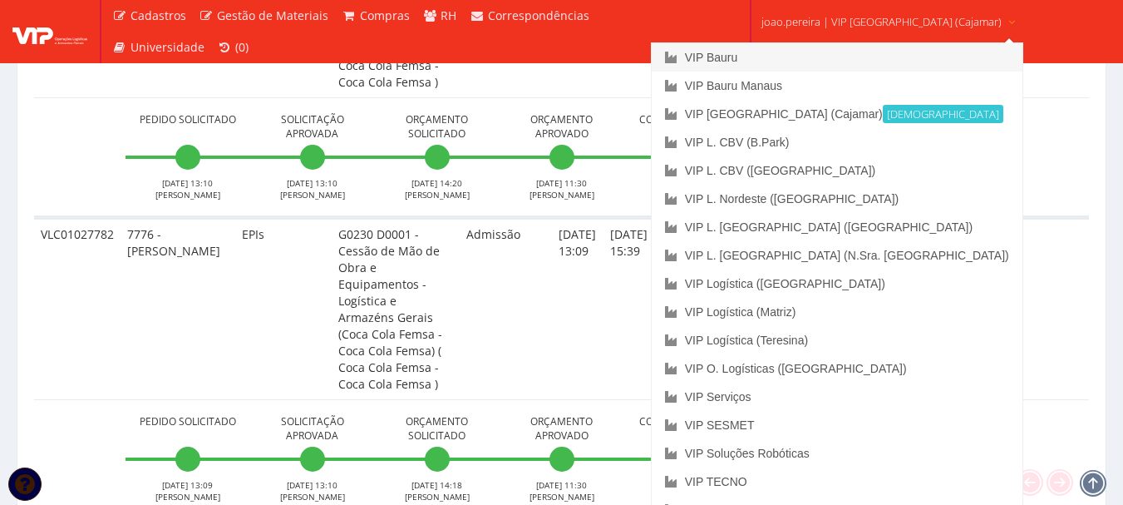
click at [779, 61] on link "VIP Bauru" at bounding box center [837, 57] width 371 height 28
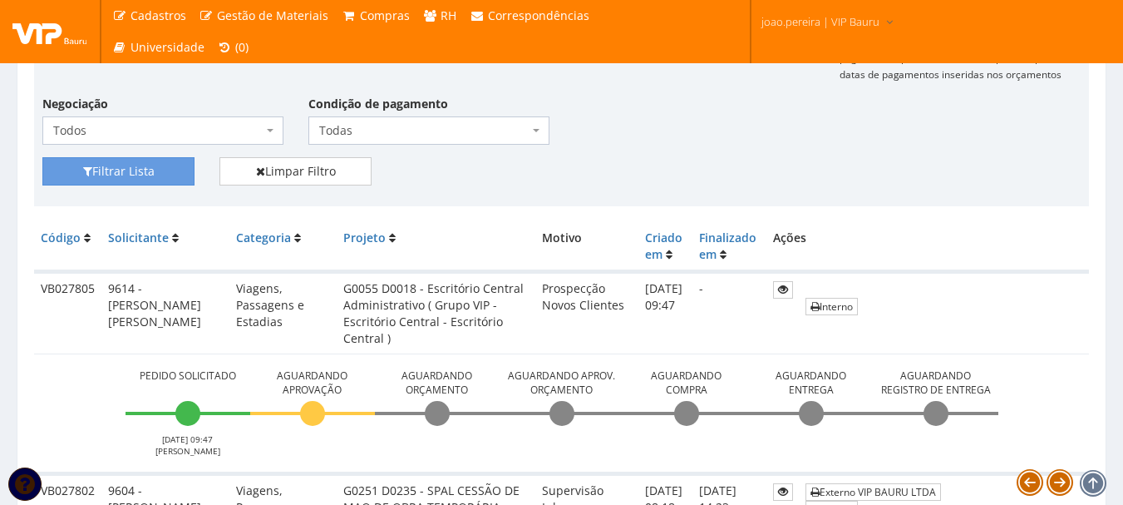
scroll to position [249, 0]
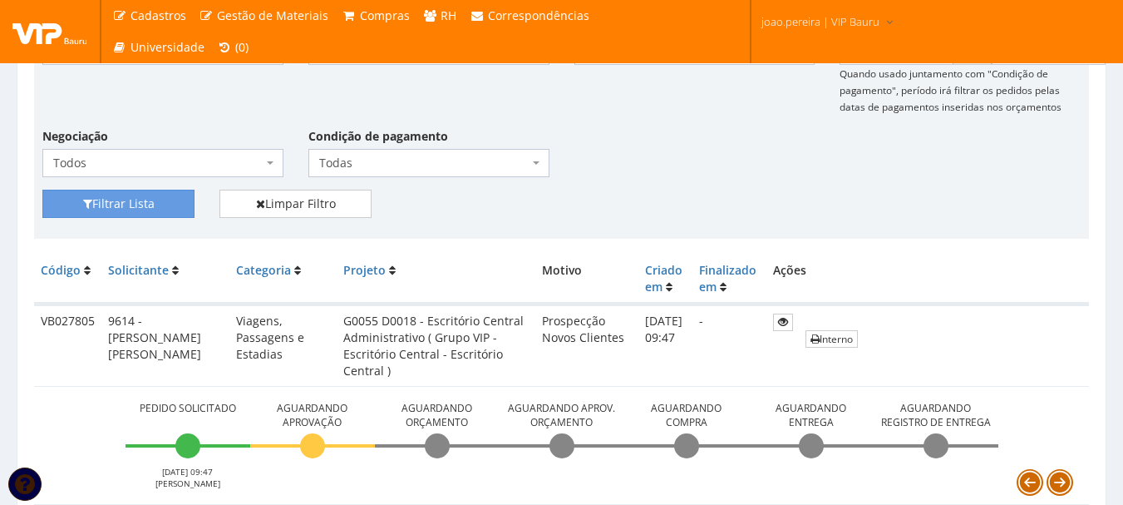
click at [536, 357] on td "Prospecção Novos Clientes" at bounding box center [587, 345] width 102 height 82
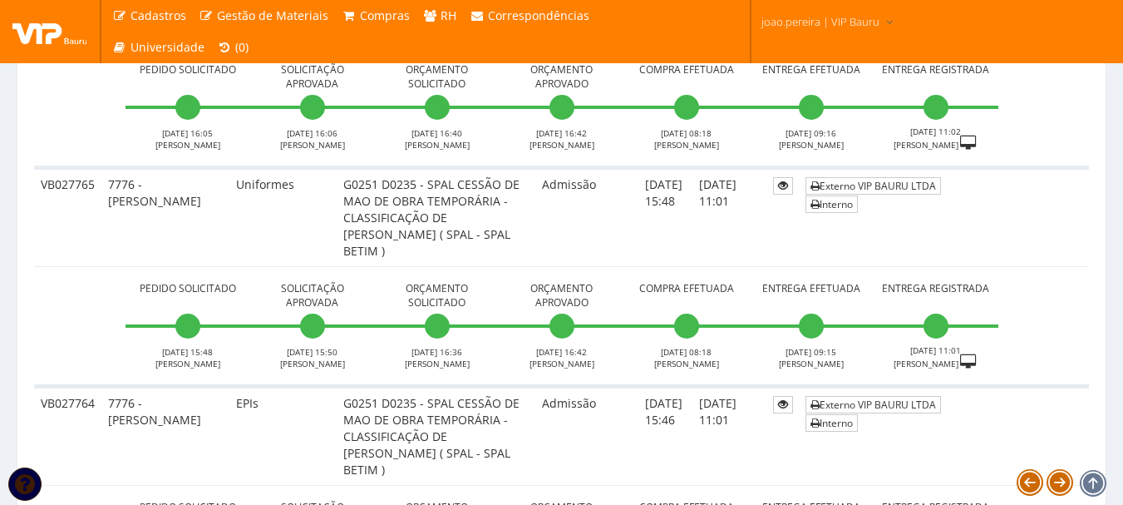
scroll to position [4491, 0]
click at [1053, 211] on td "Externo VIP BAURU LTDA Interno" at bounding box center [944, 216] width 290 height 99
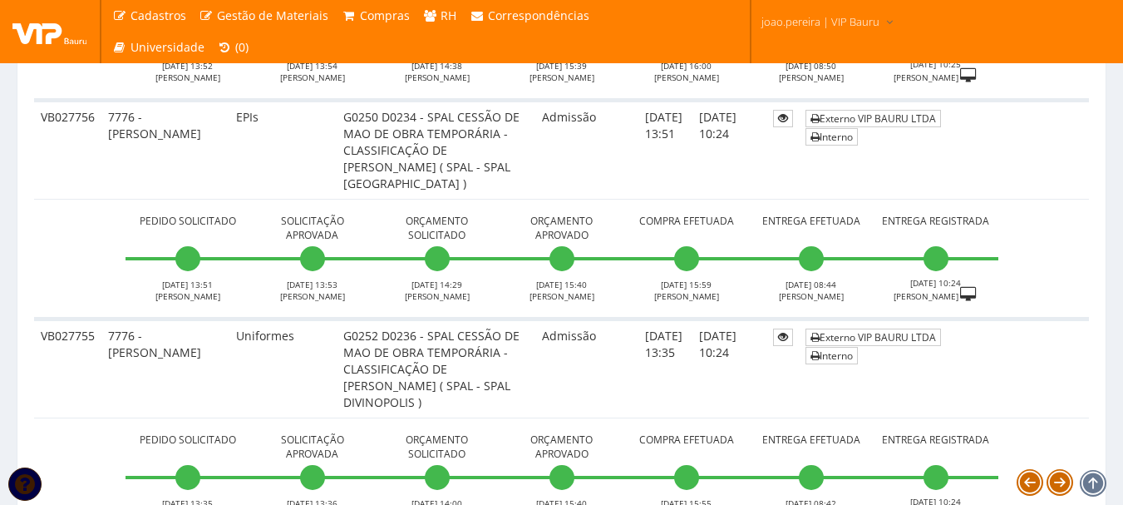
scroll to position [6691, 0]
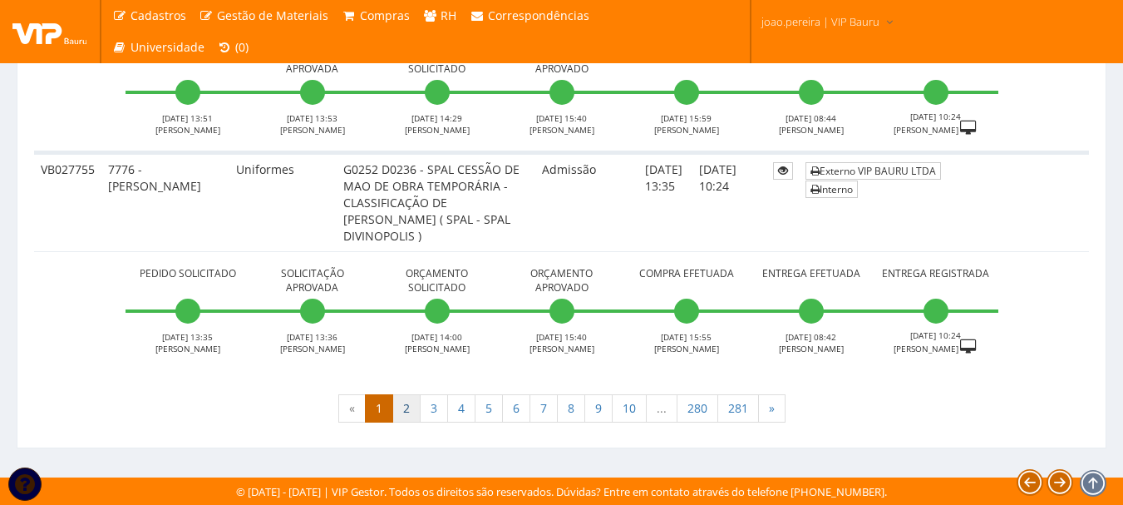
click at [408, 413] on link "2" at bounding box center [407, 408] width 28 height 28
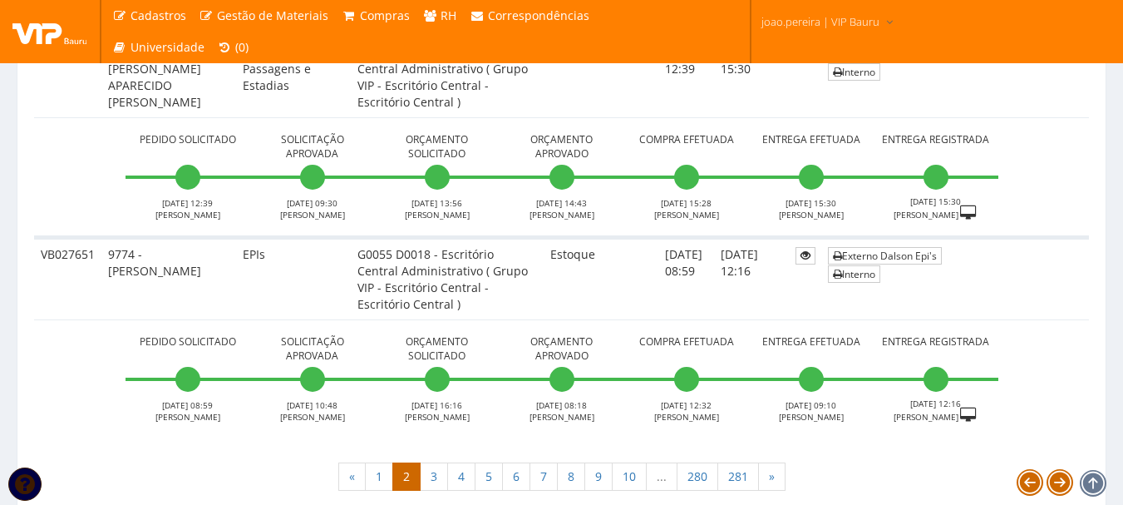
scroll to position [6428, 0]
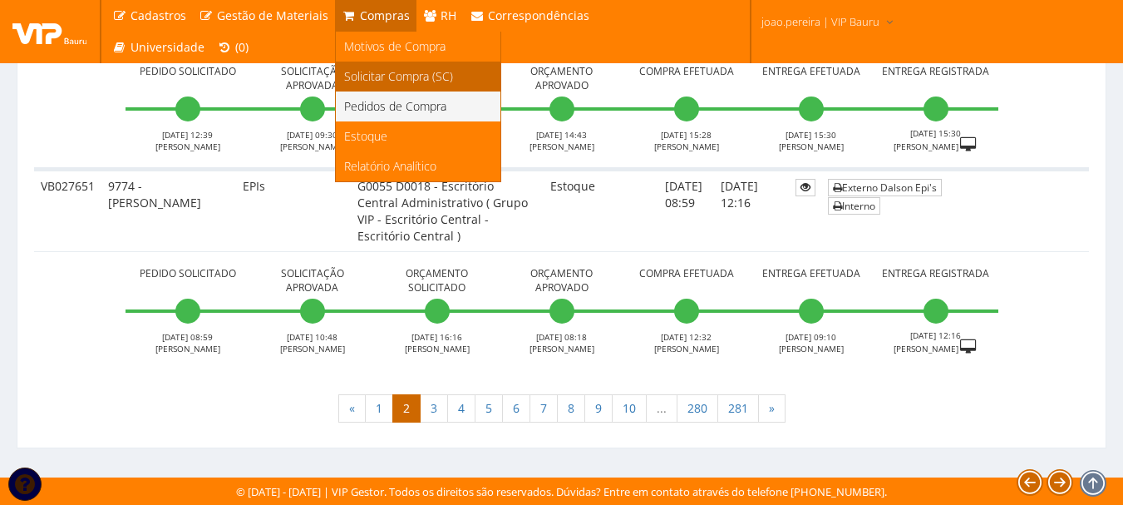
click at [382, 76] on span "Solicitar Compra (SC)" at bounding box center [398, 76] width 109 height 16
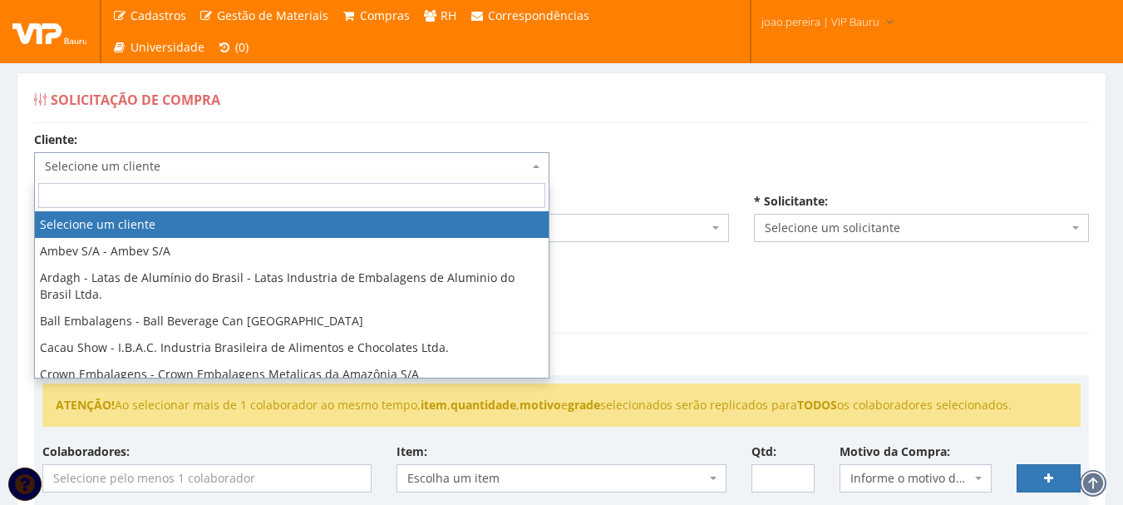
click at [256, 169] on span "Selecione um cliente" at bounding box center [287, 166] width 484 height 17
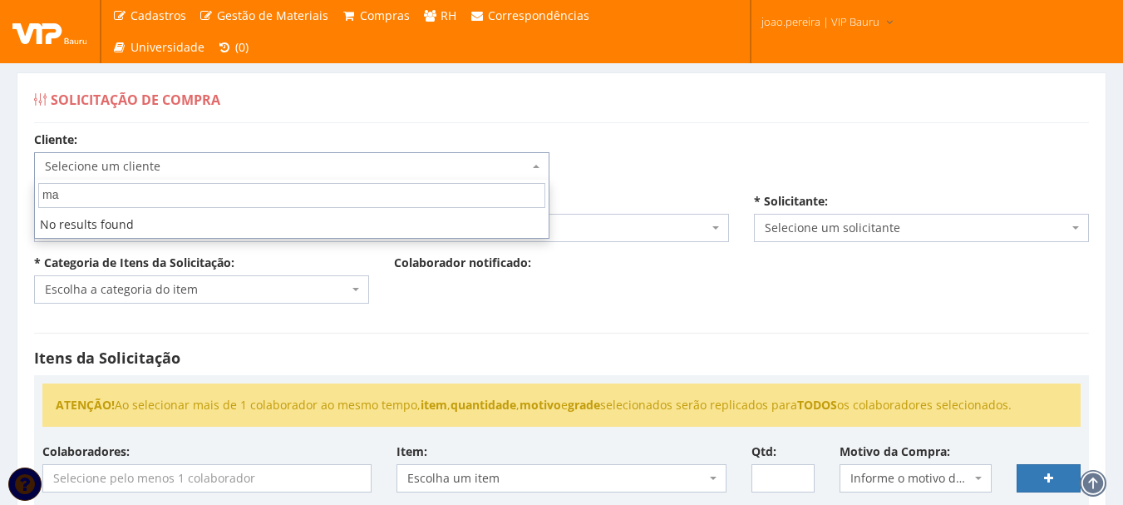
type input "m"
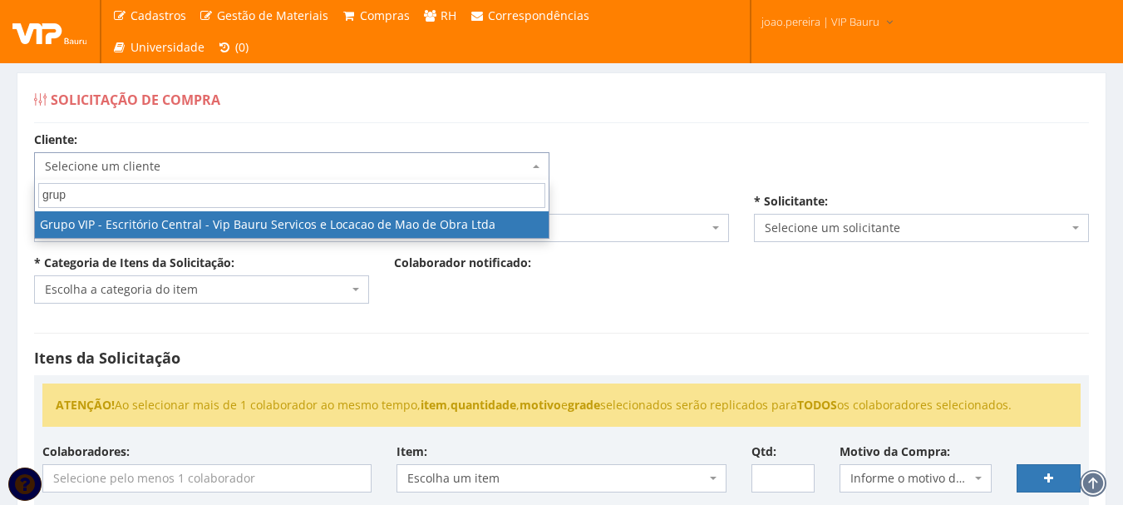
type input "grupo"
select select "16"
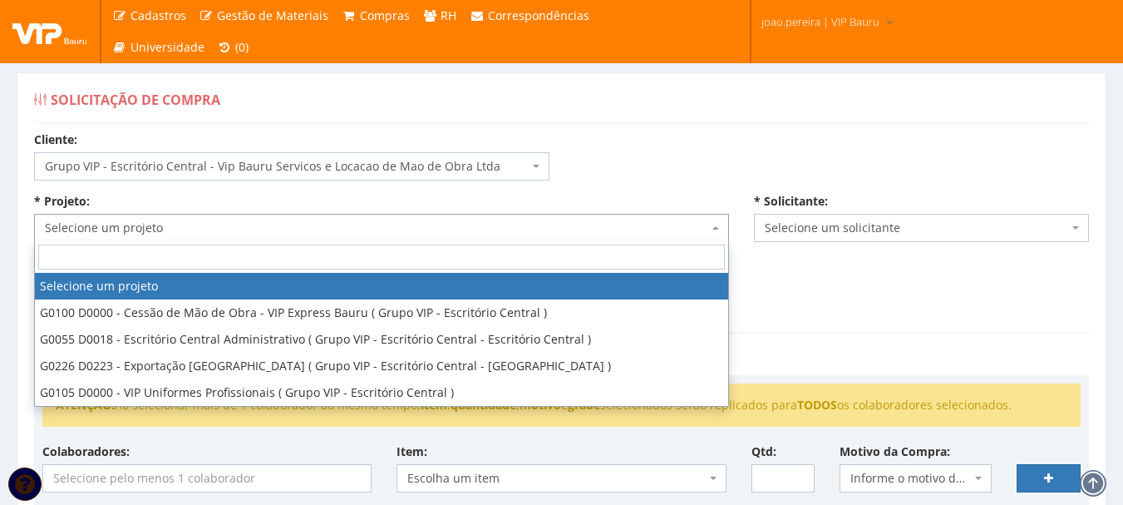
click at [200, 225] on span "Selecione um projeto" at bounding box center [377, 228] width 664 height 17
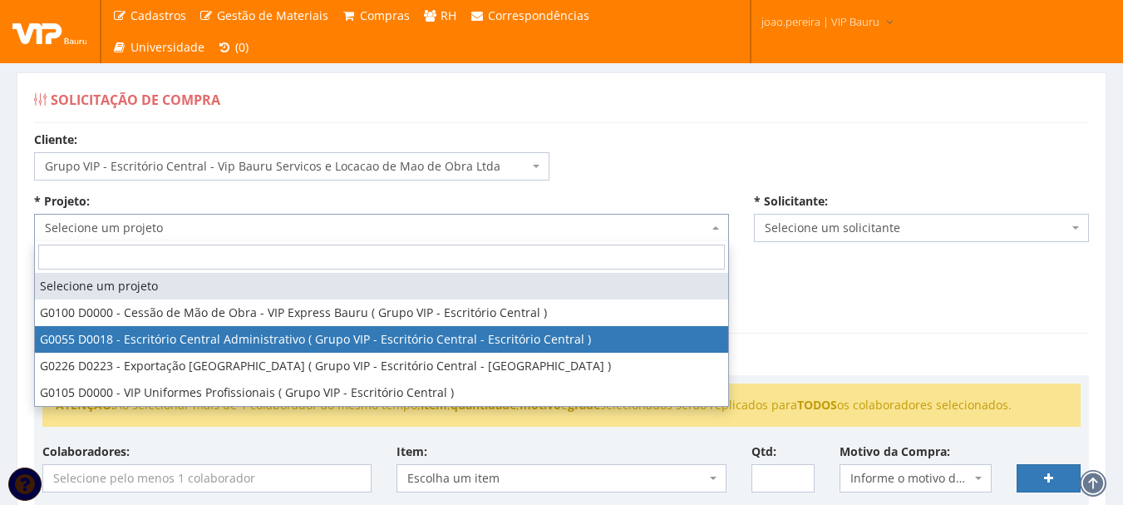
select select "55"
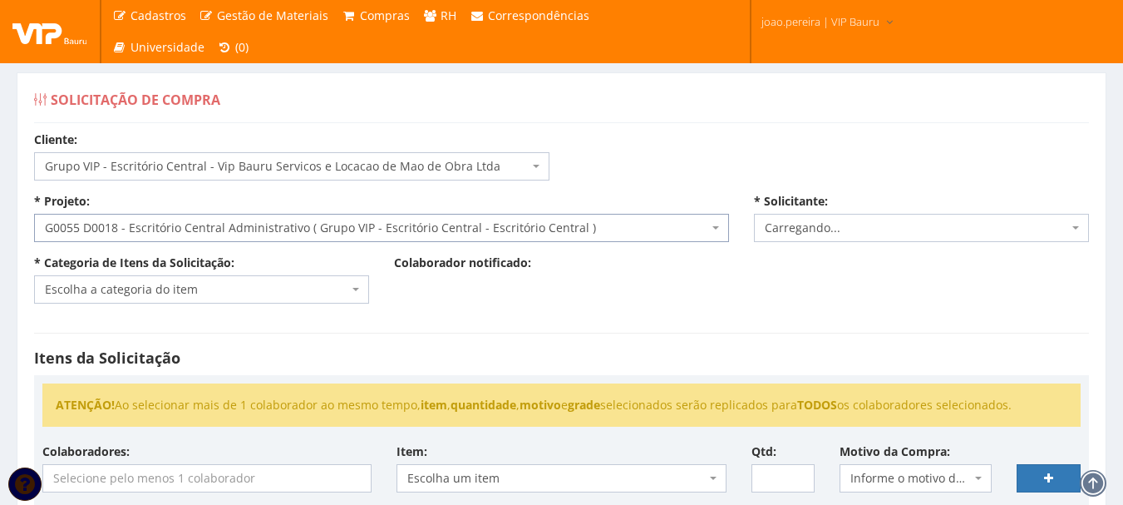
click at [343, 286] on span "Escolha a categoria do item" at bounding box center [197, 289] width 304 height 17
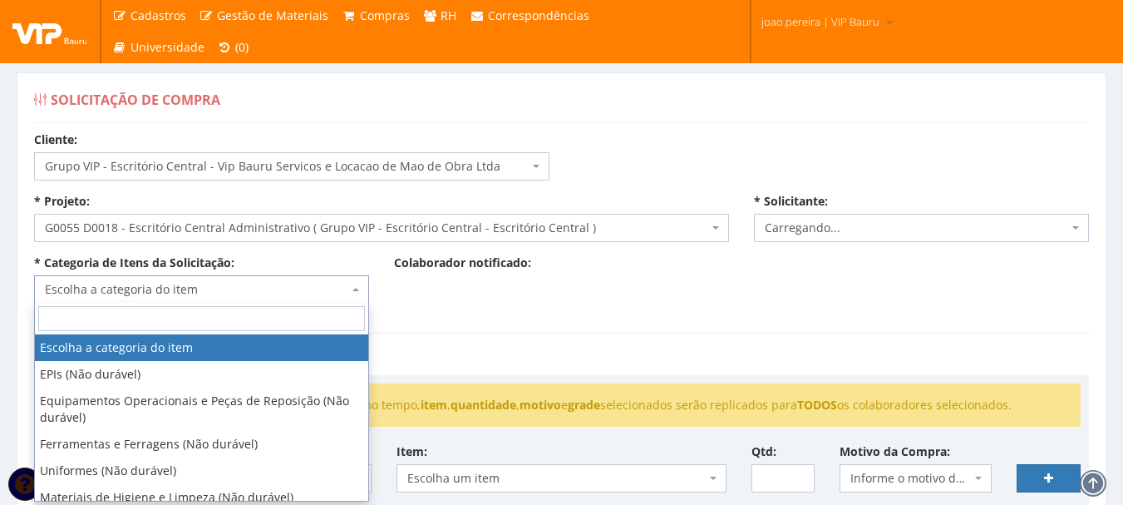
select select "4079"
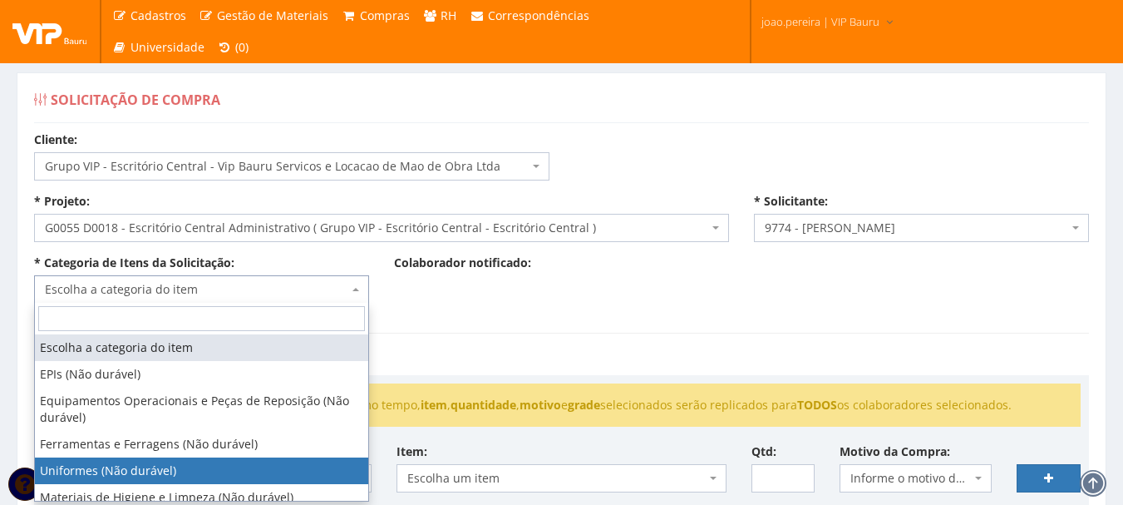
select select "4"
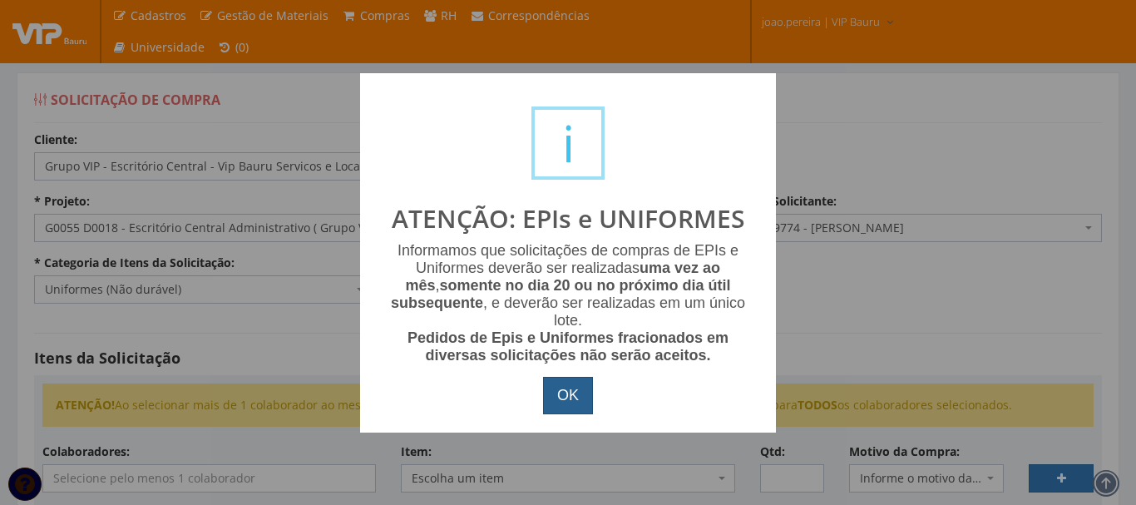
click at [565, 388] on button "OK" at bounding box center [568, 396] width 50 height 38
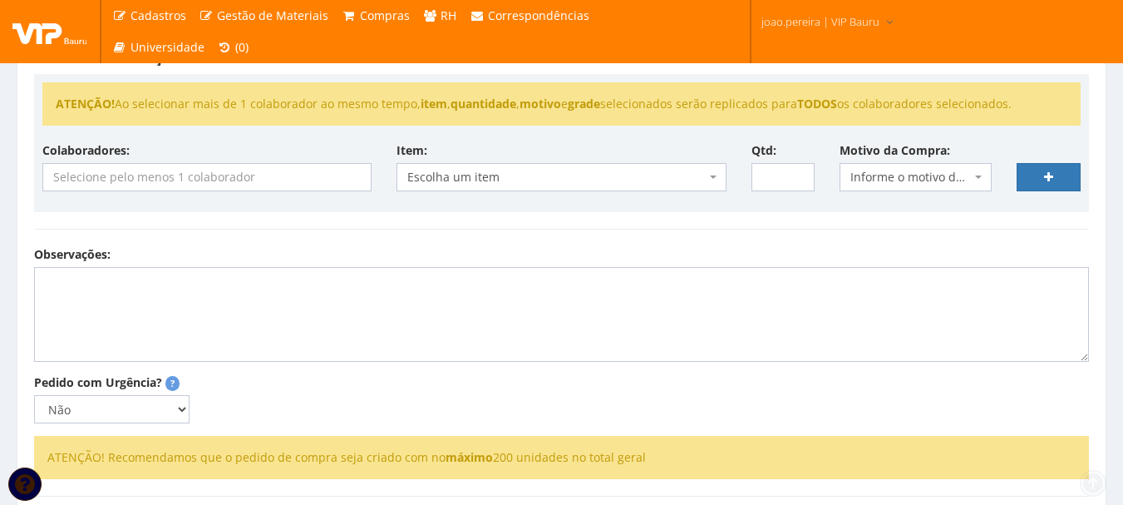
scroll to position [333, 0]
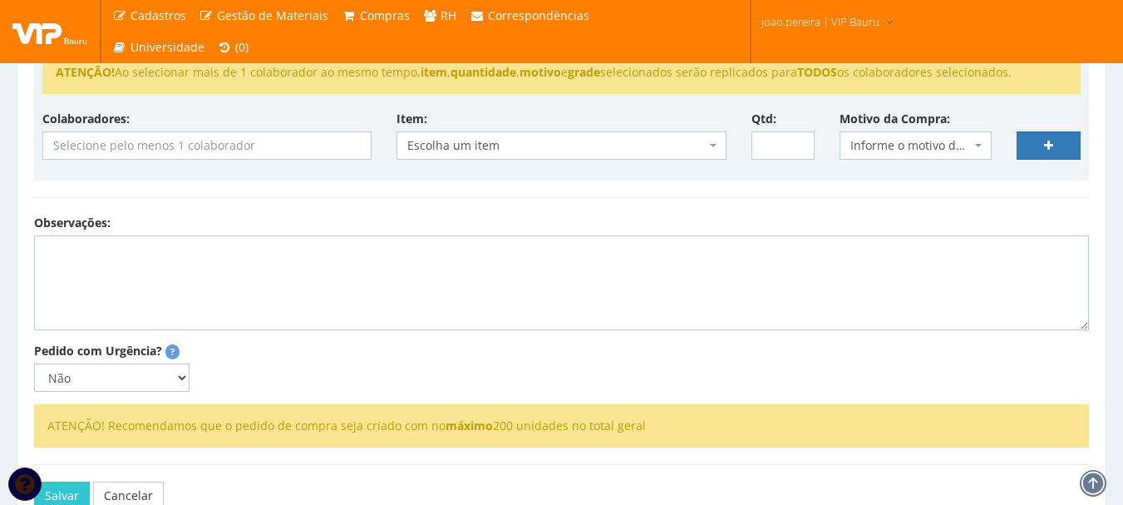
click at [259, 147] on input "search" at bounding box center [207, 145] width 328 height 27
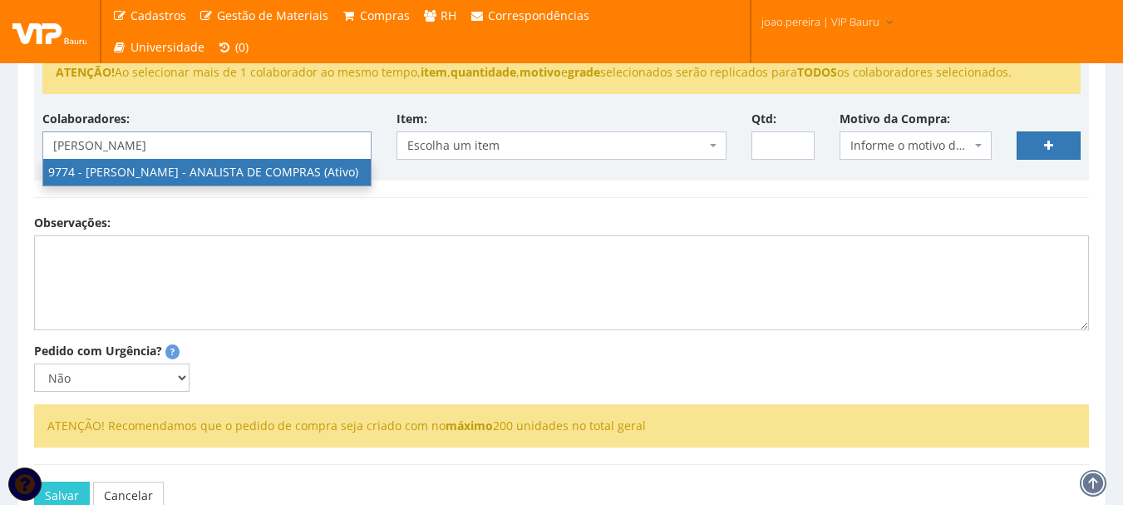
type input "[PERSON_NAME]"
select select "4079"
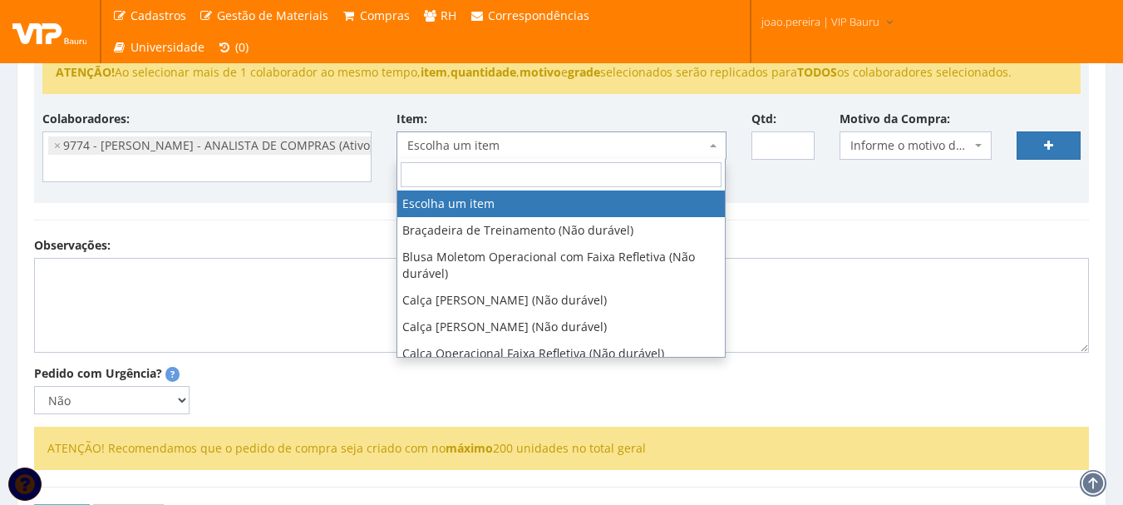
click at [601, 151] on span "Escolha um item" at bounding box center [556, 145] width 298 height 17
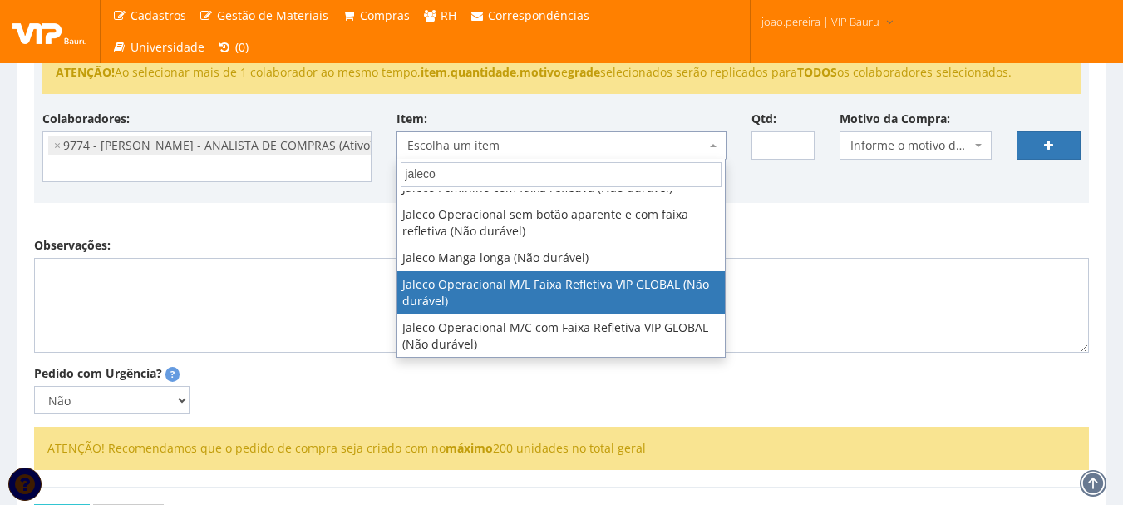
scroll to position [156, 0]
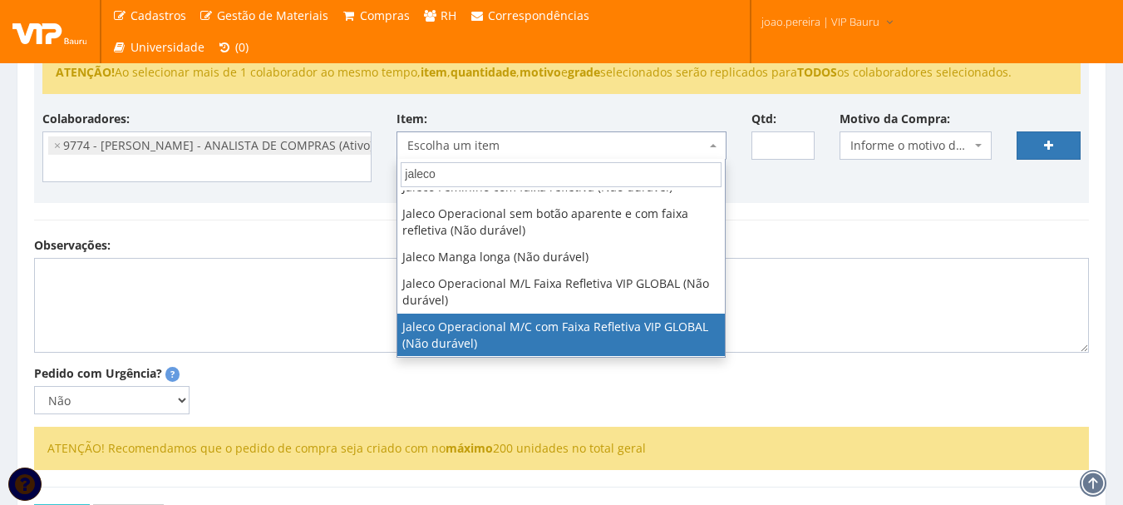
type input "jaleco"
select select "2376"
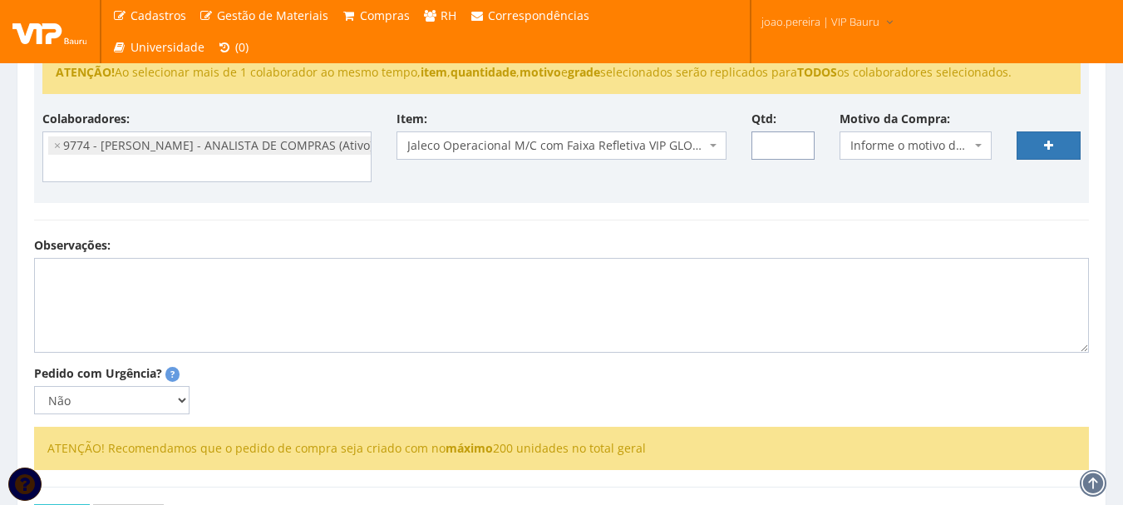
click at [781, 145] on input "Qtd:" at bounding box center [784, 145] width 64 height 28
type input "100"
click at [981, 140] on span at bounding box center [980, 145] width 3 height 28
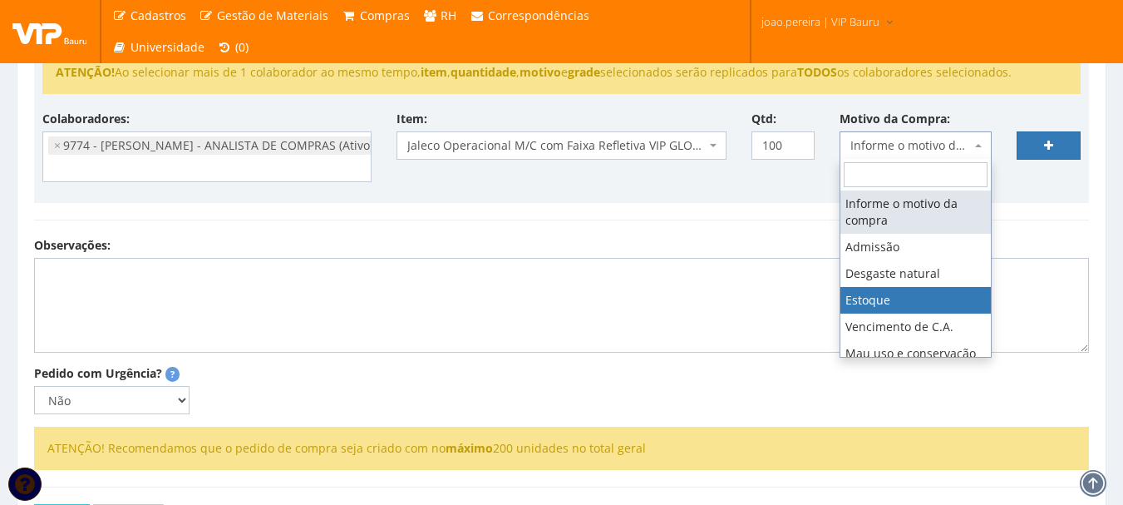
select select "3"
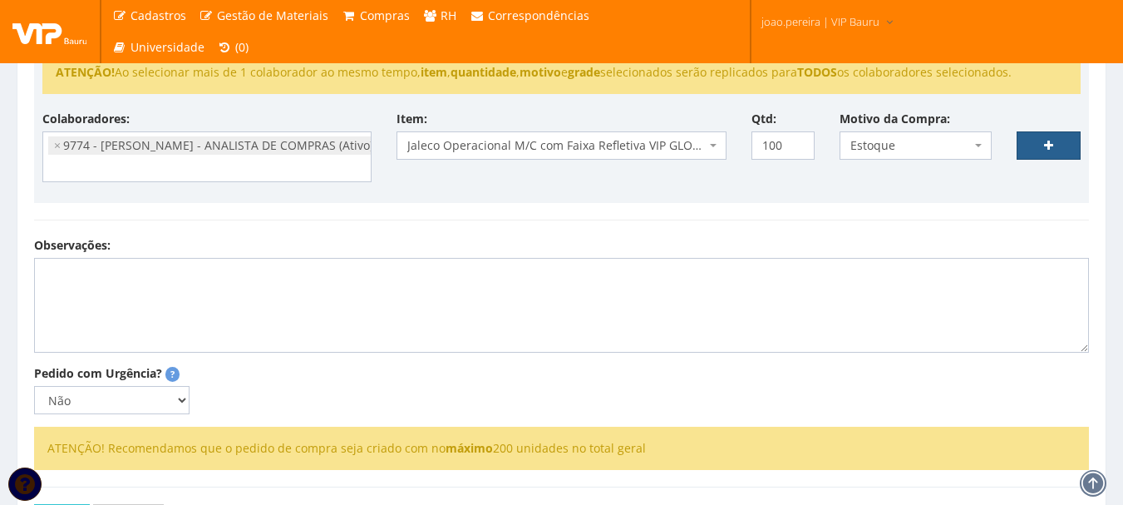
click at [1057, 139] on link at bounding box center [1049, 145] width 64 height 28
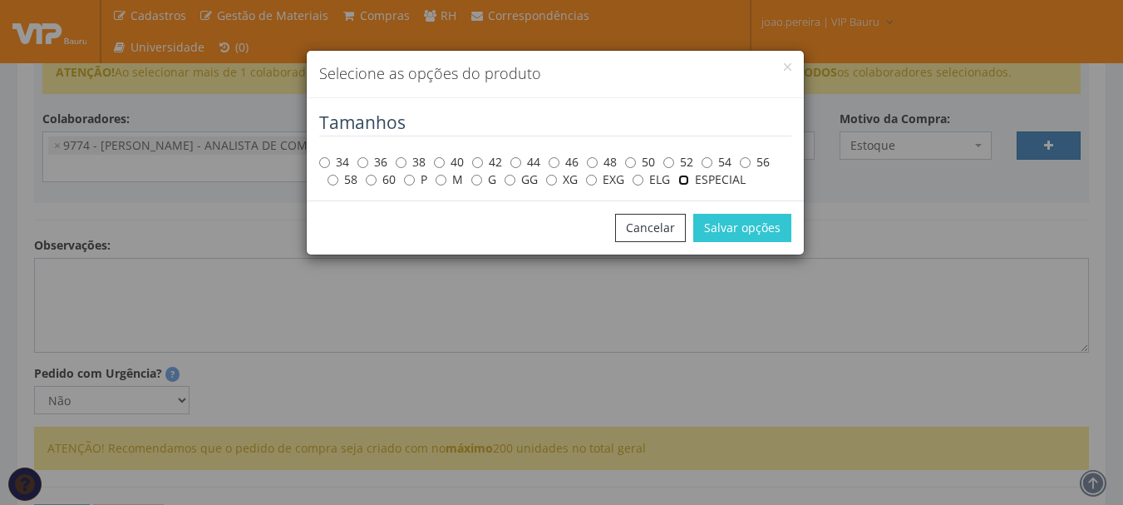
click at [688, 181] on input "ESPECIAL" at bounding box center [684, 180] width 11 height 11
radio input "true"
click at [748, 237] on button "Salvar opções" at bounding box center [743, 228] width 98 height 28
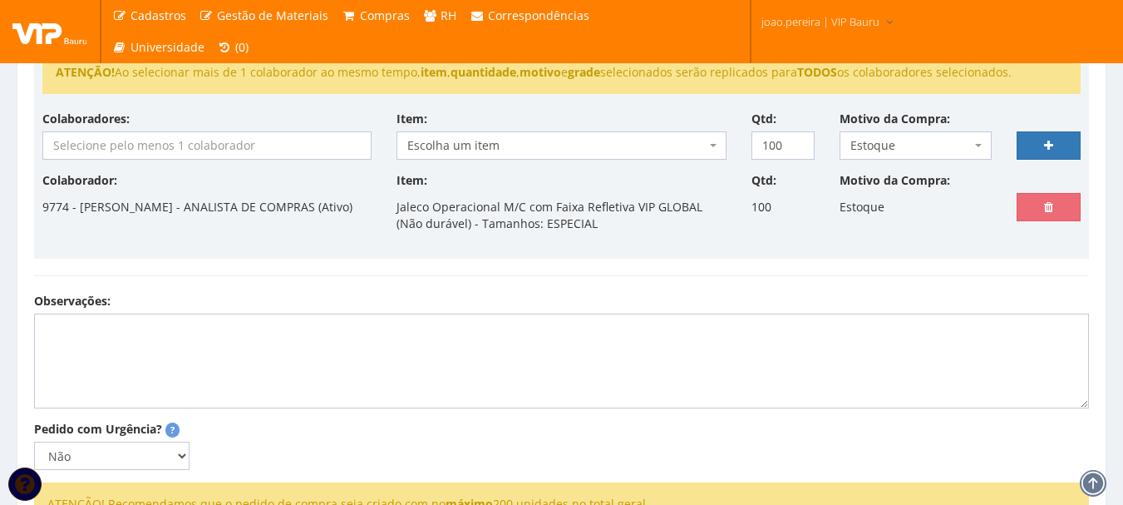
select select
type input "0"
click at [125, 140] on input "search" at bounding box center [207, 145] width 328 height 27
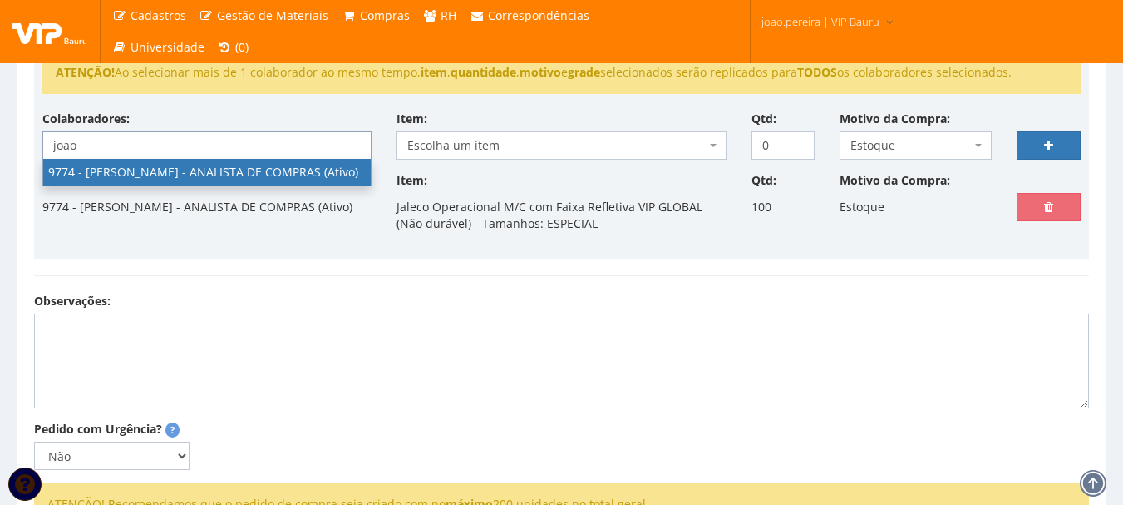
type input "joao"
select select "4079"
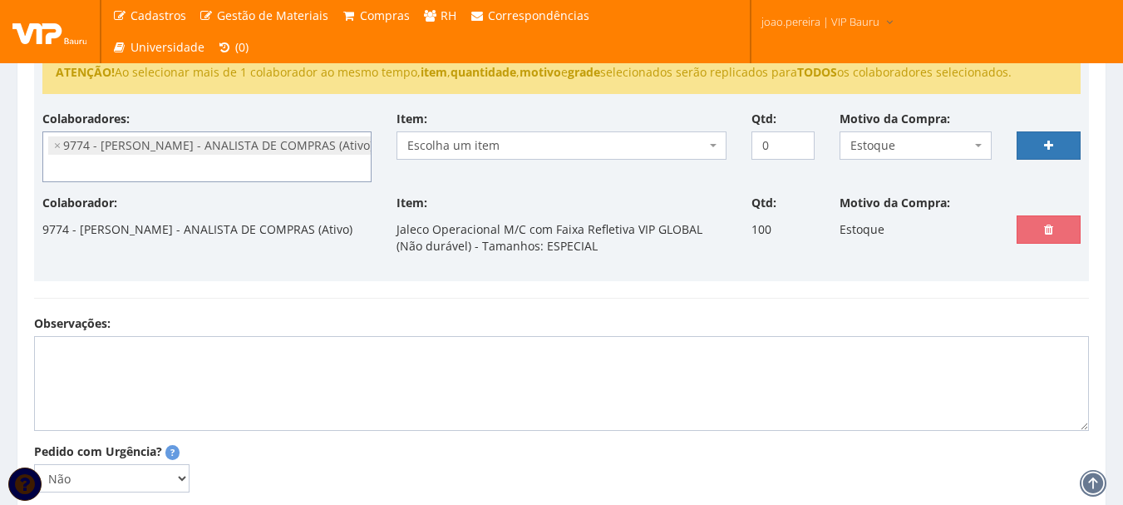
click at [521, 138] on span "Escolha um item" at bounding box center [556, 145] width 298 height 17
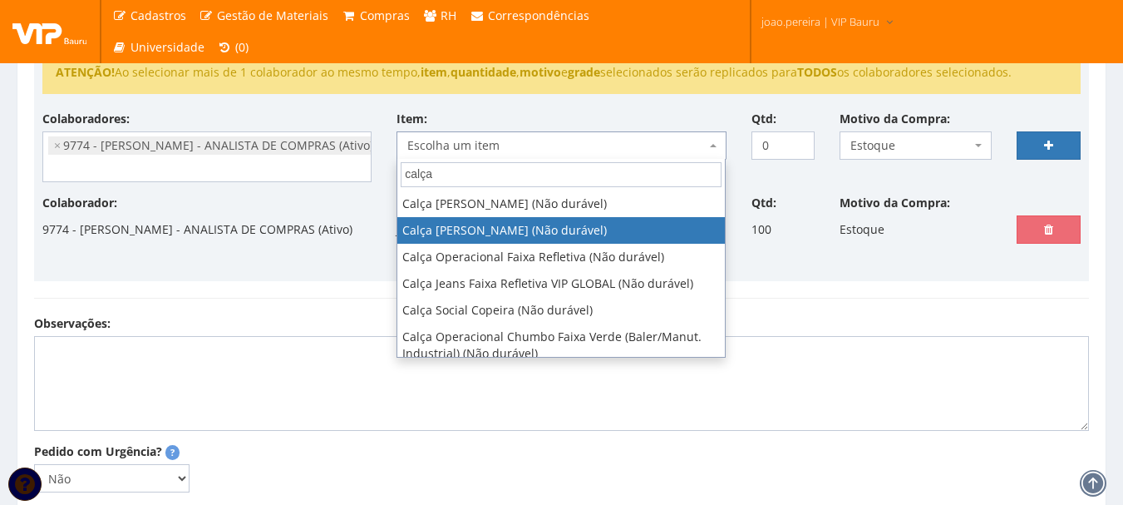
type input "calça"
select select "60"
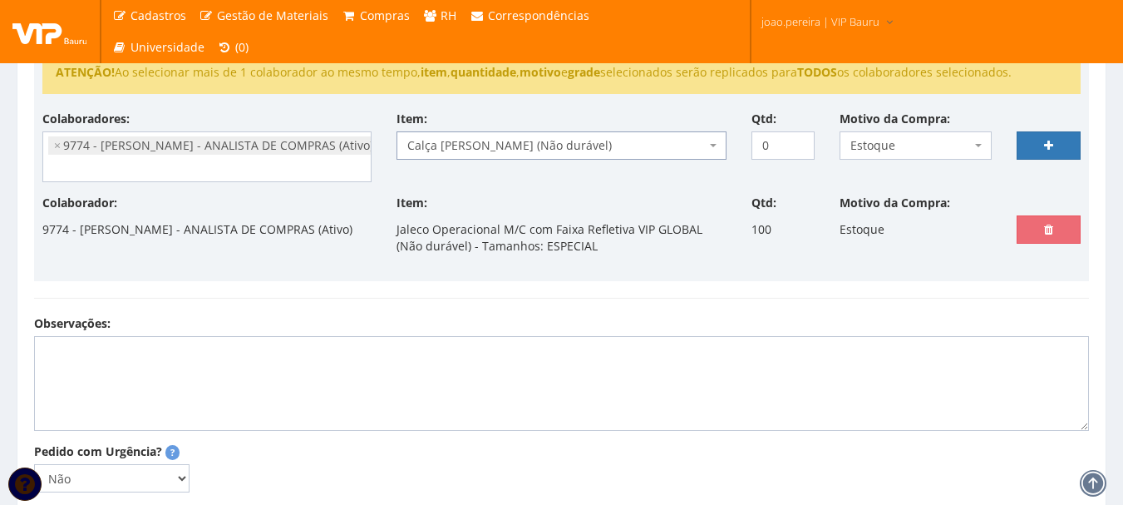
click at [644, 143] on span "Calça [PERSON_NAME] (Não durável)" at bounding box center [556, 145] width 298 height 17
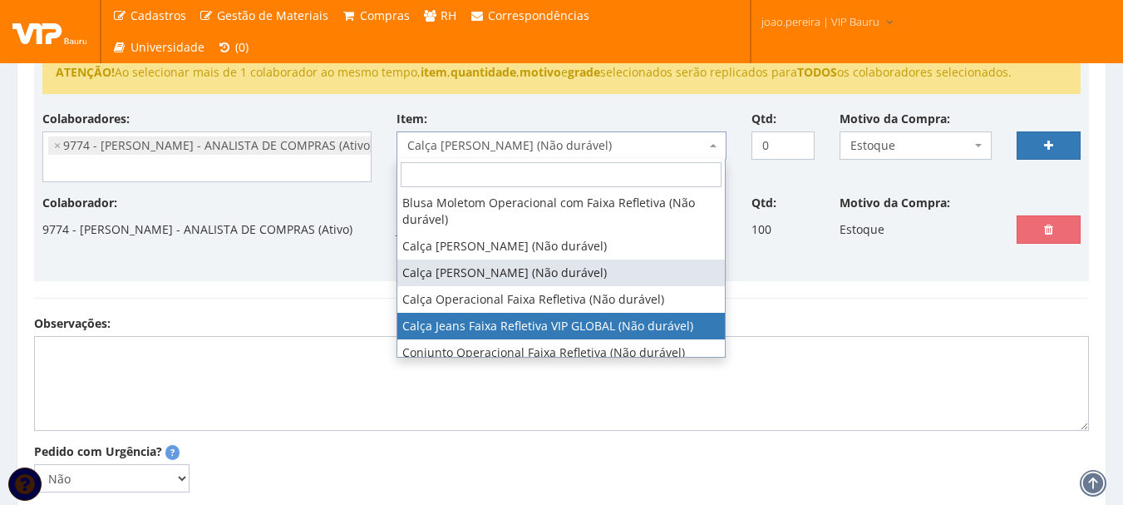
scroll to position [166, 0]
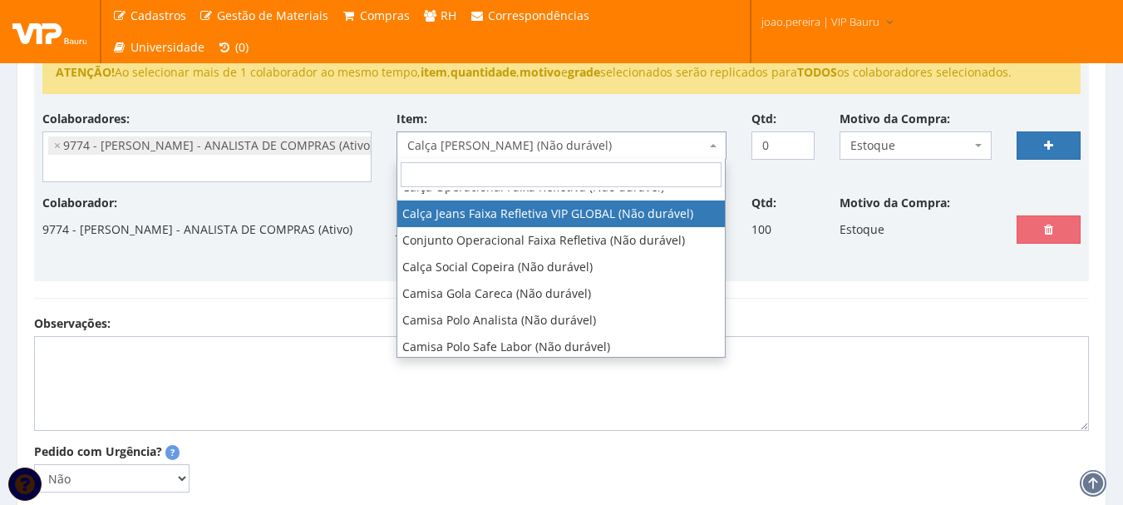
select select "62"
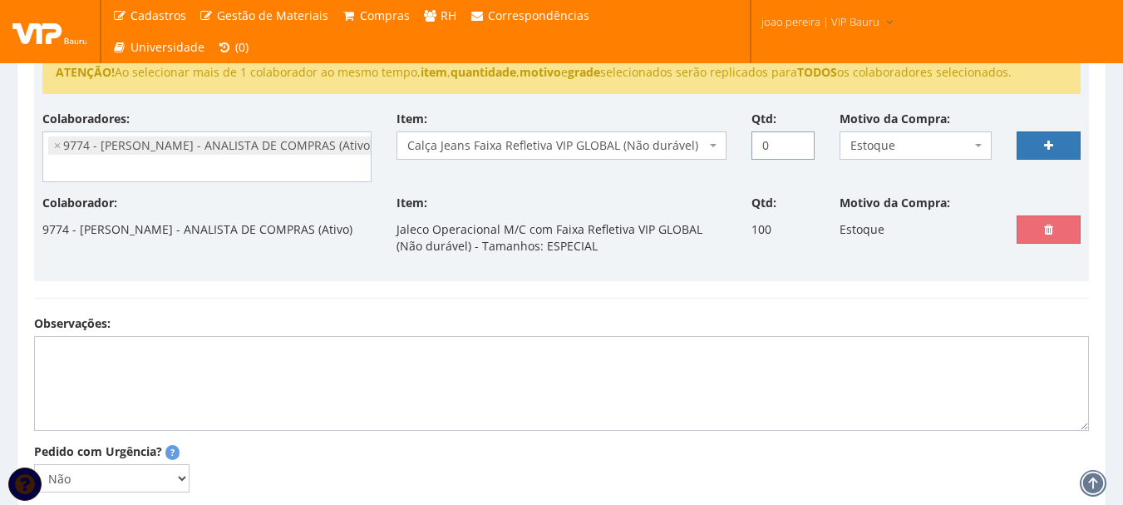
drag, startPoint x: 701, startPoint y: 140, endPoint x: 677, endPoint y: 138, distance: 24.2
click at [677, 138] on div "Colaboradores: 9761 - ADRIANA SILVA DO NASCIMENTO PIRES - EMPREGADA DOMESTICA (…" at bounding box center [562, 153] width 1064 height 84
type input "100"
click at [1047, 147] on icon at bounding box center [1048, 146] width 9 height 12
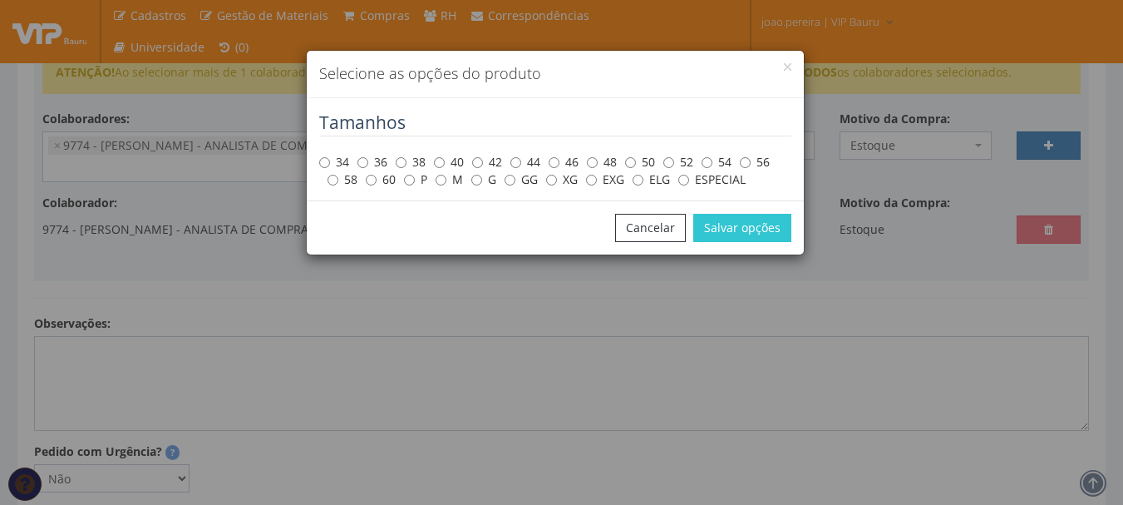
click at [695, 176] on label "ESPECIAL" at bounding box center [712, 179] width 67 height 17
click at [689, 176] on input "ESPECIAL" at bounding box center [684, 180] width 11 height 11
radio input "true"
click at [730, 225] on button "Salvar opções" at bounding box center [743, 228] width 98 height 28
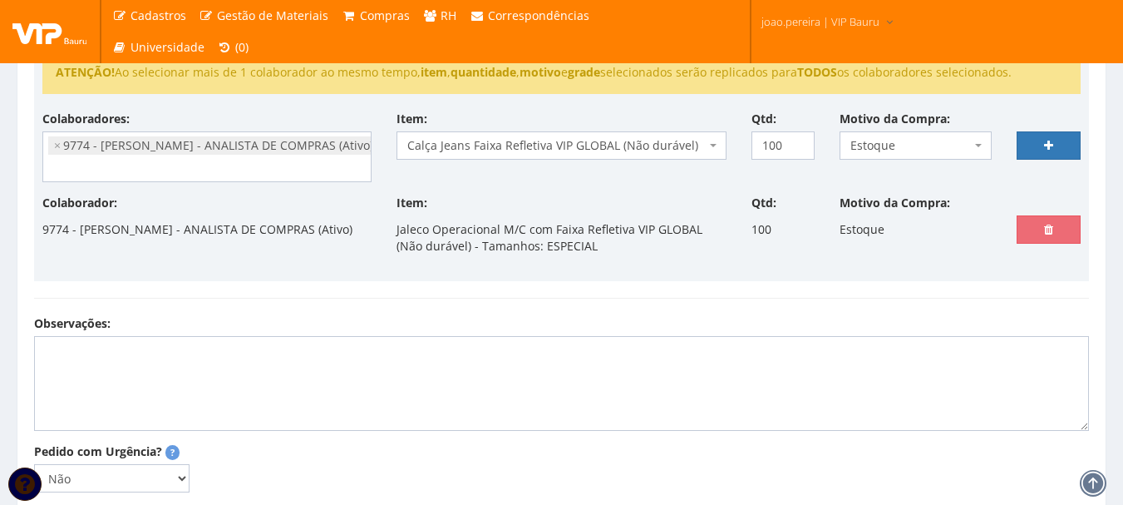
select select
type input "0"
select select
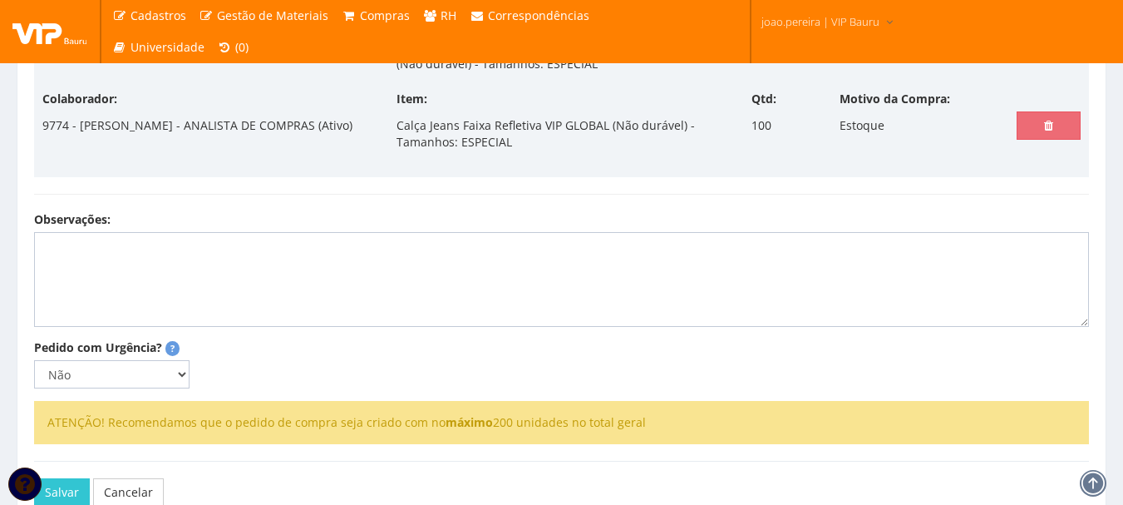
scroll to position [499, 0]
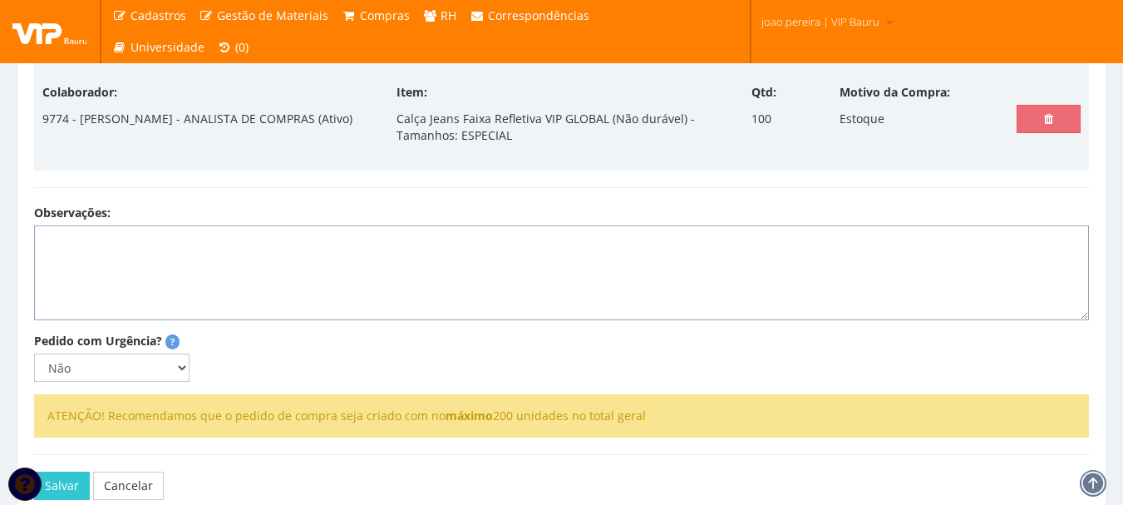
click at [257, 245] on textarea "Observações:" at bounding box center [561, 272] width 1055 height 95
type textarea "k"
paste textarea "M = 20 G = 30 GG = 30 EXG = 20"
click at [37, 316] on textarea "KIT JALECO E CALÇA M = 20 G = 30 GG = 30 EXG = 20" at bounding box center [561, 272] width 1055 height 95
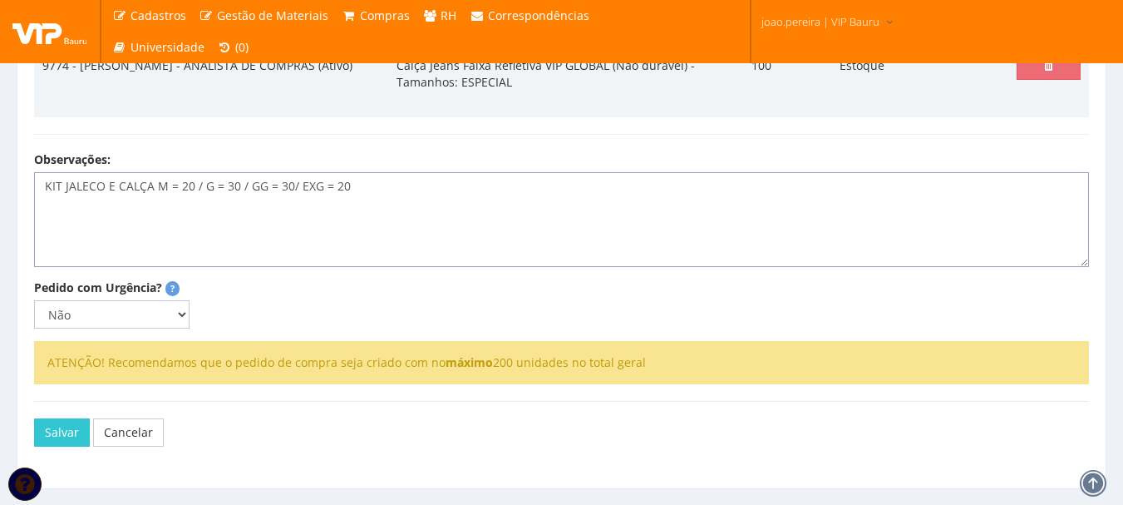
scroll to position [593, 0]
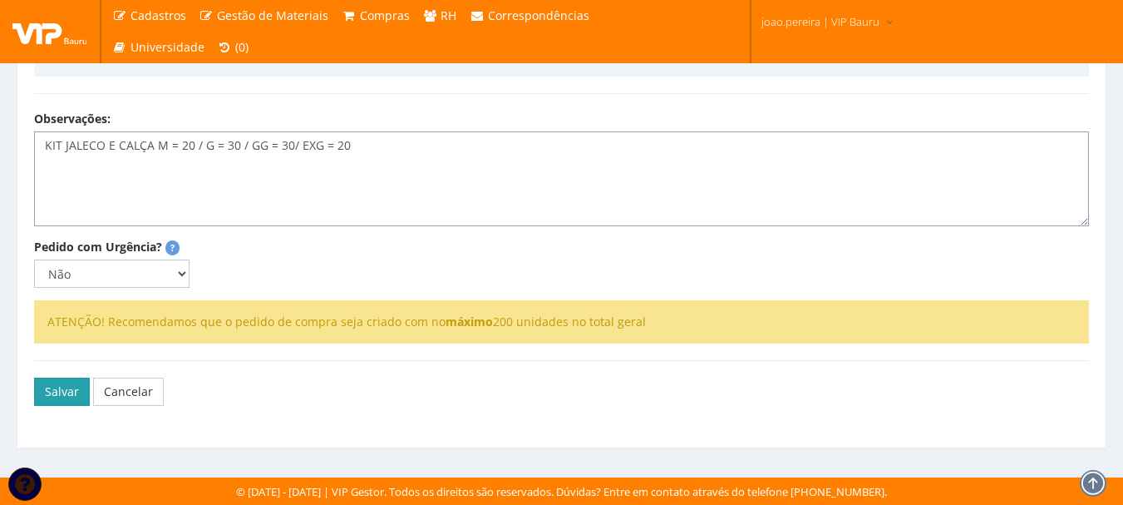
type textarea "KIT JALECO E CALÇA M = 20 / G = 30 / GG = 30/ EXG = 20"
click at [59, 396] on button "Salvar" at bounding box center [62, 392] width 56 height 28
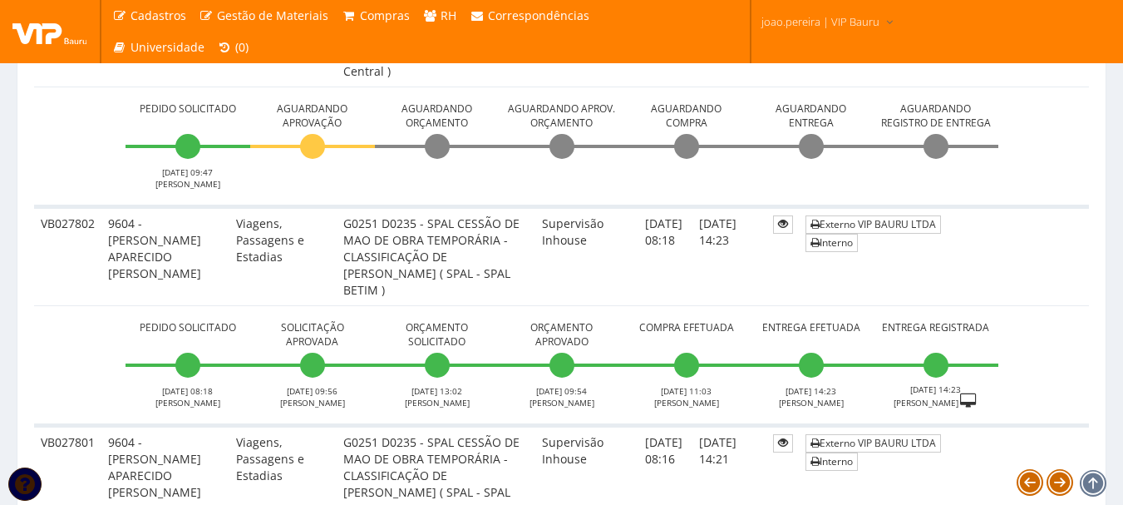
scroll to position [832, 0]
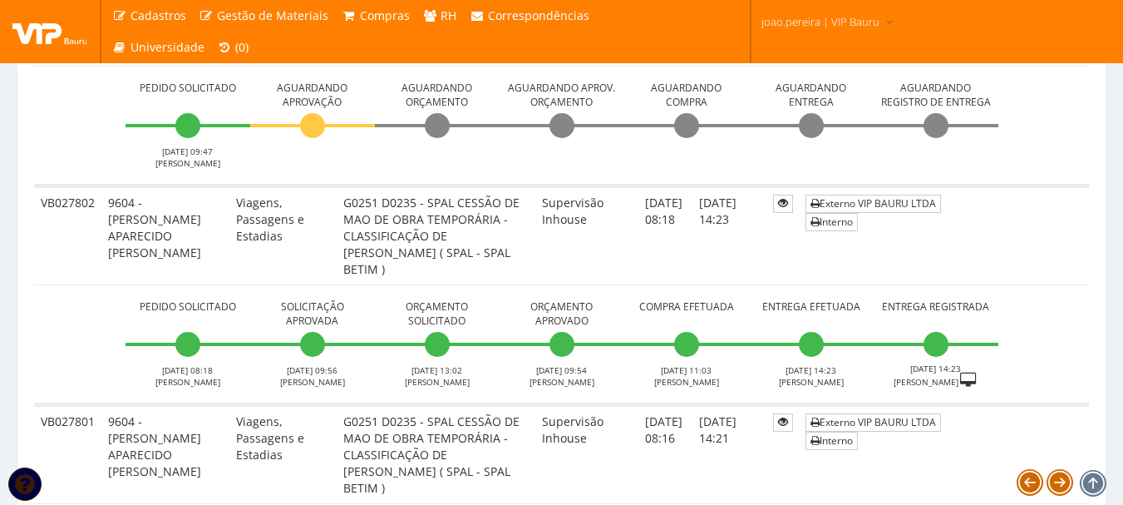
click at [1084, 226] on td "Externo VIP BAURU LTDA Interno" at bounding box center [944, 234] width 290 height 99
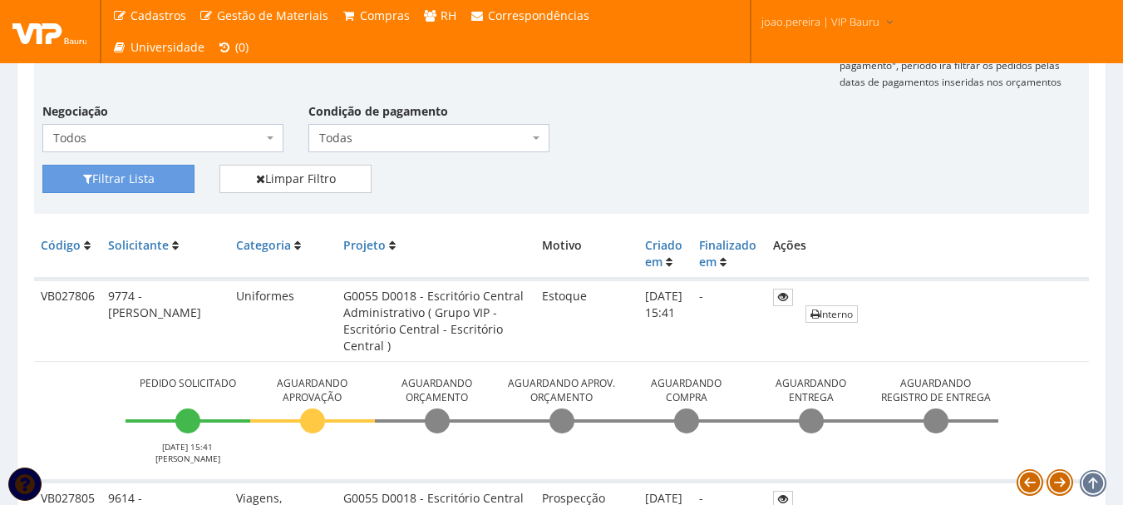
scroll to position [333, 0]
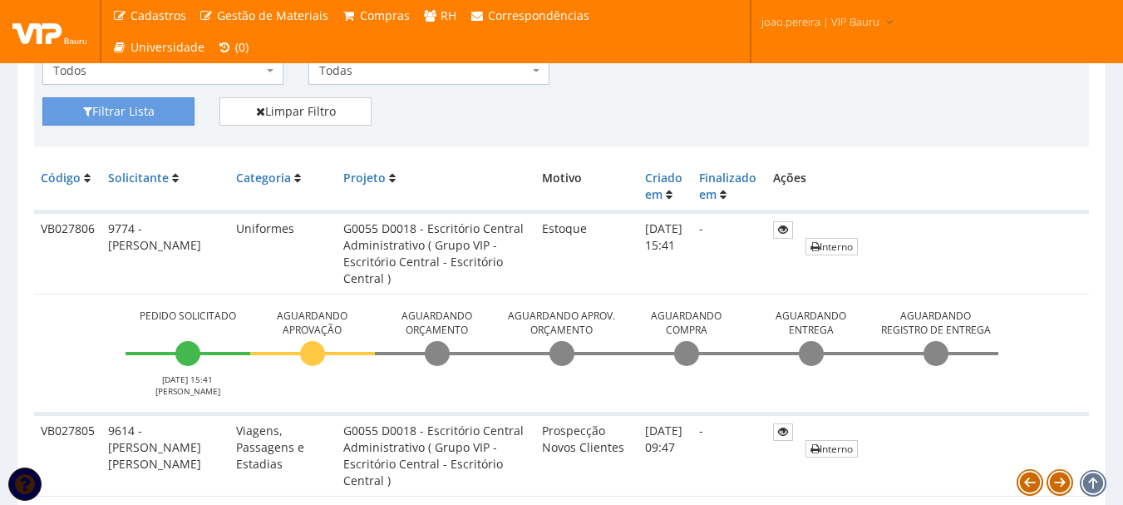
scroll to position [416, 0]
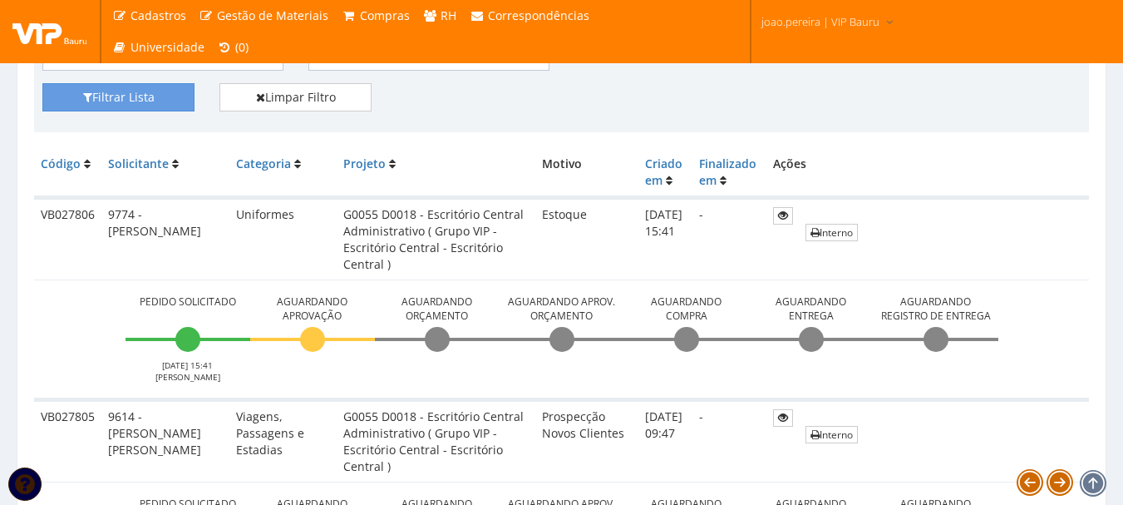
click at [480, 112] on div "Filtrar Lista Limpar Filtro" at bounding box center [562, 103] width 1064 height 41
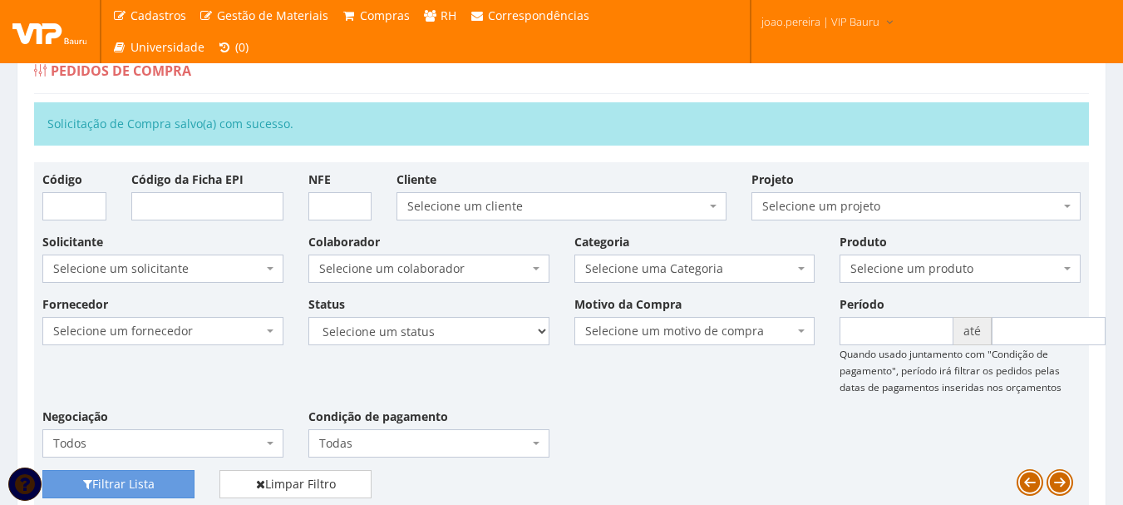
scroll to position [0, 0]
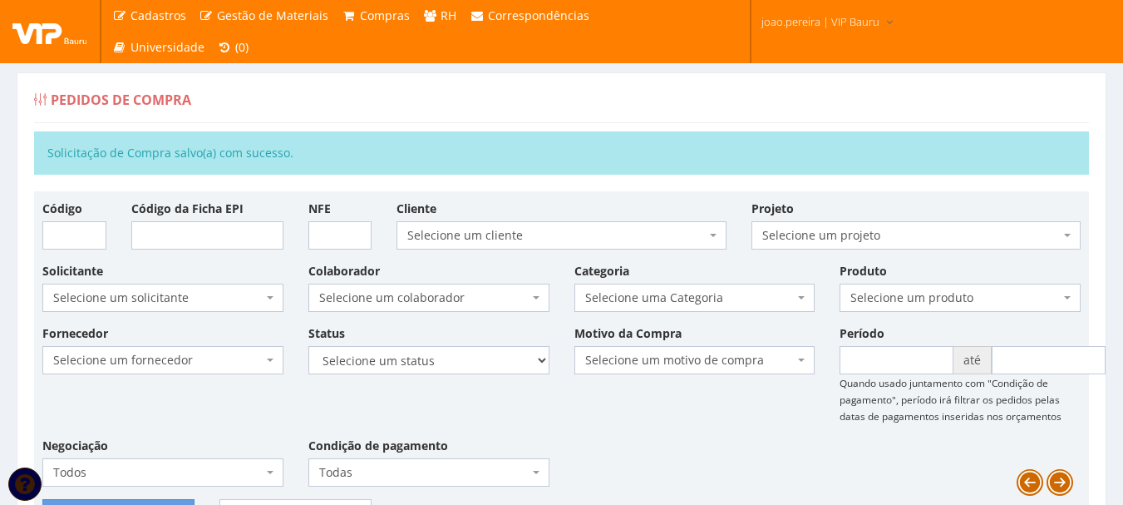
click at [230, 101] on div "Pedidos de Compra" at bounding box center [561, 103] width 1055 height 40
